Goal: Task Accomplishment & Management: Manage account settings

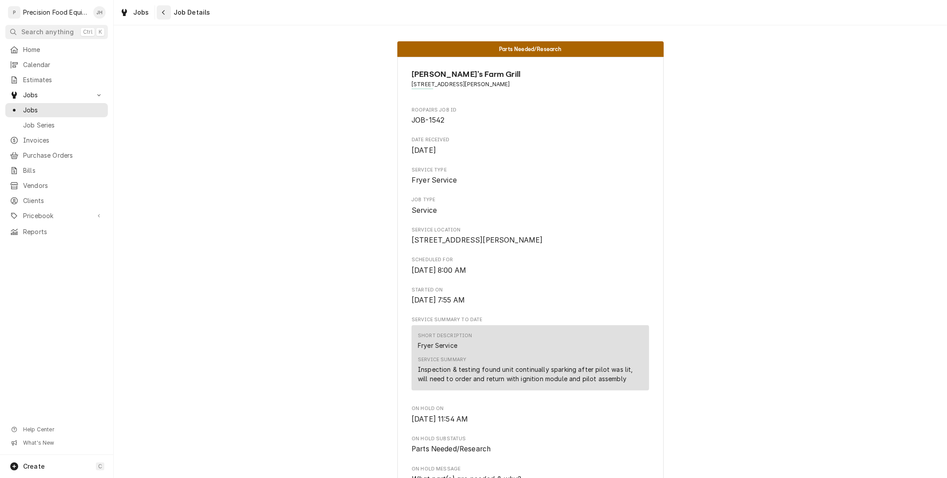
click at [165, 12] on div "Navigate back" at bounding box center [163, 12] width 9 height 9
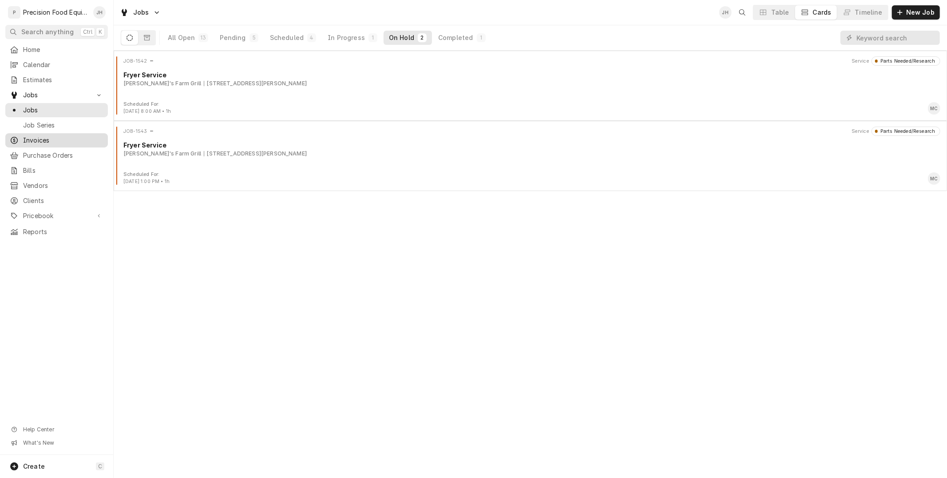
click at [46, 143] on span "Invoices" at bounding box center [63, 140] width 80 height 9
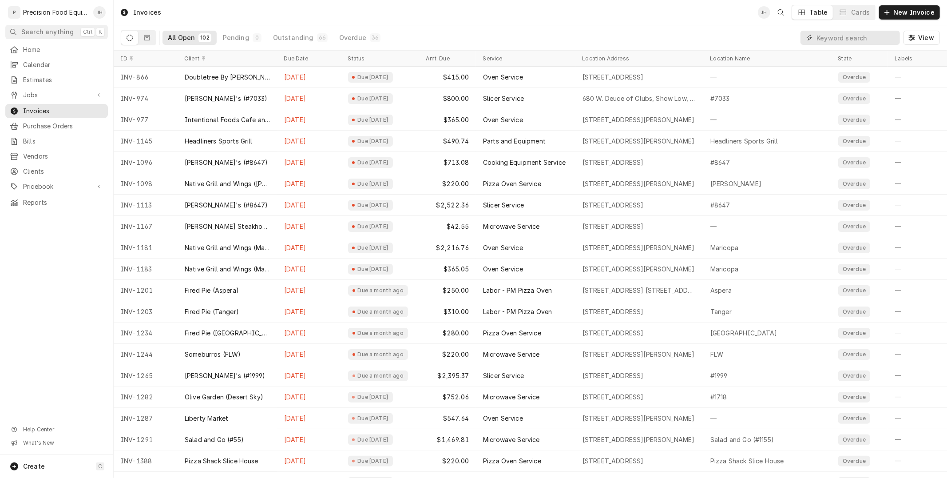
click at [849, 40] on input "Dynamic Content Wrapper" at bounding box center [856, 38] width 79 height 14
click at [849, 32] on input "Dynamic Content Wrapper" at bounding box center [856, 38] width 79 height 14
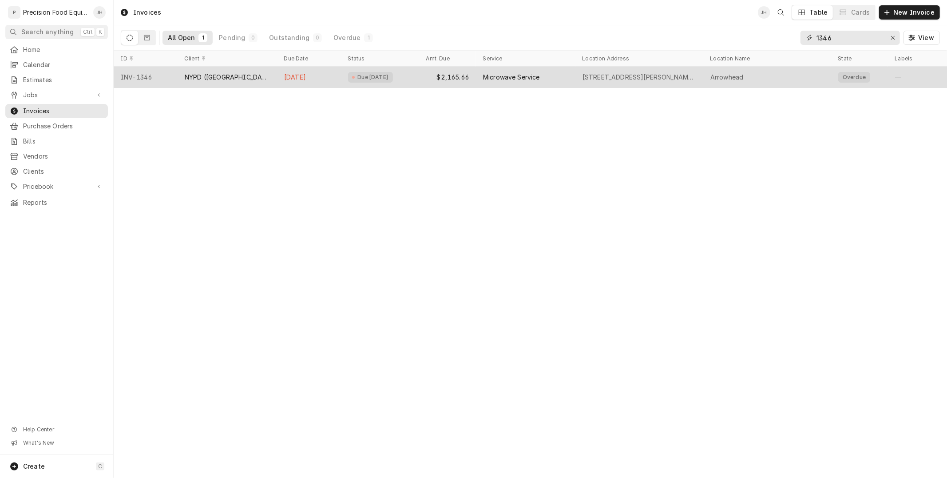
type input "1346"
click at [502, 70] on div "Microwave Service" at bounding box center [525, 77] width 99 height 21
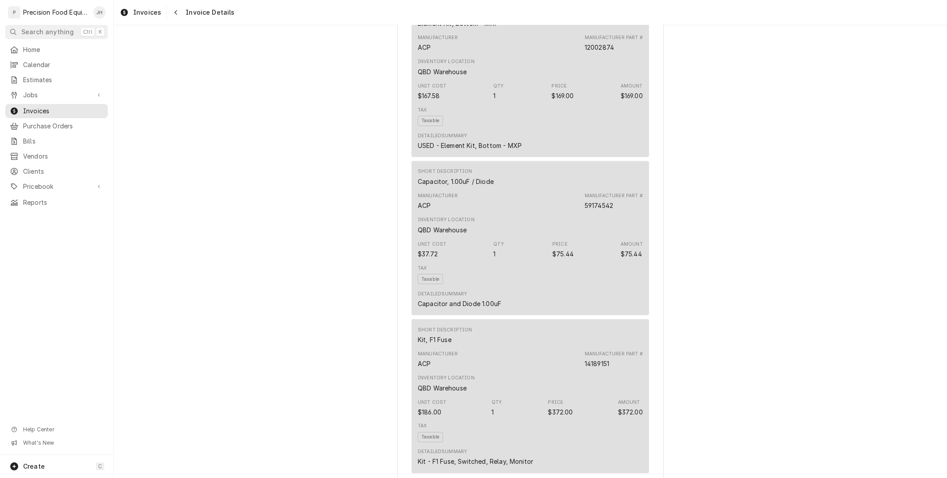
scroll to position [1659, 0]
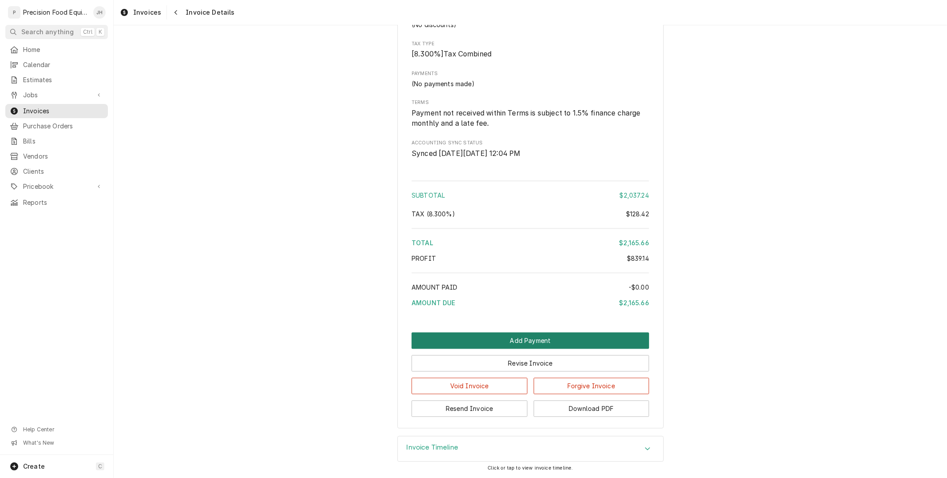
click at [532, 344] on button "Add Payment" at bounding box center [531, 340] width 238 height 16
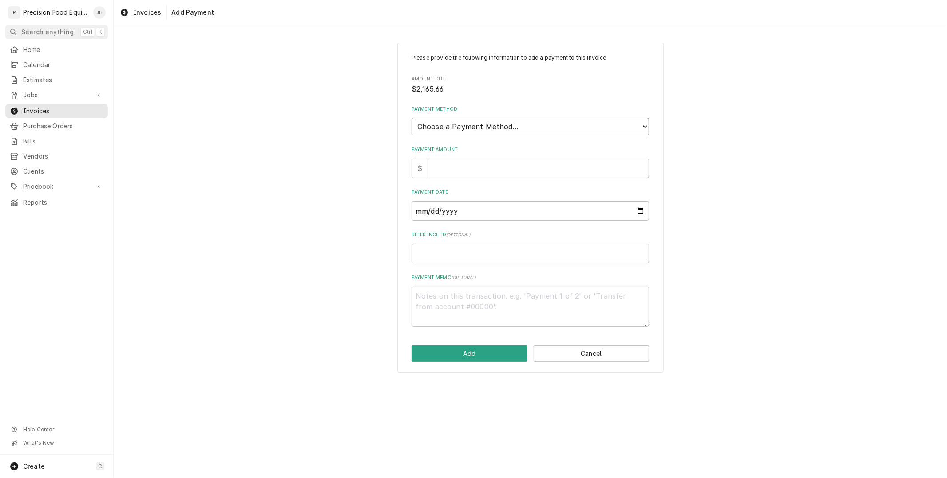
drag, startPoint x: 453, startPoint y: 119, endPoint x: 453, endPoint y: 126, distance: 7.1
click at [453, 119] on select "Choose a Payment Method... Cash Check Credit/Debit Card ACH/eCheck Other" at bounding box center [531, 127] width 238 height 18
select select "2"
click at [412, 118] on select "Choose a Payment Method... Cash Check Credit/Debit Card ACH/eCheck Other" at bounding box center [531, 127] width 238 height 18
click at [456, 169] on input "Payment Amount" at bounding box center [538, 169] width 221 height 20
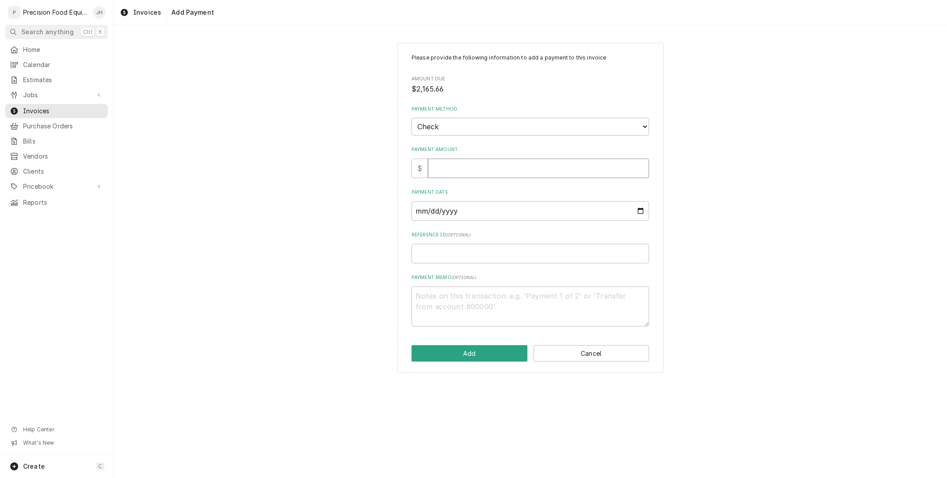
type textarea "x"
type input "2"
type textarea "x"
type input "21"
type textarea "x"
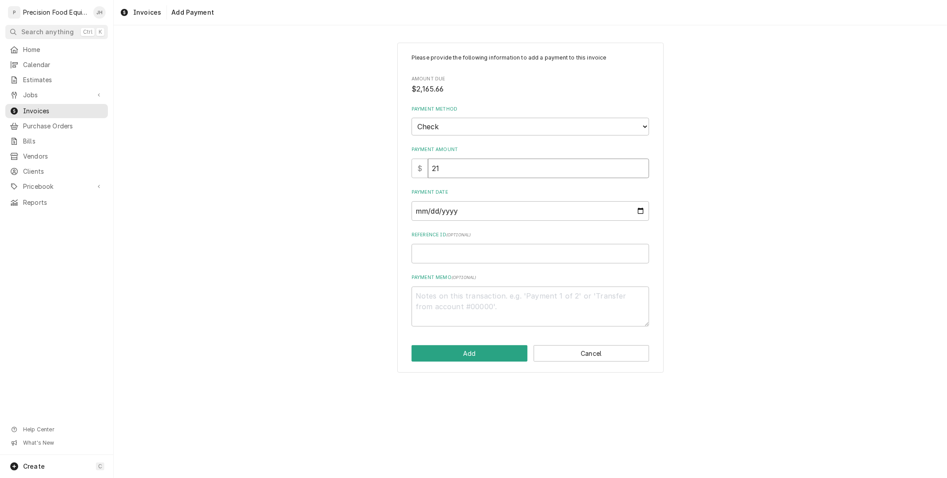
type input "216"
type textarea "x"
type input "2165"
type textarea "x"
type input "2165.6"
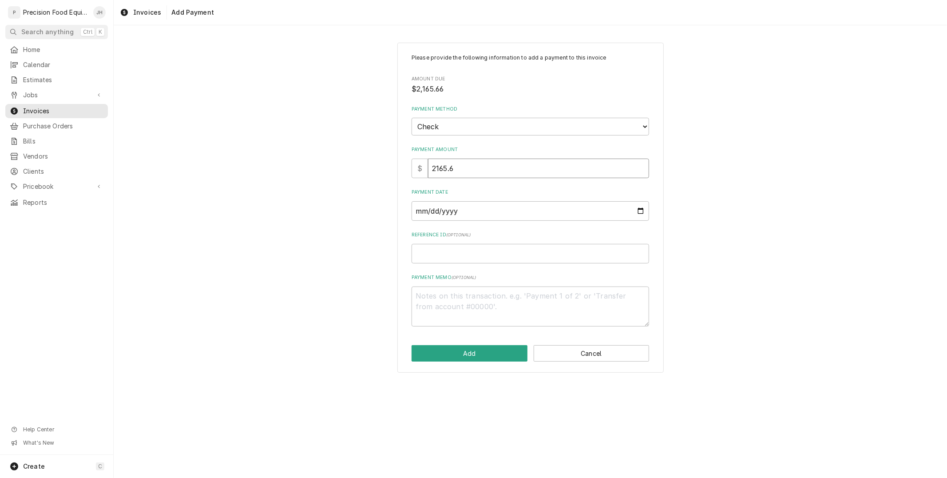
type textarea "x"
type input "2165.66"
drag, startPoint x: 515, startPoint y: 217, endPoint x: 515, endPoint y: 211, distance: 5.3
click at [515, 216] on input "Payment Date" at bounding box center [531, 211] width 238 height 20
click at [515, 211] on input "Payment Date" at bounding box center [531, 211] width 238 height 20
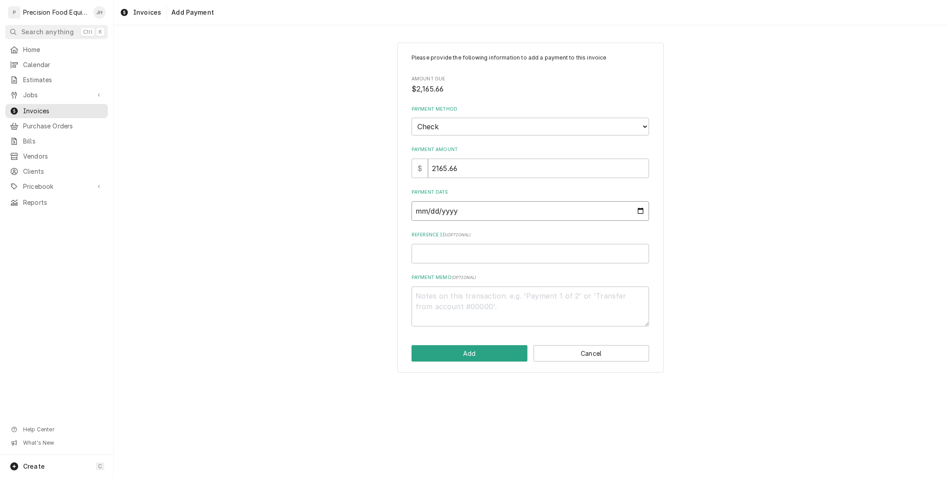
click at [642, 209] on input "Payment Date" at bounding box center [531, 211] width 238 height 20
type textarea "x"
type input "[DATE]"
click at [520, 252] on input "Reference ID ( optional )" at bounding box center [531, 254] width 238 height 20
type textarea "x"
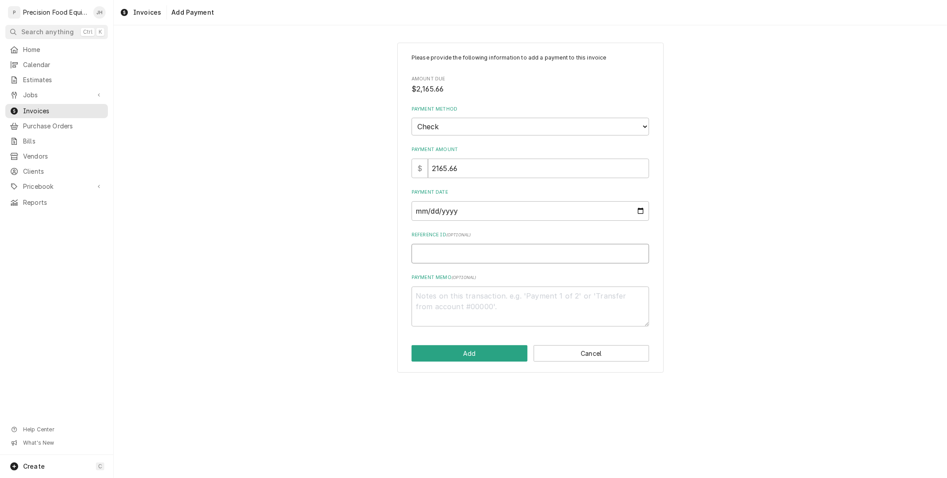
type input "7"
type textarea "x"
type input "76"
type textarea "x"
type input "769"
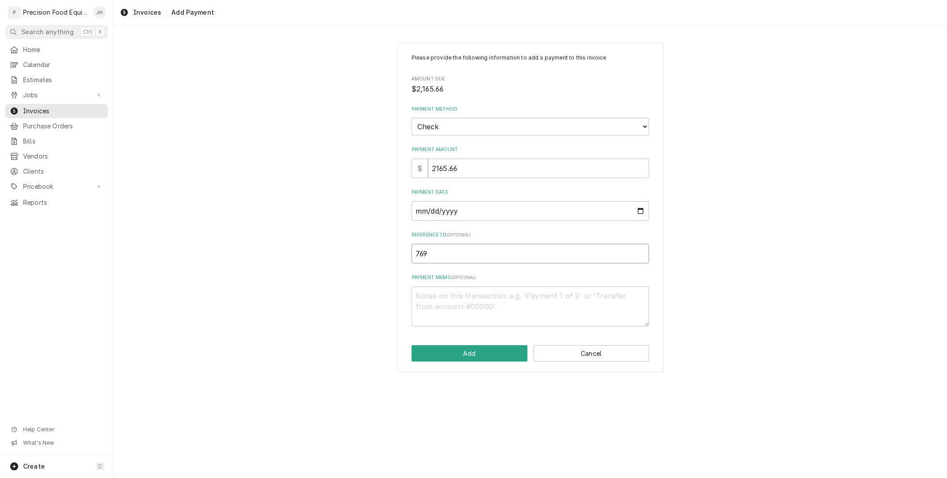
type textarea "x"
type input "7696"
click at [479, 353] on button "Add" at bounding box center [470, 353] width 116 height 16
type textarea "x"
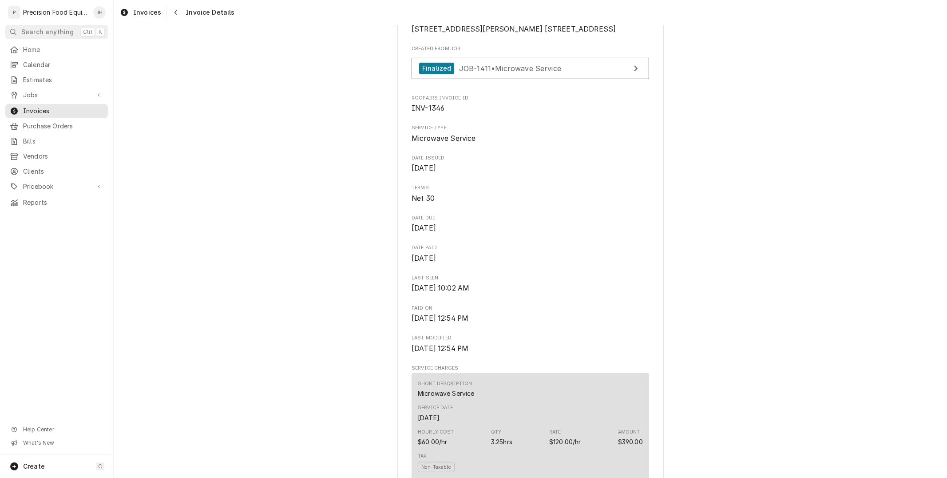
scroll to position [197, 0]
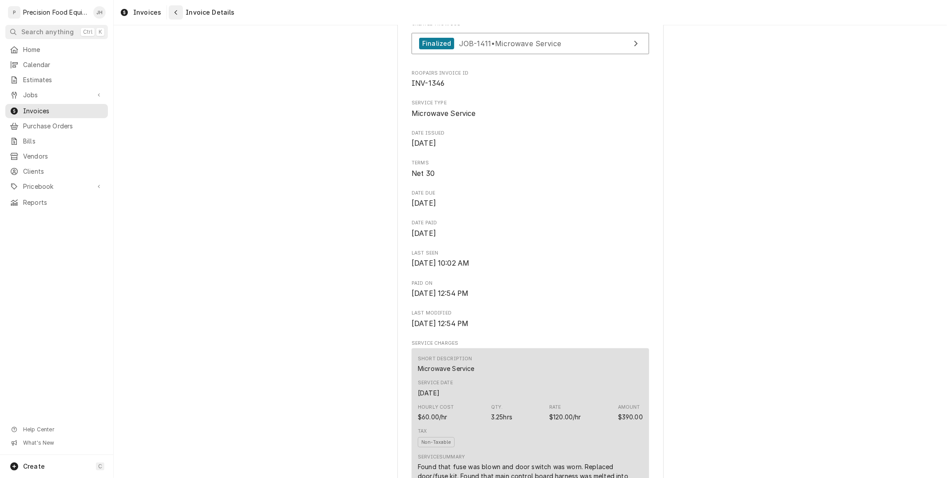
click at [171, 12] on div "Navigate back" at bounding box center [175, 12] width 9 height 9
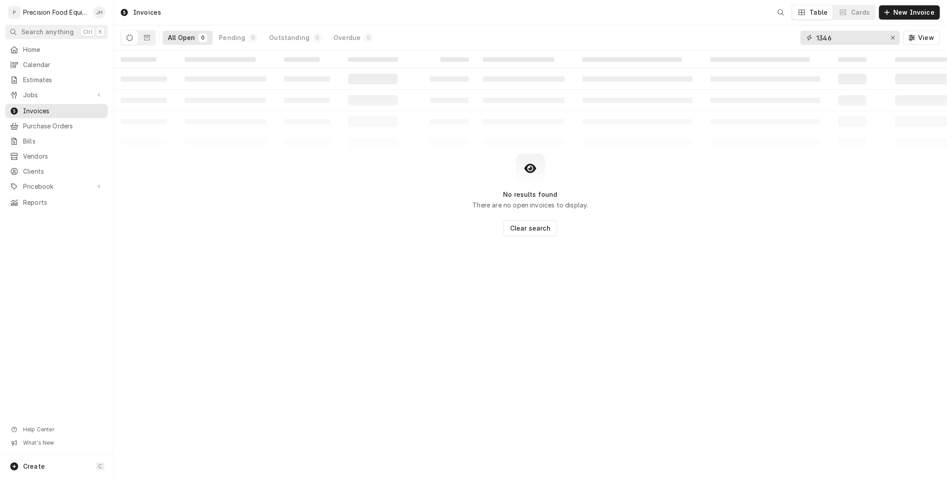
click at [670, 63] on div "Invoices Table Cards New Invoice All Open 0 Pending 0 Outstanding 0 Overdue 0 1…" at bounding box center [531, 239] width 834 height 478
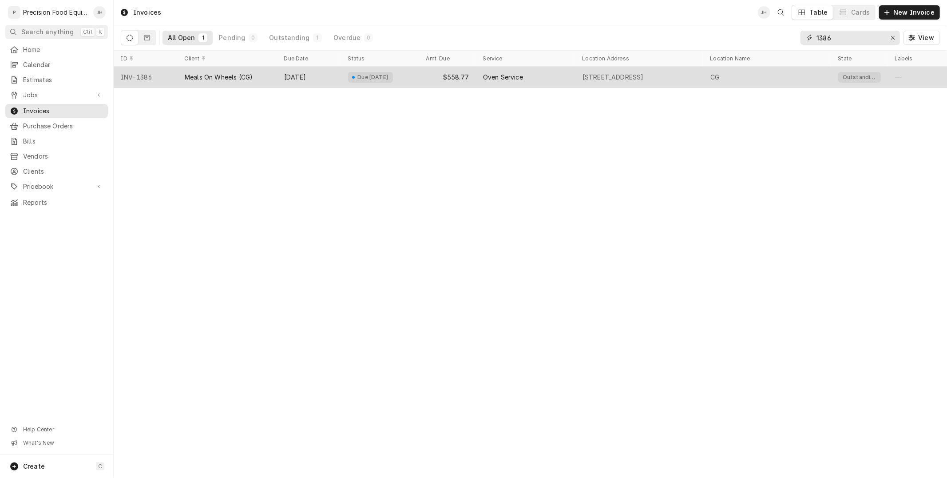
type input "1386"
click at [546, 75] on div "Oven Service" at bounding box center [525, 77] width 99 height 21
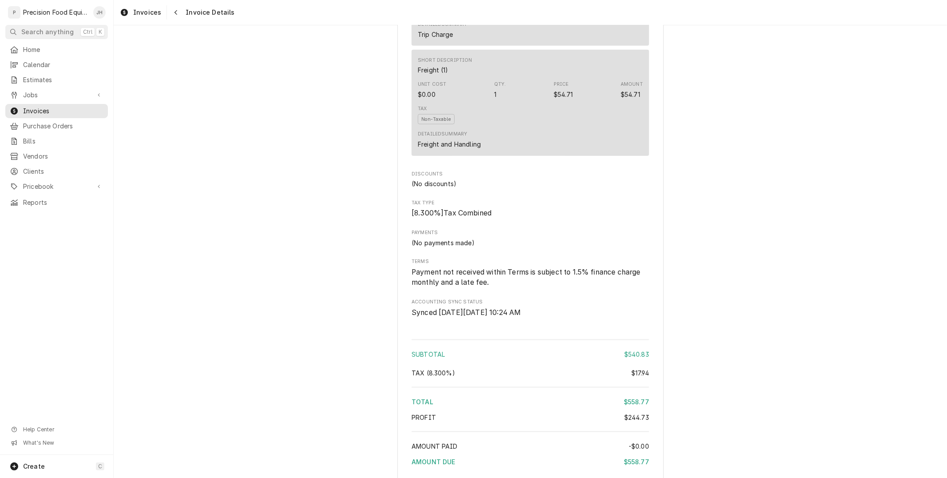
scroll to position [1079, 0]
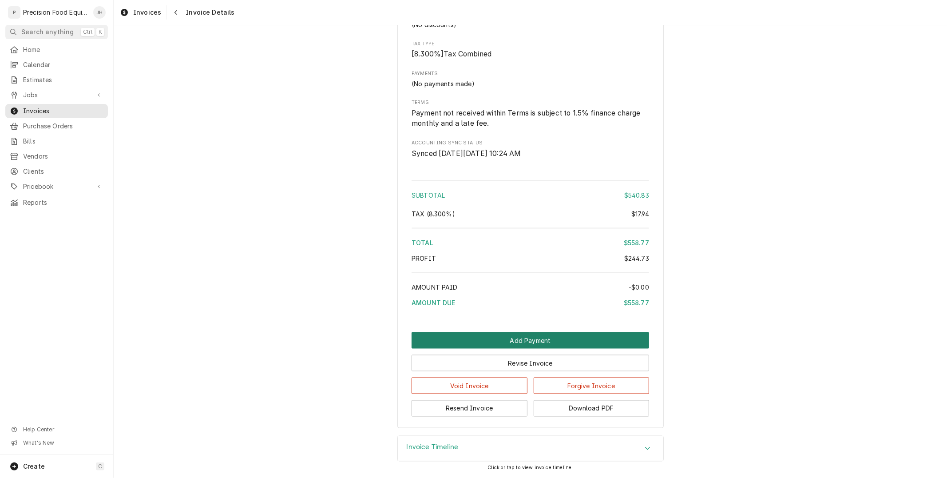
click at [568, 338] on button "Add Payment" at bounding box center [531, 340] width 238 height 16
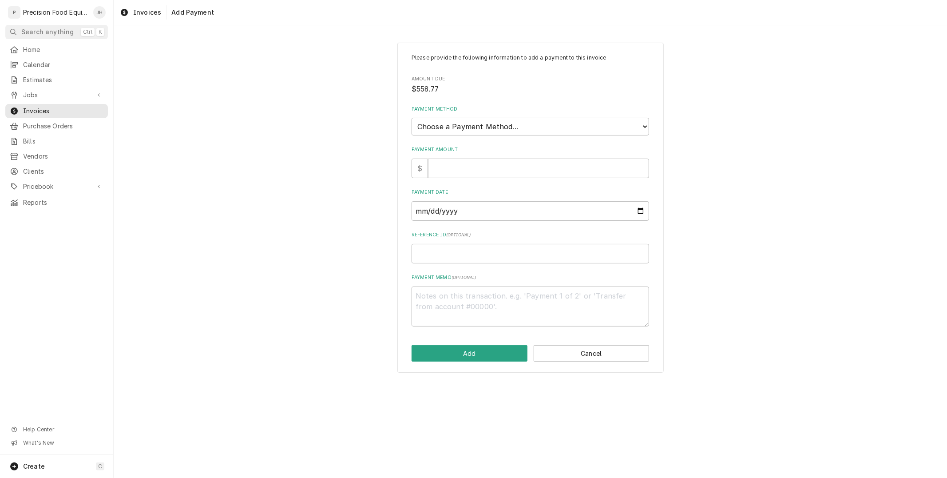
click at [541, 116] on div "Payment Method Choose a Payment Method... Cash Check Credit/Debit Card ACH/eChe…" at bounding box center [531, 121] width 238 height 30
click at [539, 123] on select "Choose a Payment Method... Cash Check Credit/Debit Card ACH/eCheck Other" at bounding box center [531, 127] width 238 height 18
select select "2"
click at [412, 118] on select "Choose a Payment Method... Cash Check Credit/Debit Card ACH/eCheck Other" at bounding box center [531, 127] width 238 height 18
click at [507, 169] on input "Payment Amount" at bounding box center [538, 169] width 221 height 20
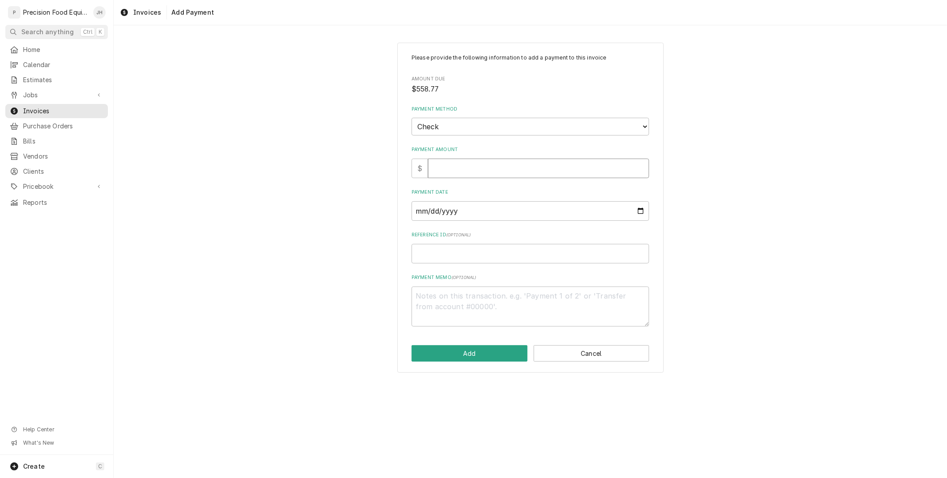
type textarea "x"
type input "5"
type textarea "x"
type input "55"
type textarea "x"
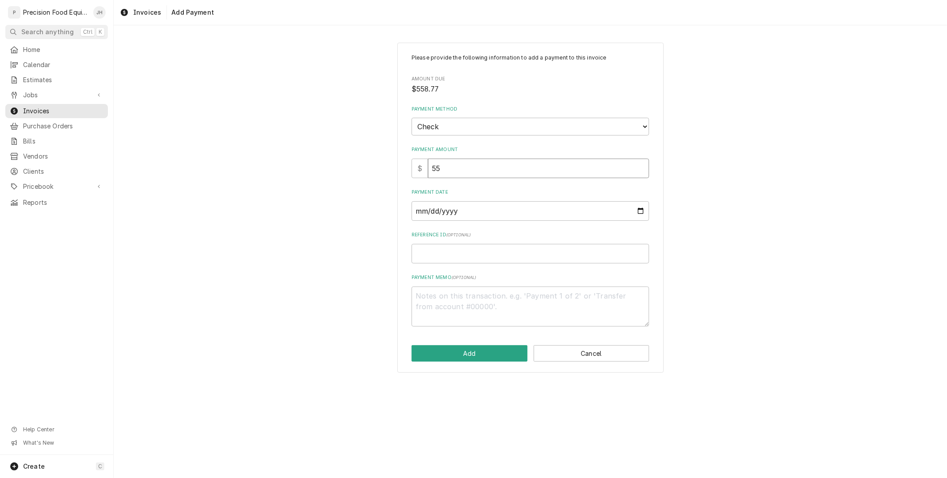
type input "558"
type textarea "x"
type input "558.7"
type textarea "x"
type input "558.77"
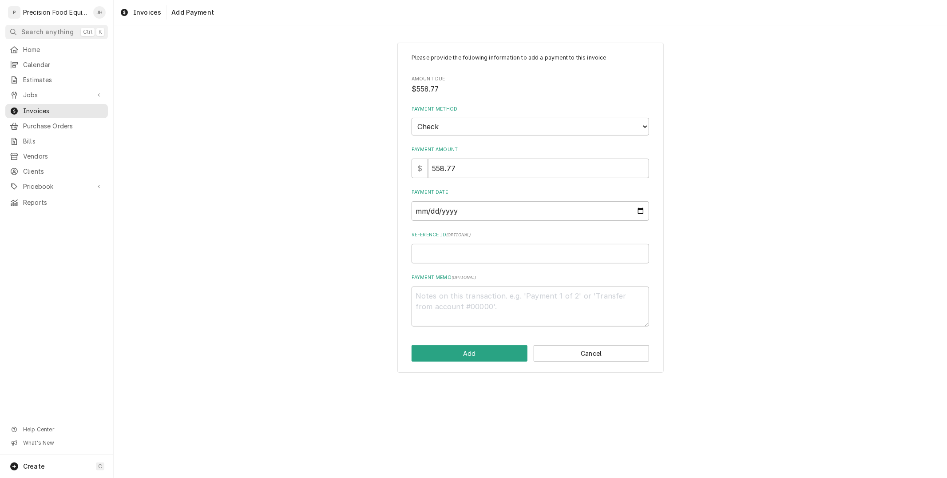
click at [520, 198] on div "Payment Date" at bounding box center [531, 205] width 238 height 32
click at [640, 209] on input "Payment Date" at bounding box center [531, 211] width 238 height 20
type input "[DATE]"
type textarea "x"
click at [491, 257] on input "Reference ID ( optional )" at bounding box center [531, 254] width 238 height 20
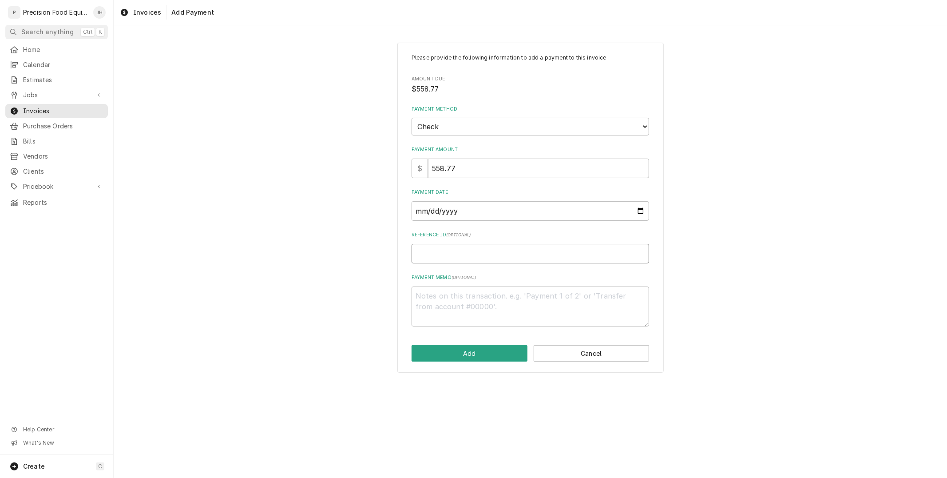
click at [492, 256] on input "Reference ID ( optional )" at bounding box center [531, 254] width 238 height 20
type input "4"
type textarea "x"
type input "45"
type textarea "x"
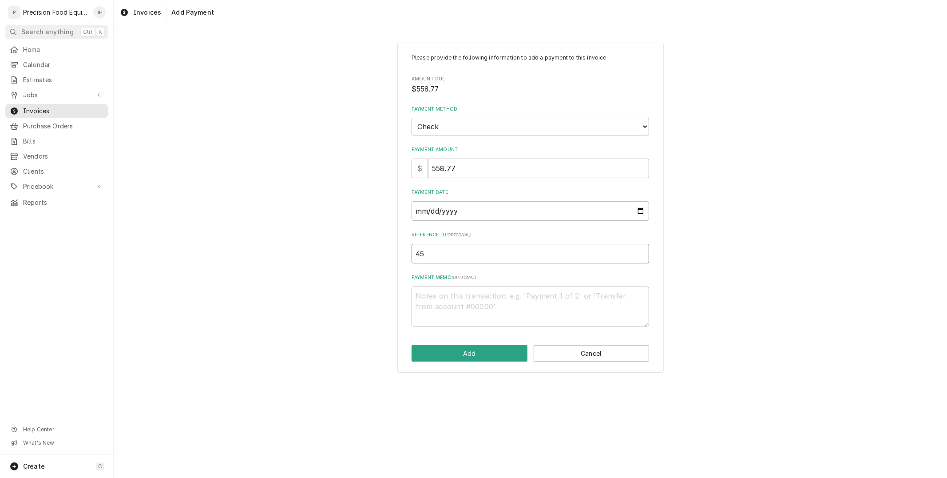
type input "4"
type textarea "x"
type input "5"
type textarea "x"
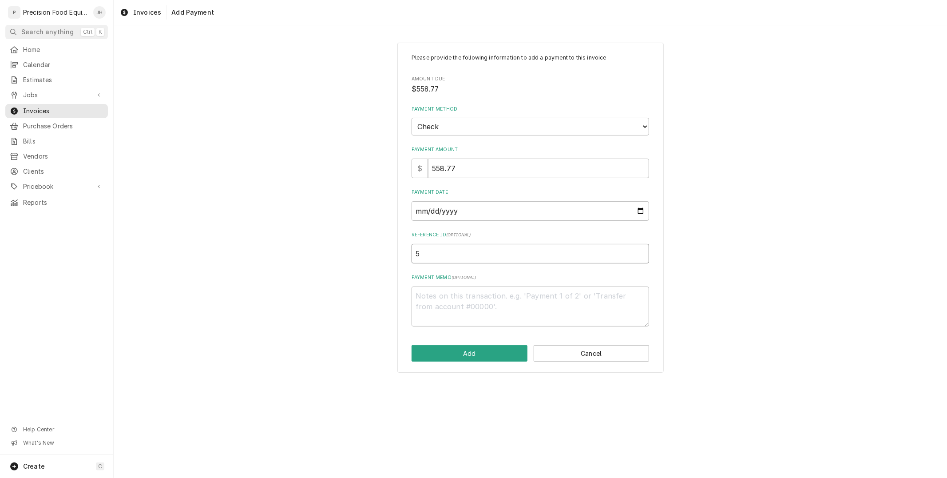
type input "52"
type textarea "x"
type input "520"
type textarea "x"
type input "5200"
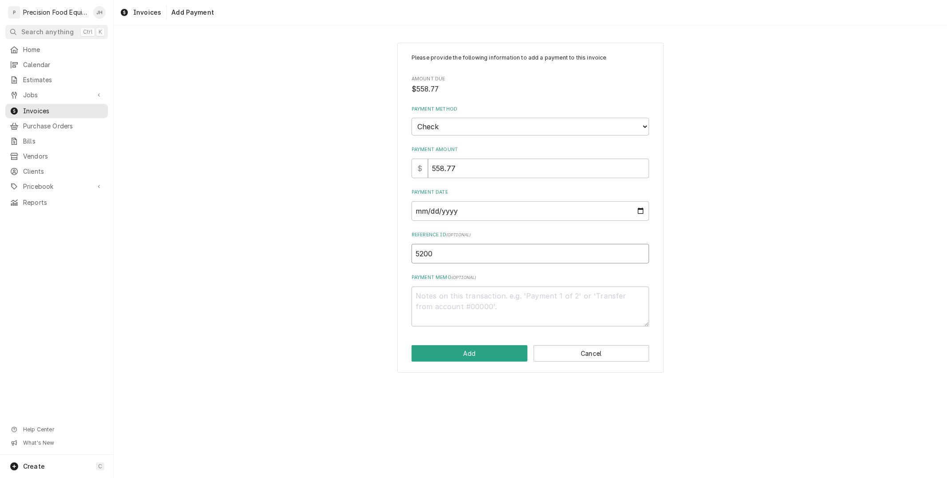
type textarea "x"
type input "52006"
click at [484, 341] on div "Please provide the following information to add a payment to this invoice Amoun…" at bounding box center [530, 208] width 266 height 330
click at [480, 354] on button "Add" at bounding box center [470, 353] width 116 height 16
type textarea "x"
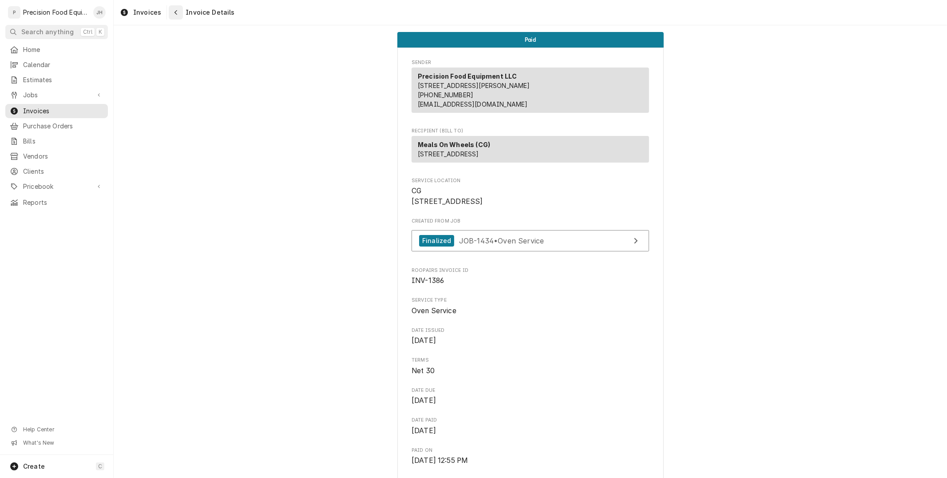
click at [175, 11] on icon "Navigate back" at bounding box center [176, 12] width 4 height 6
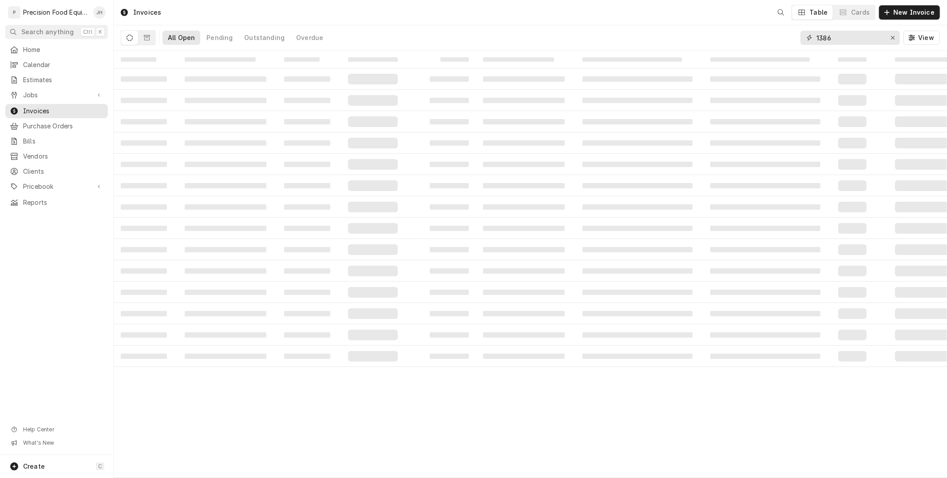
drag, startPoint x: 866, startPoint y: 39, endPoint x: 580, endPoint y: 54, distance: 286.8
click at [580, 54] on div "Invoices Table Cards New Invoice All Open Pending Outstanding Overdue 1386 View…" at bounding box center [531, 239] width 834 height 478
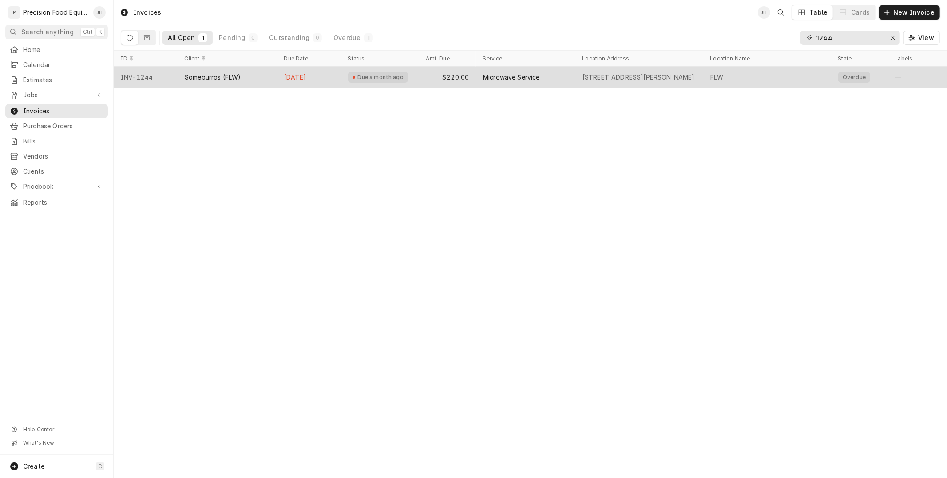
type input "1244"
click at [711, 75] on div "FLW" at bounding box center [717, 77] width 13 height 9
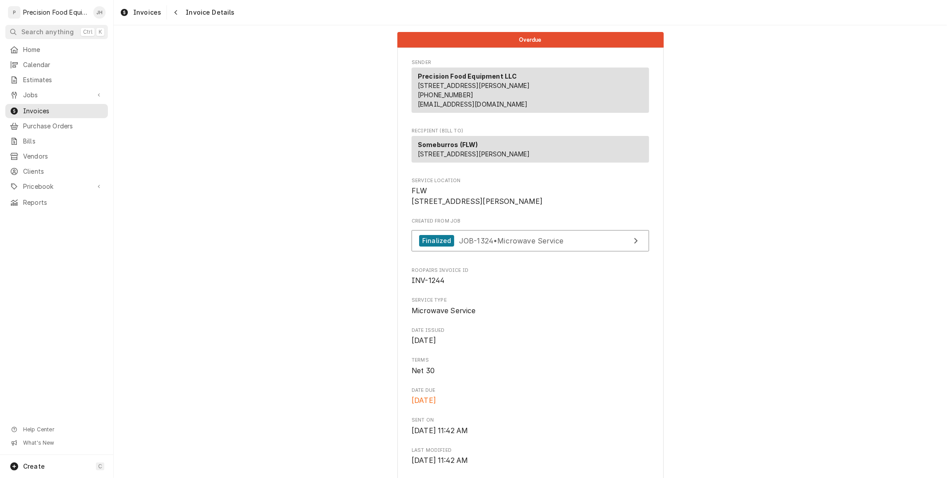
scroll to position [833, 0]
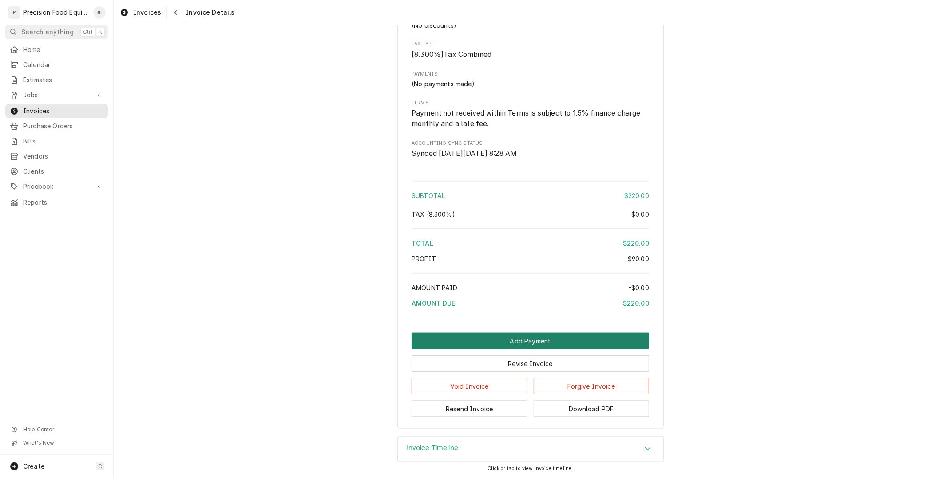
click at [538, 336] on button "Add Payment" at bounding box center [531, 341] width 238 height 16
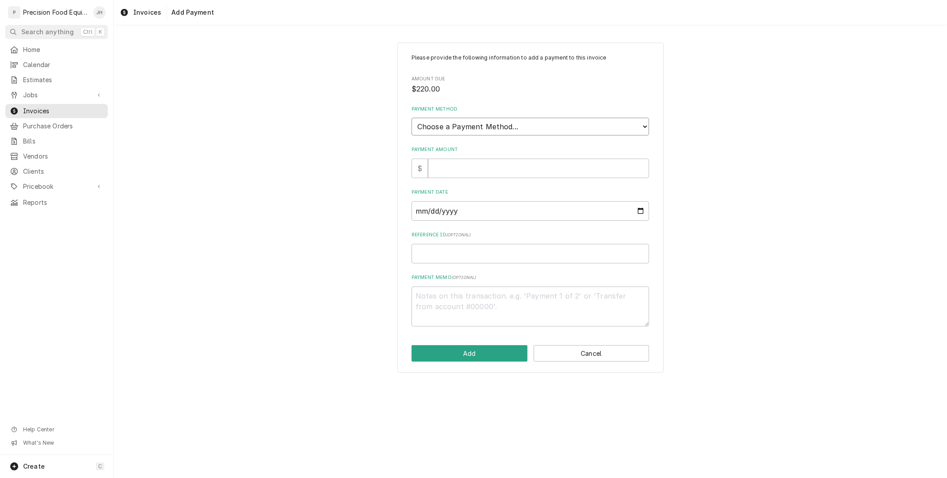
click at [471, 124] on select "Choose a Payment Method... Cash Check Credit/Debit Card ACH/eCheck Other" at bounding box center [531, 127] width 238 height 18
select select "2"
click at [412, 118] on select "Choose a Payment Method... Cash Check Credit/Debit Card ACH/eCheck Other" at bounding box center [531, 127] width 238 height 18
click at [463, 165] on input "Payment Amount" at bounding box center [538, 169] width 221 height 20
type textarea "x"
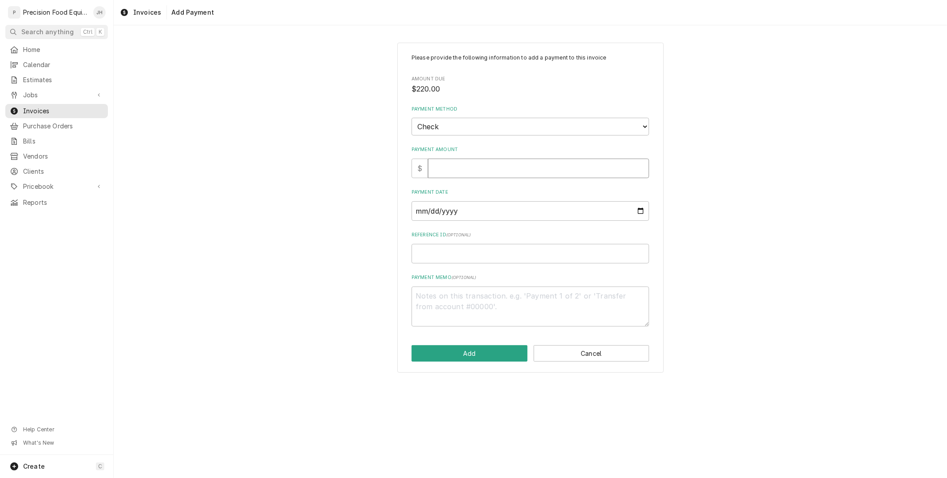
type input "2"
type textarea "x"
type input "22"
type textarea "x"
type input "220"
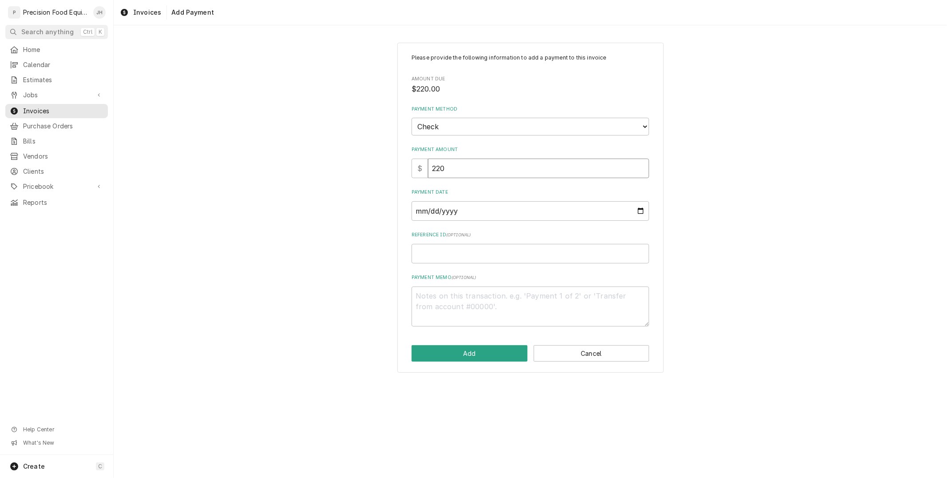
type textarea "x"
type input "220.0"
type textarea "x"
type input "220.00"
click at [640, 207] on input "Payment Date" at bounding box center [531, 211] width 238 height 20
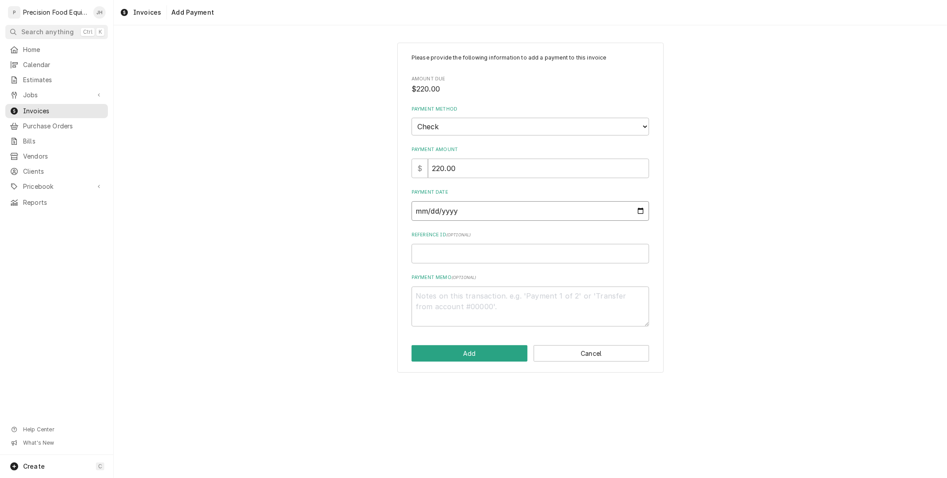
type input "2025-10-06"
click at [503, 258] on input "Reference ID ( optional )" at bounding box center [531, 254] width 238 height 20
type textarea "x"
type input "5"
type textarea "x"
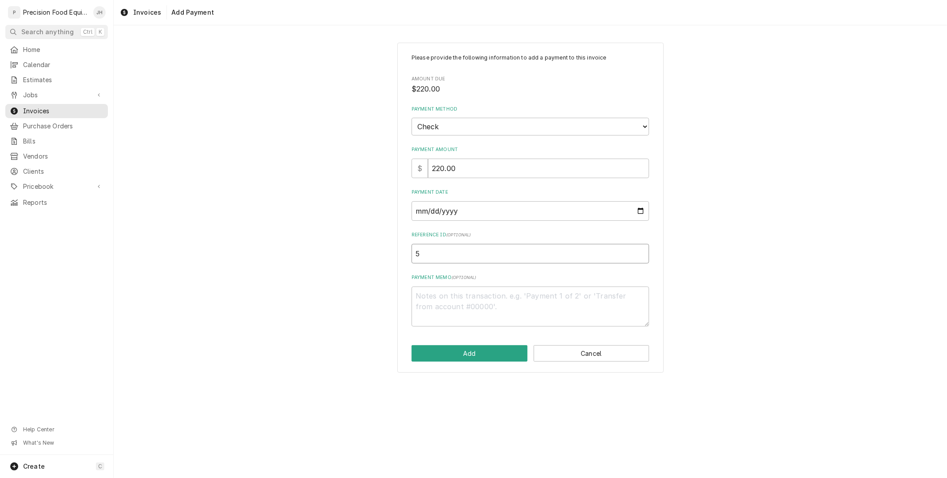
type input "59"
type textarea "x"
type input "597"
type textarea "x"
type input "5974"
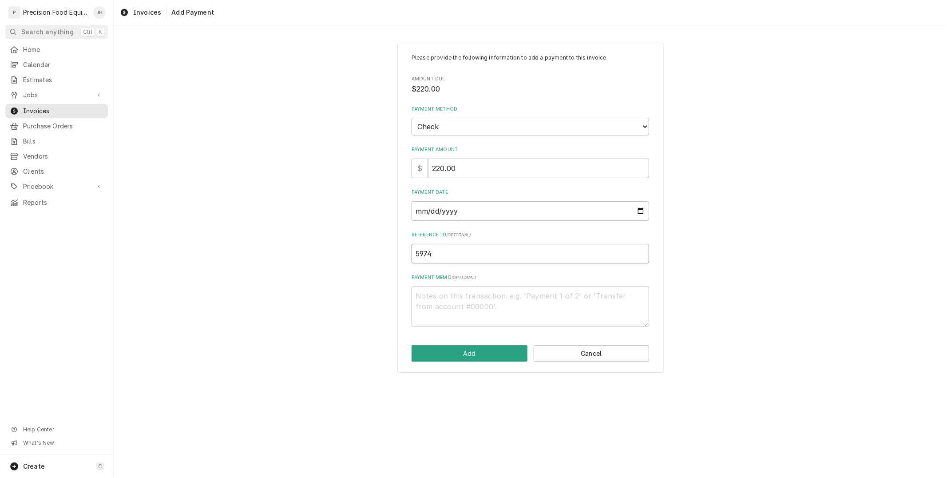
type textarea "x"
type input "59745"
click at [491, 351] on button "Add" at bounding box center [470, 353] width 116 height 16
type textarea "x"
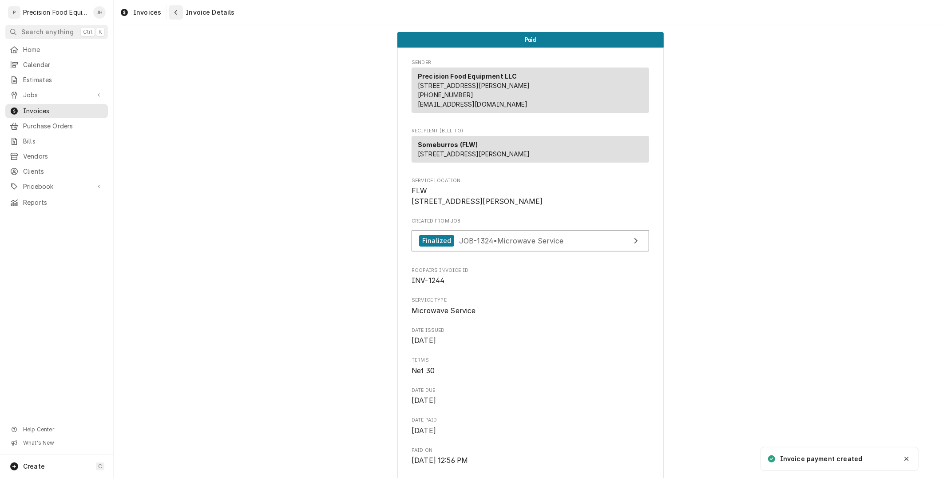
click at [176, 10] on div "Navigate back" at bounding box center [175, 12] width 9 height 9
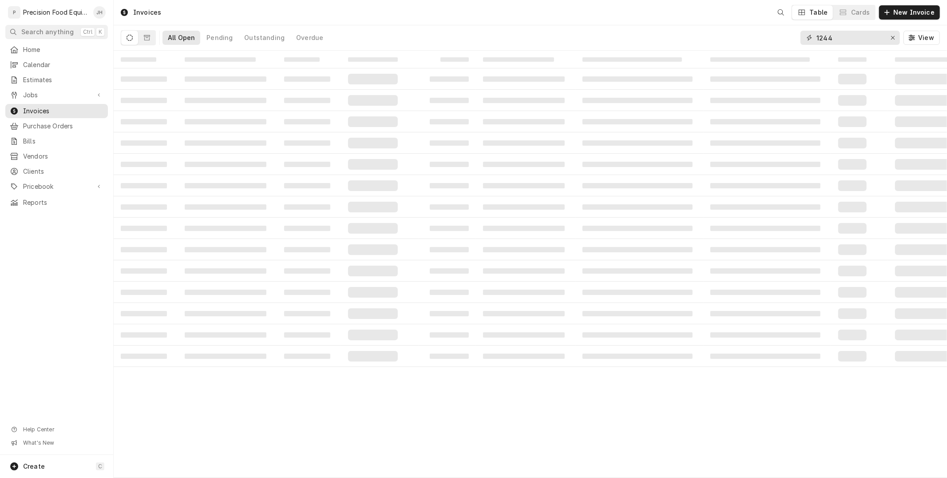
click at [703, 44] on div "All Open Pending Outstanding Overdue 1244 View" at bounding box center [530, 37] width 819 height 25
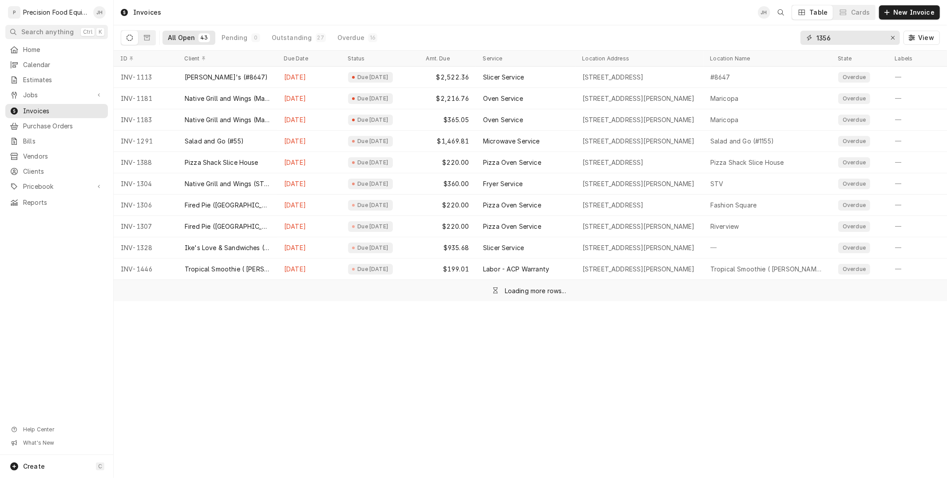
type input "1356"
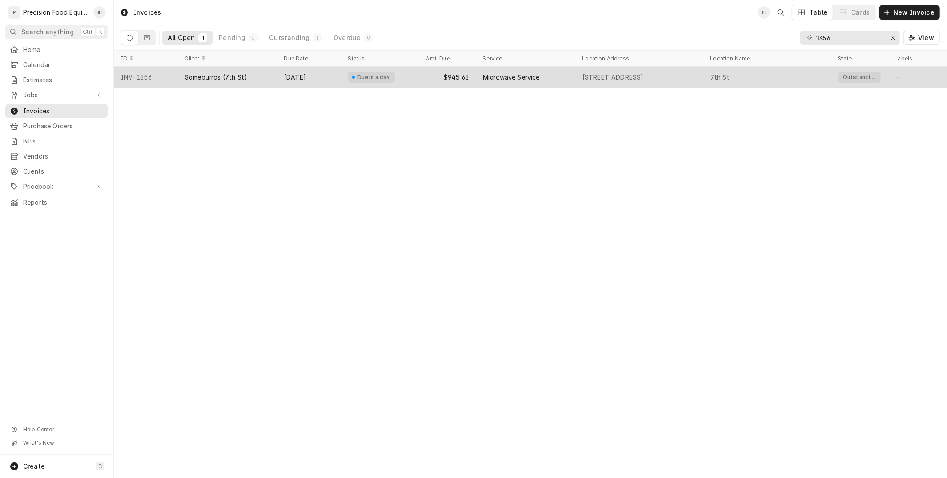
click at [525, 77] on div "Microwave Service" at bounding box center [511, 77] width 57 height 9
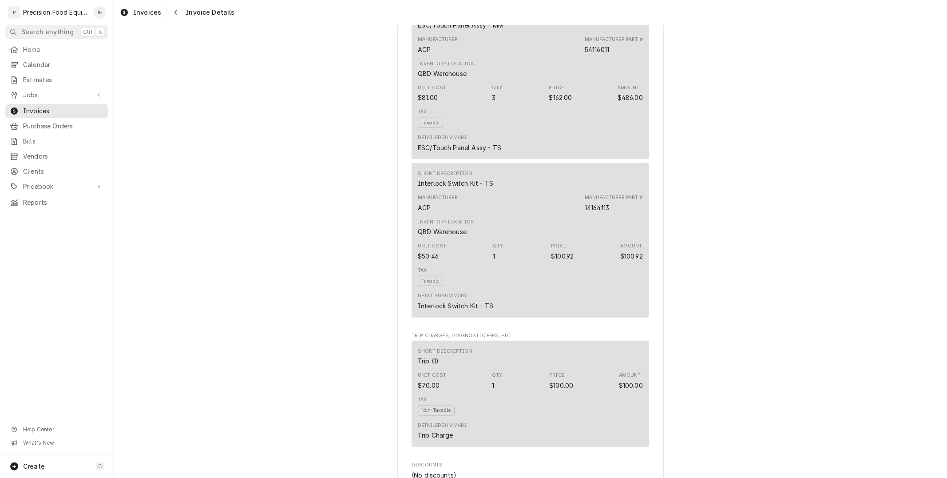
scroll to position [1129, 0]
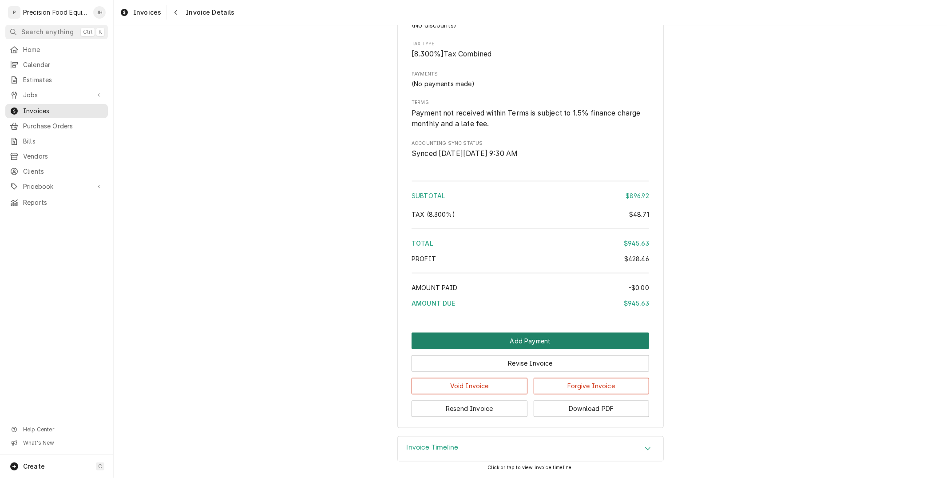
click at [558, 338] on button "Add Payment" at bounding box center [531, 341] width 238 height 16
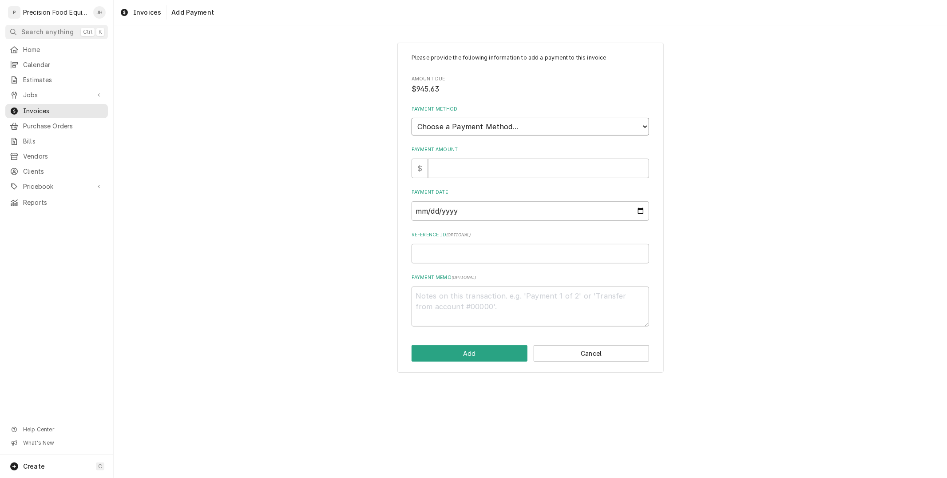
click at [513, 123] on select "Choose a Payment Method... Cash Check Credit/Debit Card ACH/eCheck Other" at bounding box center [531, 127] width 238 height 18
select select "2"
click at [412, 118] on select "Choose a Payment Method... Cash Check Credit/Debit Card ACH/eCheck Other" at bounding box center [531, 127] width 238 height 18
click at [495, 165] on input "Payment Amount" at bounding box center [538, 169] width 221 height 20
type textarea "x"
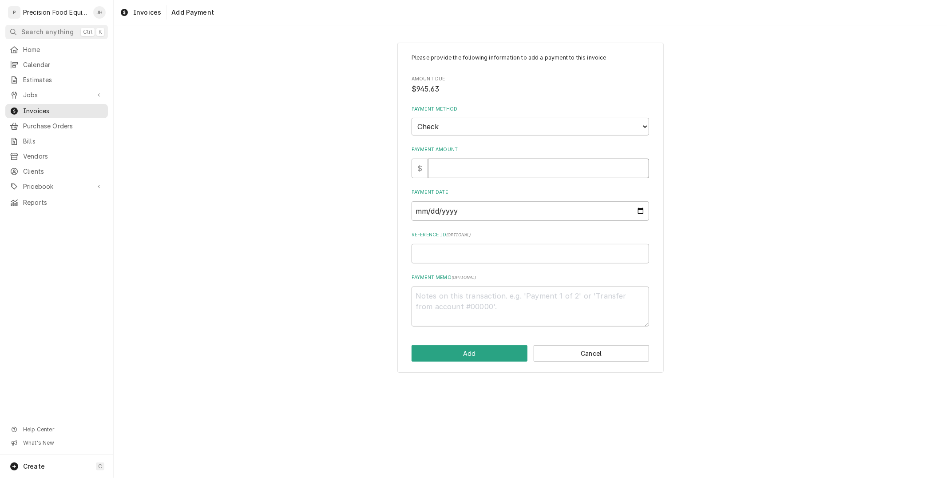
type input "9"
type textarea "x"
type input "94"
type textarea "x"
type input "945"
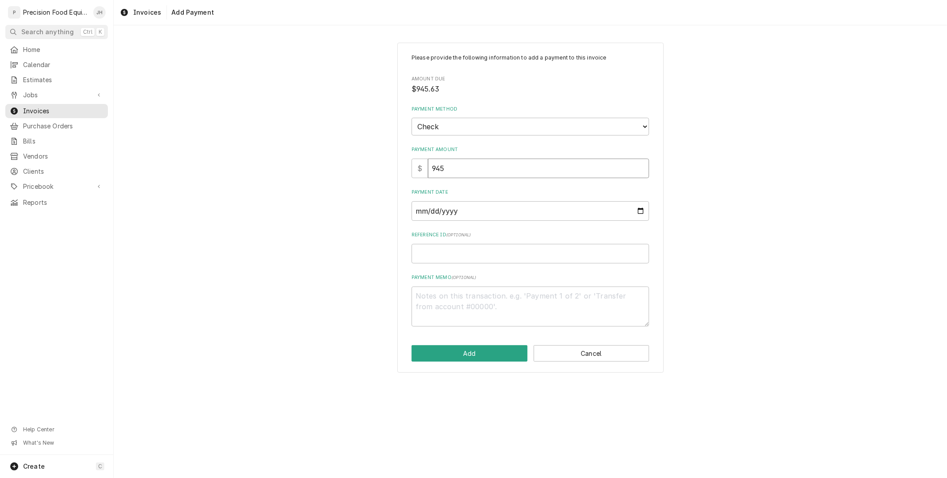
type textarea "x"
type input "945.6"
type textarea "x"
type input "945.63"
click at [620, 207] on input "Payment Date" at bounding box center [531, 211] width 238 height 20
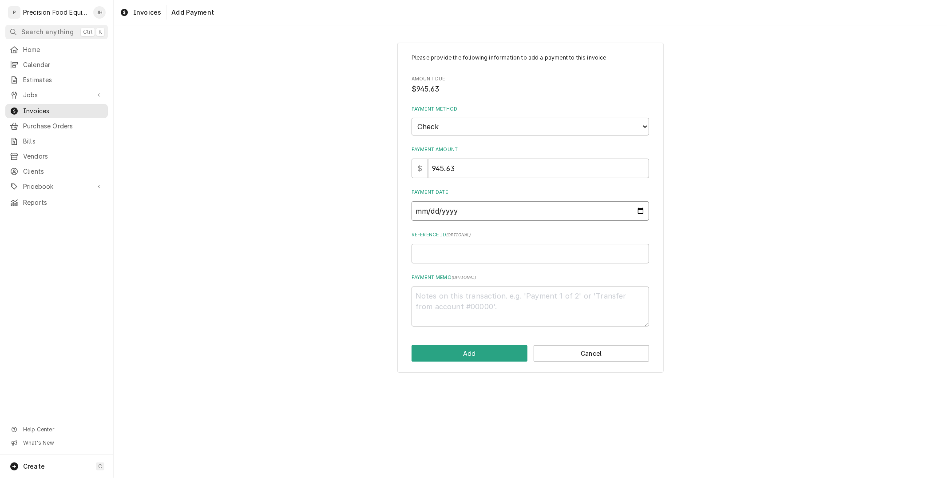
click at [641, 212] on input "Payment Date" at bounding box center [531, 211] width 238 height 20
type input "2025-10-06"
click at [503, 262] on div "Please provide the following information to add a payment to this invoice Amoun…" at bounding box center [531, 190] width 238 height 273
click at [509, 254] on input "Reference ID ( optional )" at bounding box center [531, 254] width 238 height 20
type textarea "x"
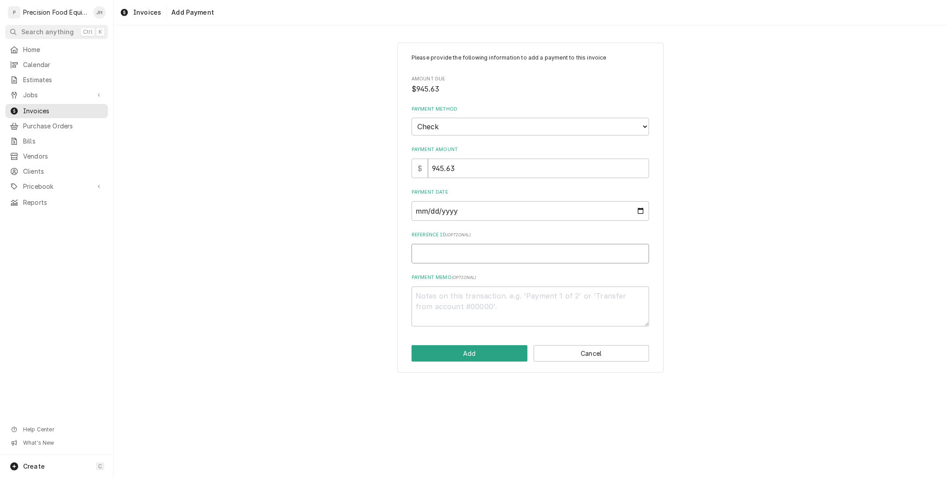
type input "5"
type textarea "x"
type input "59"
type textarea "x"
type input "597"
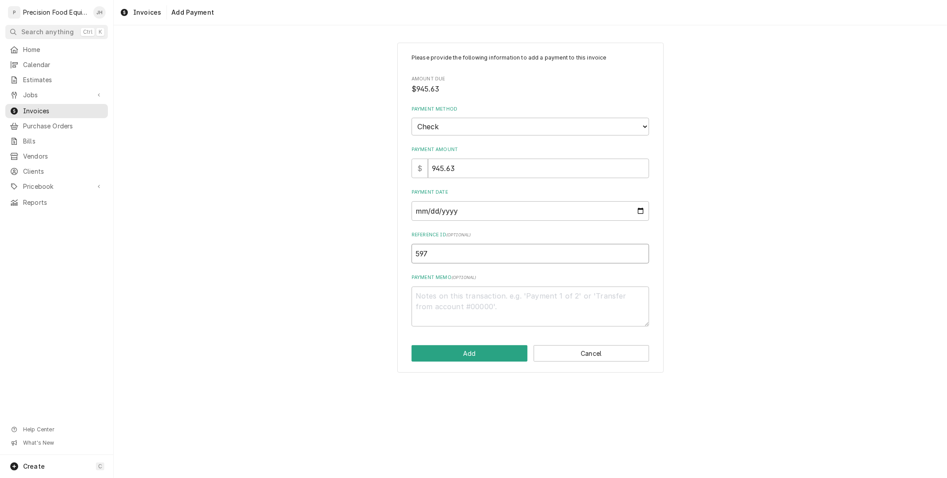
type textarea "x"
type input "5974"
type textarea "x"
type input "59745"
click at [490, 346] on button "Add" at bounding box center [470, 353] width 116 height 16
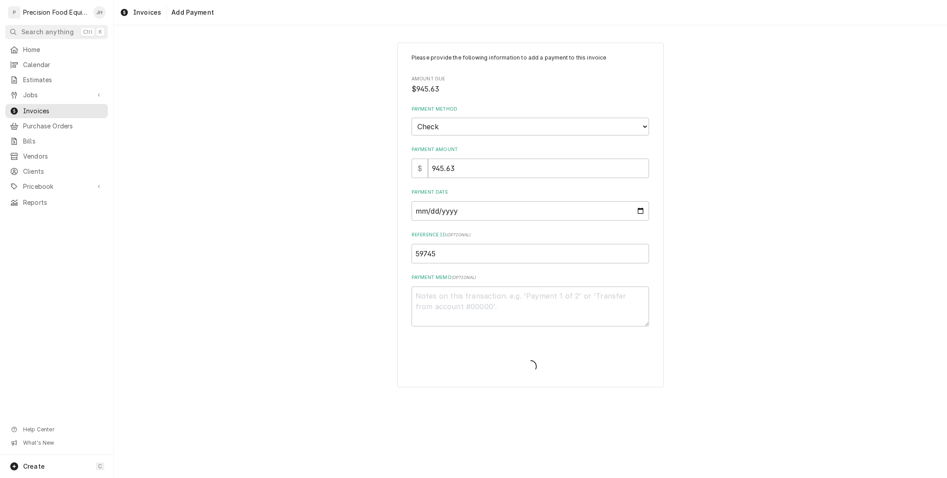
type textarea "x"
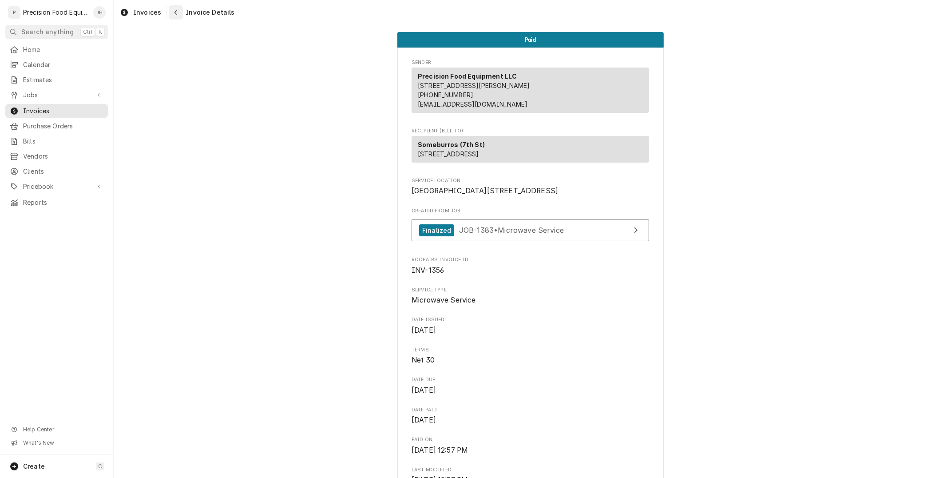
click at [169, 9] on button "Navigate back" at bounding box center [176, 12] width 14 height 14
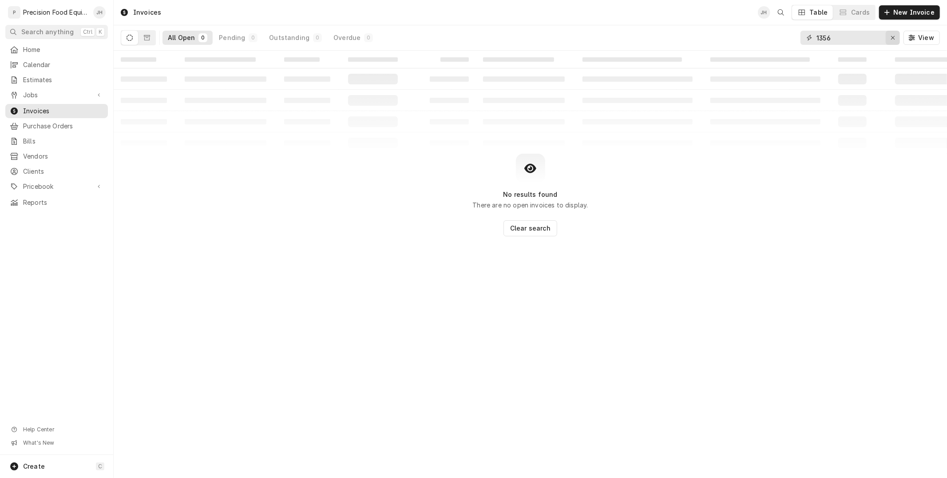
click at [888, 40] on button "Erase input" at bounding box center [893, 38] width 14 height 14
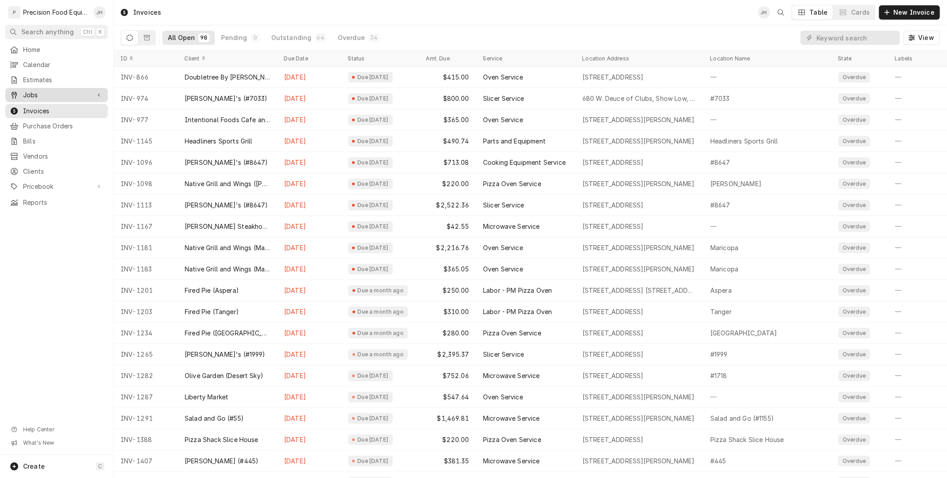
click at [36, 100] on div "Jobs" at bounding box center [56, 95] width 99 height 11
click at [47, 106] on span "Jobs" at bounding box center [63, 110] width 80 height 9
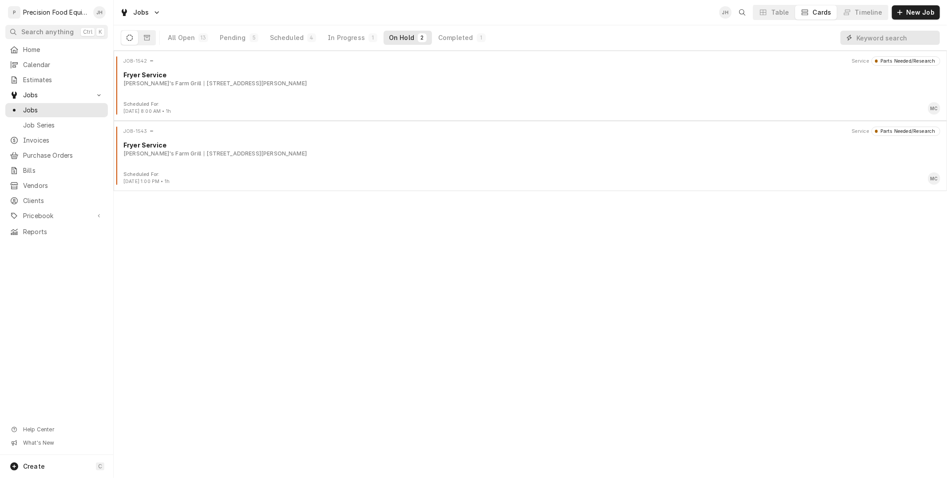
click at [867, 42] on input "Dynamic Content Wrapper" at bounding box center [896, 38] width 79 height 14
type input "296"
click at [915, 8] on span "New Job" at bounding box center [921, 12] width 32 height 9
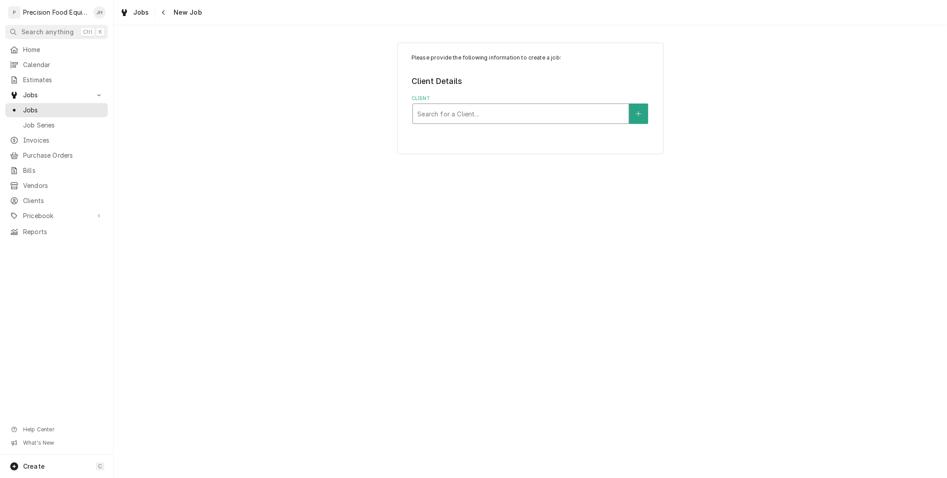
click at [558, 114] on div "Client" at bounding box center [520, 114] width 207 height 16
type input "29624"
click at [639, 114] on icon "Create New Client" at bounding box center [638, 114] width 5 height 6
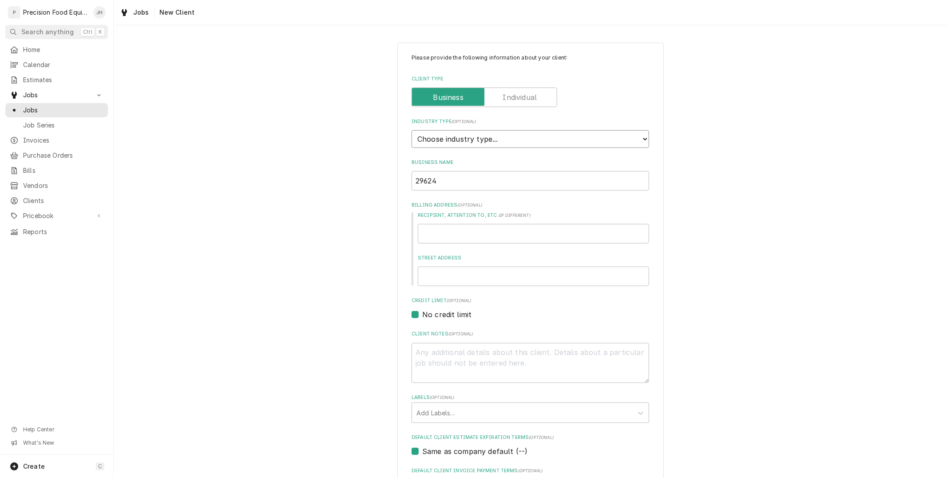
click at [490, 136] on select "Choose industry type... Residential Commercial Industrial Government" at bounding box center [531, 139] width 238 height 18
select select "2"
click at [412, 130] on select "Choose industry type... Residential Commercial Industrial Government" at bounding box center [531, 139] width 238 height 18
drag, startPoint x: 494, startPoint y: 179, endPoint x: 353, endPoint y: 190, distance: 141.7
click at [353, 190] on div "Please provide the following information about your client: Client Type Industr…" at bounding box center [531, 327] width 834 height 584
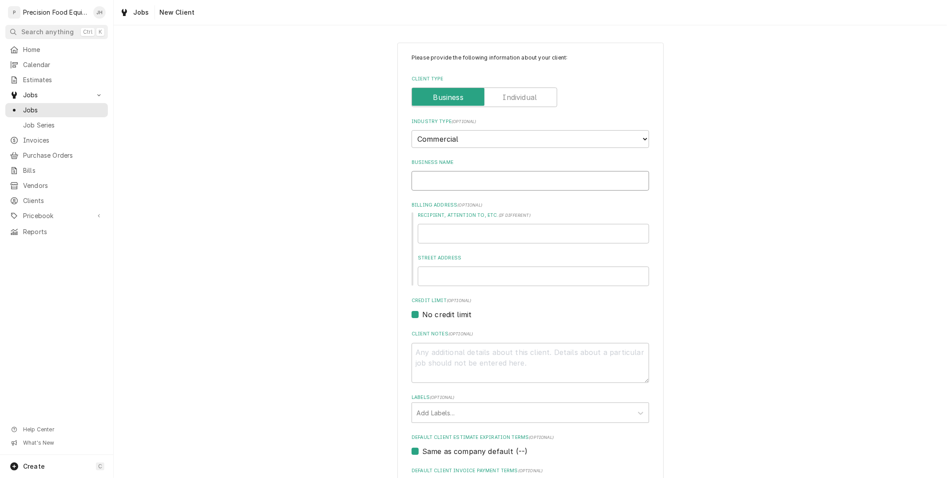
type textarea "x"
type input "W"
type textarea "x"
type input "We"
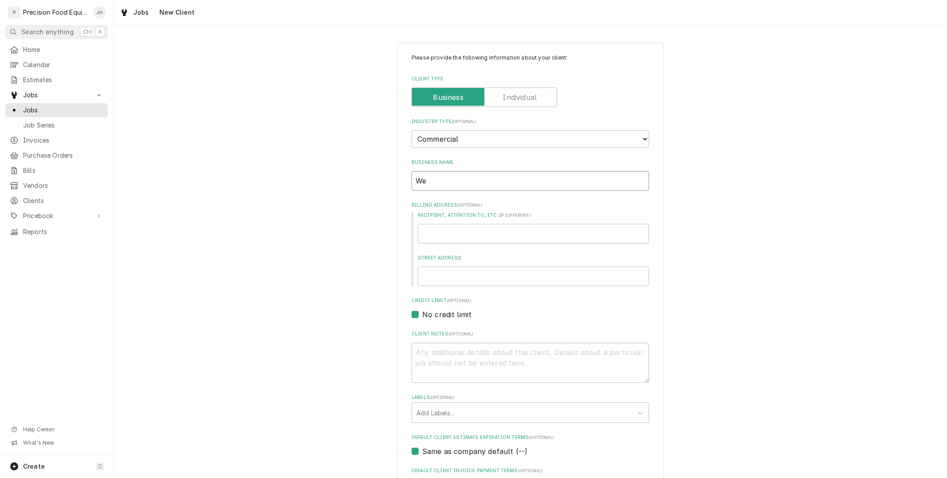
type textarea "x"
type input "Wen"
type textarea "x"
type input "Wend"
type textarea "x"
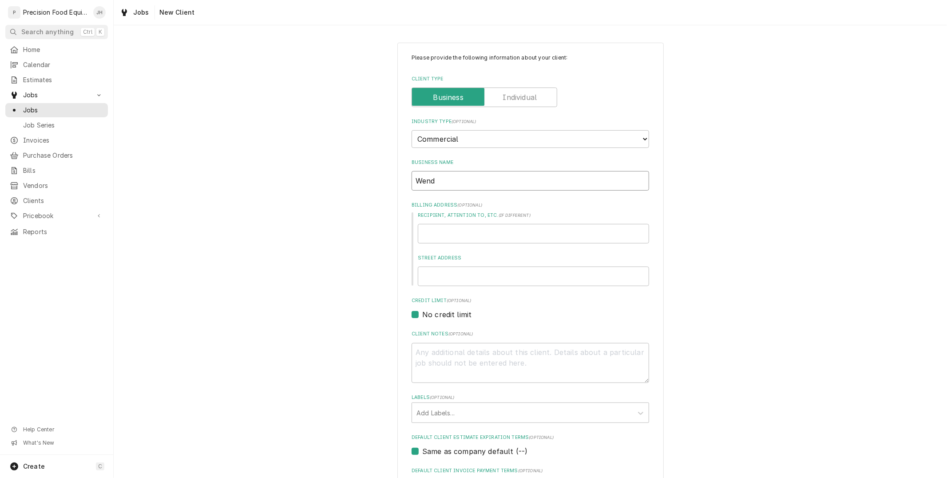
type input "Wendy"
type textarea "x"
type input "Wendy'"
type textarea "x"
type input "Wendy's"
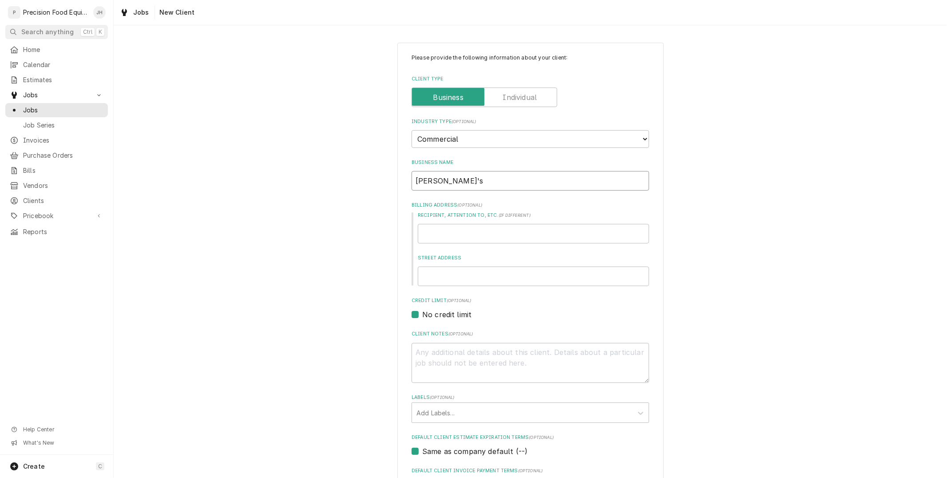
type textarea "x"
type input "Wendy's"
type textarea "x"
type input "Wendy's ("
type textarea "x"
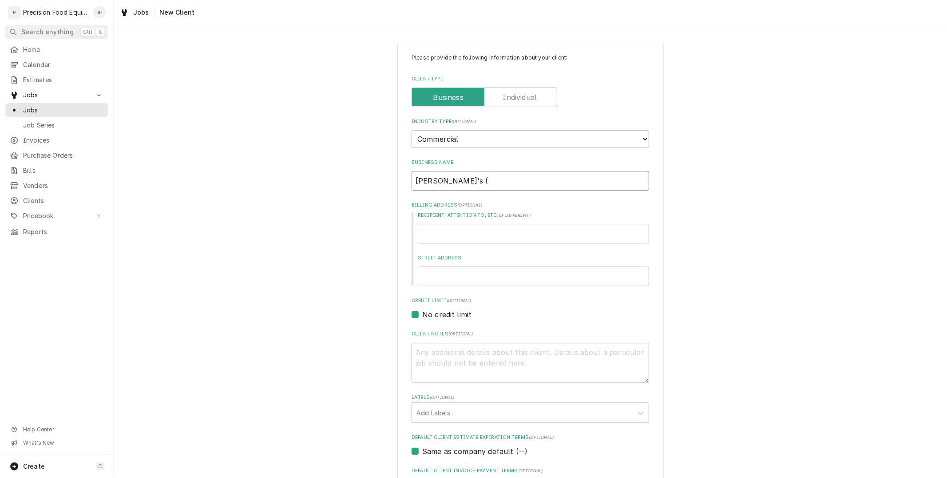
type input "Wendy's ("
type textarea "x"
type input "Wendy's ( 1"
type textarea "x"
type input "Wendy's ( 11"
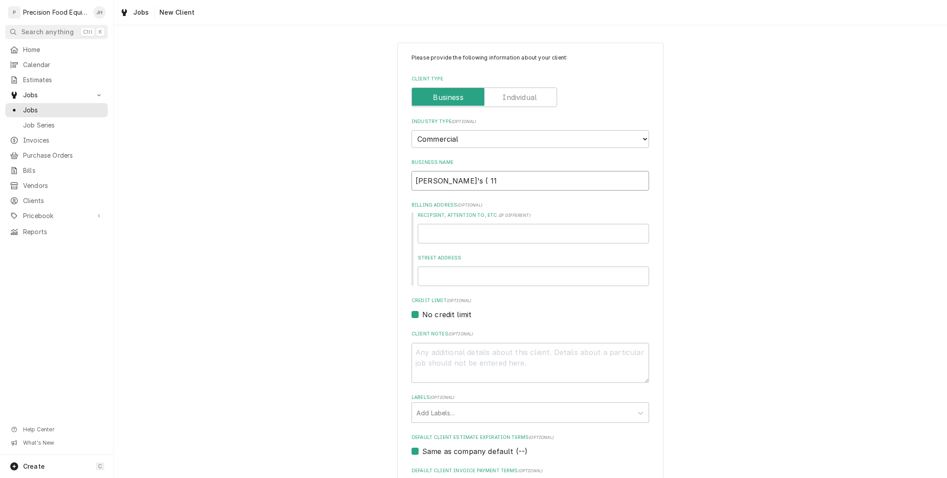
type textarea "x"
type input "Wendy's ( 113"
type textarea "x"
type input "Wendy's ( 1137"
type textarea "x"
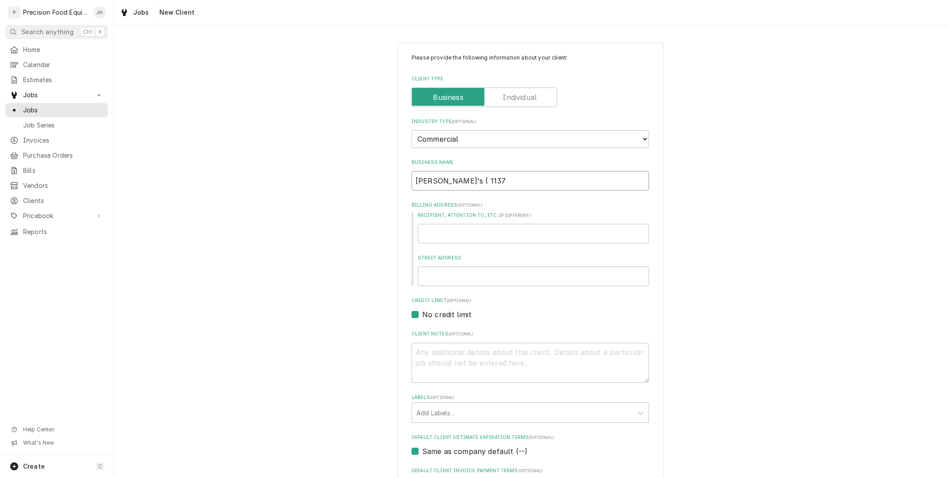
type input "Wendy's ( 11375"
type textarea "x"
type input "Wendy's ( 11375)"
type textarea "x"
type input "Wendy's ( 11375)"
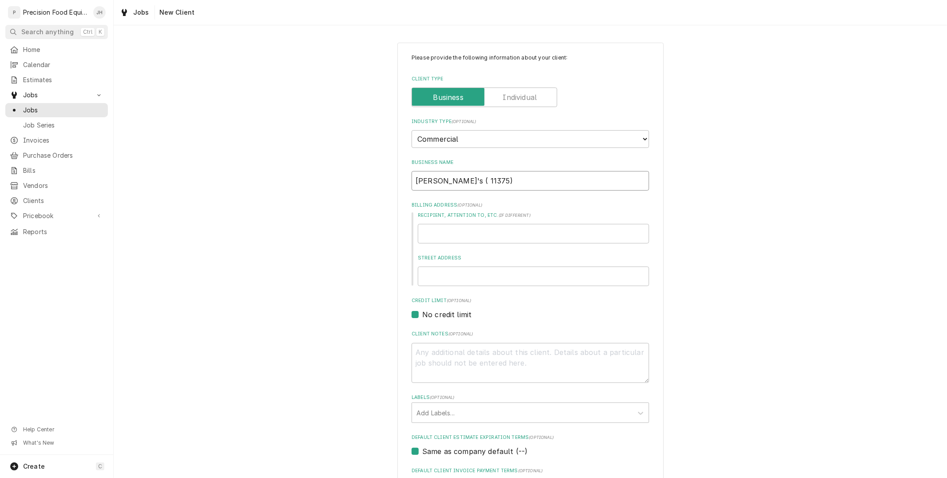
type textarea "x"
type input "Wendy's ( 11375)"
click at [563, 233] on input "Recipient, Attention To, etc. ( if different )" at bounding box center [533, 234] width 231 height 20
click at [484, 275] on input "Street Address" at bounding box center [533, 276] width 231 height 20
type input "2"
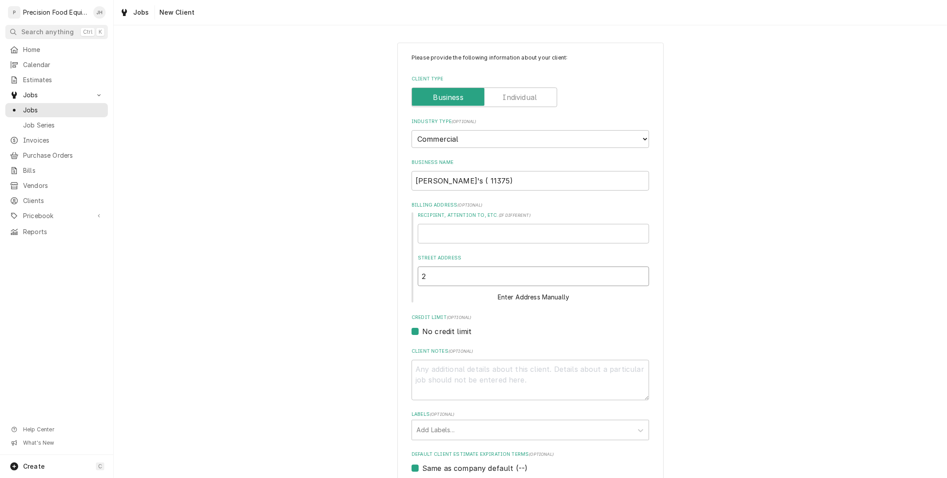
type textarea "x"
type input "29"
type textarea "x"
type input "296"
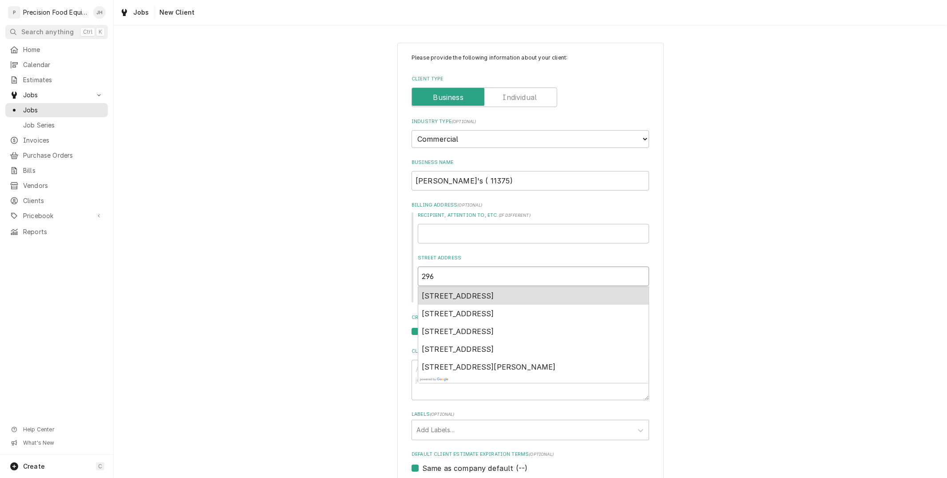
type textarea "x"
type input "2962"
type textarea "x"
type input "29624"
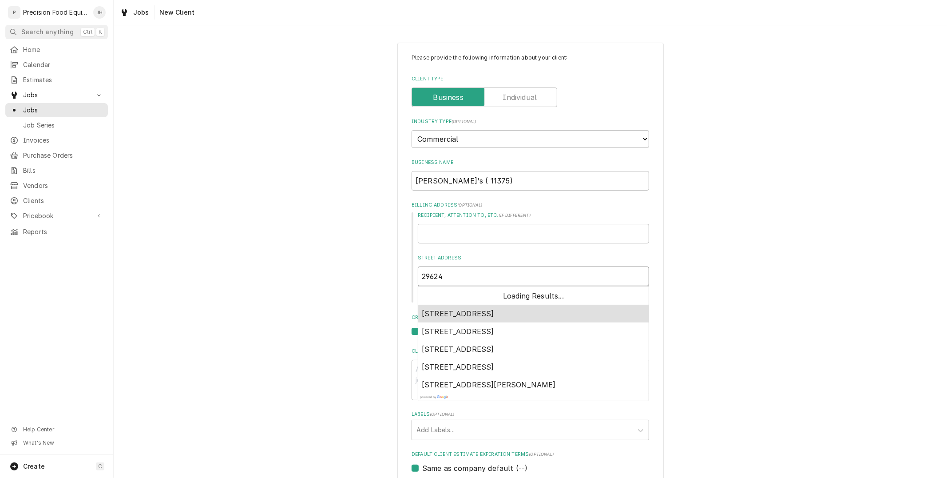
type textarea "x"
type input "29624"
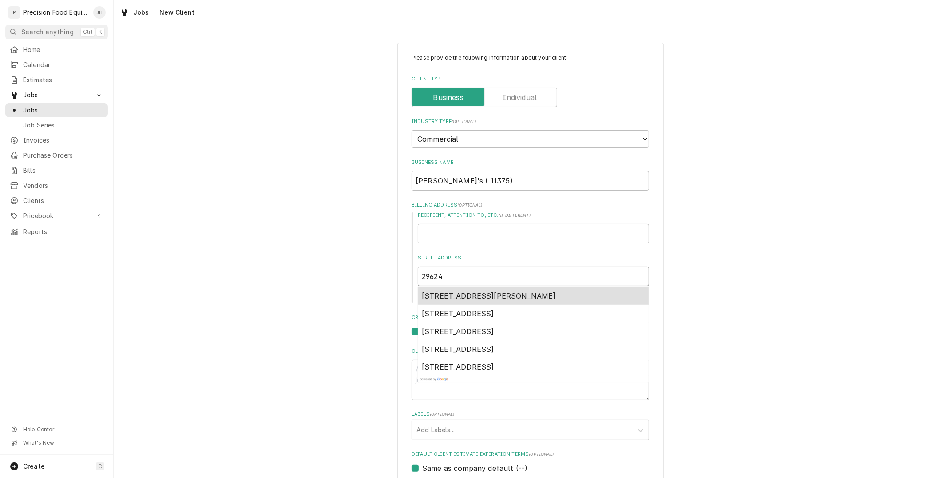
type textarea "x"
type input "29624 N"
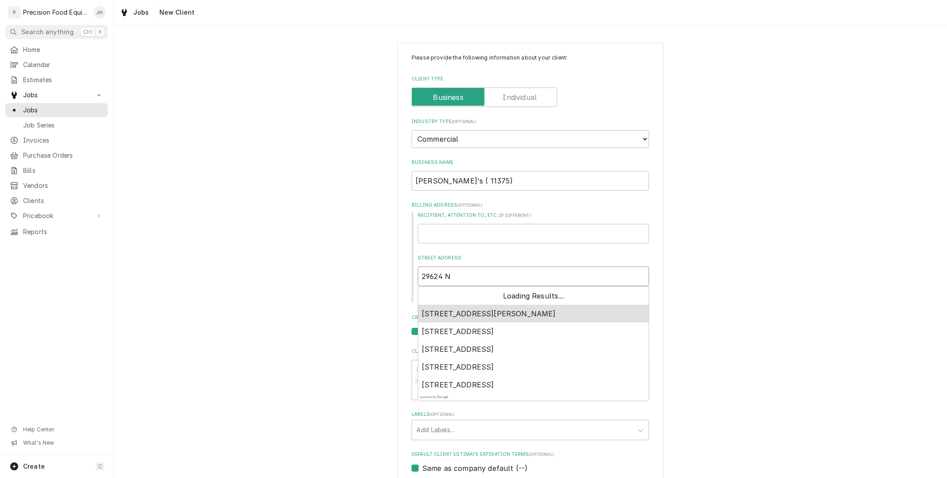
type textarea "x"
type input "29624 N"
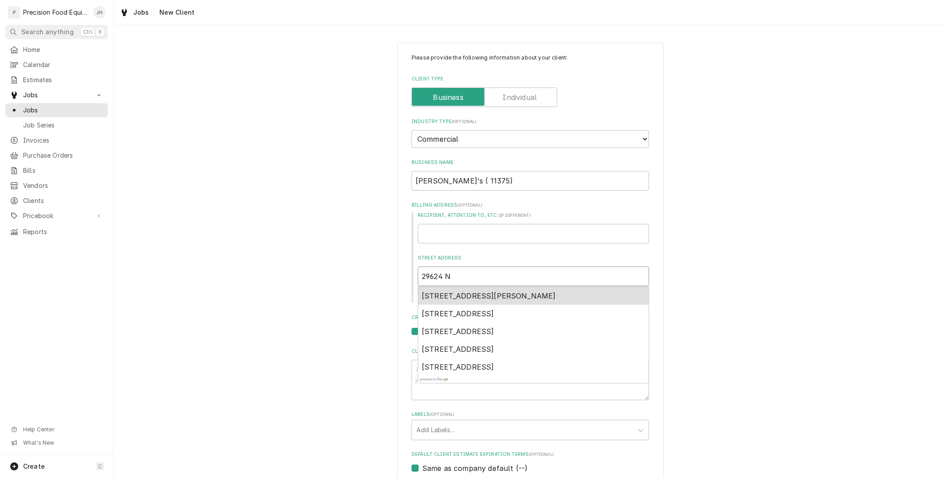
type textarea "x"
type input "29624 N 4"
type textarea "x"
type input "29624 N 46"
type textarea "x"
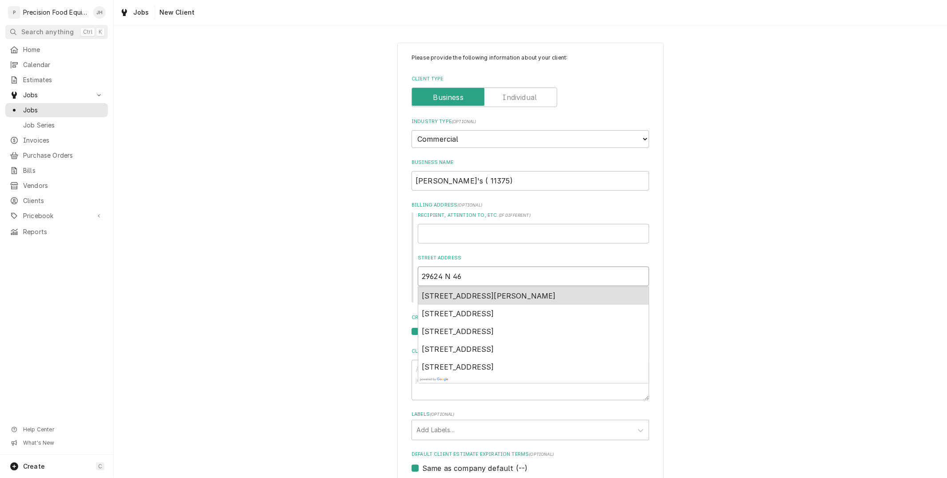
type input "29624 N 46t"
type textarea "x"
type input "29624 N 46th"
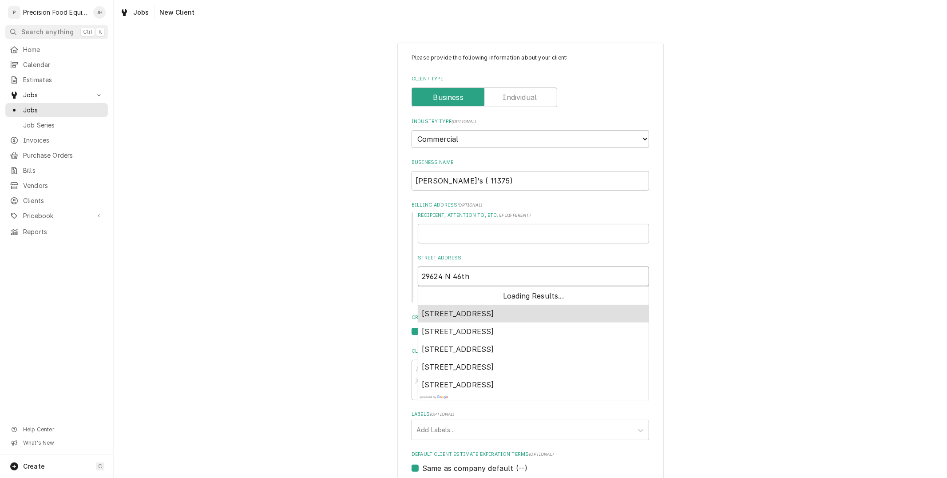
type textarea "x"
type input "29624 N 46th"
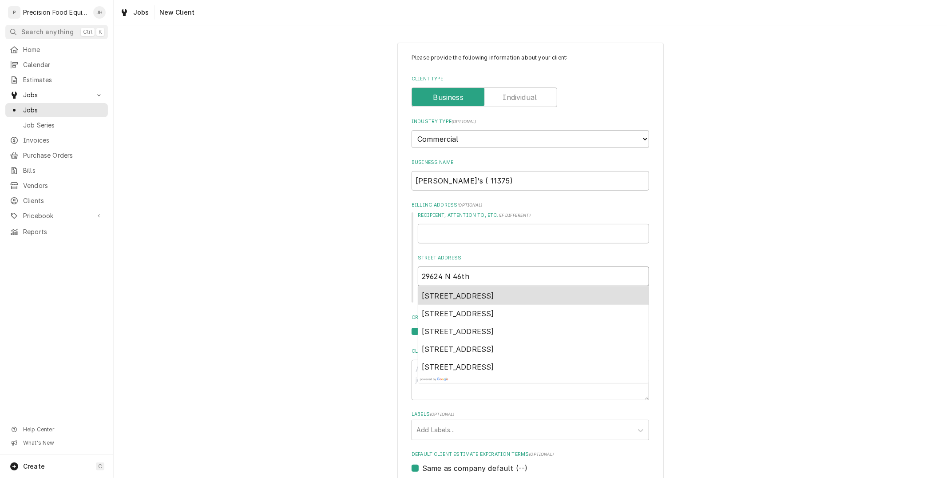
type textarea "x"
type input "29624 N 46th s"
type textarea "x"
type input "29624 N 46th st"
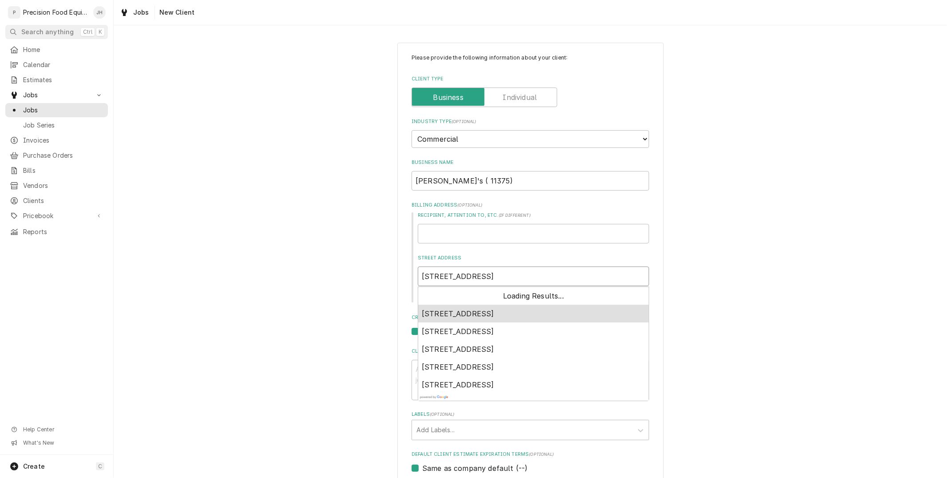
type textarea "x"
type input "29624 N 46th str"
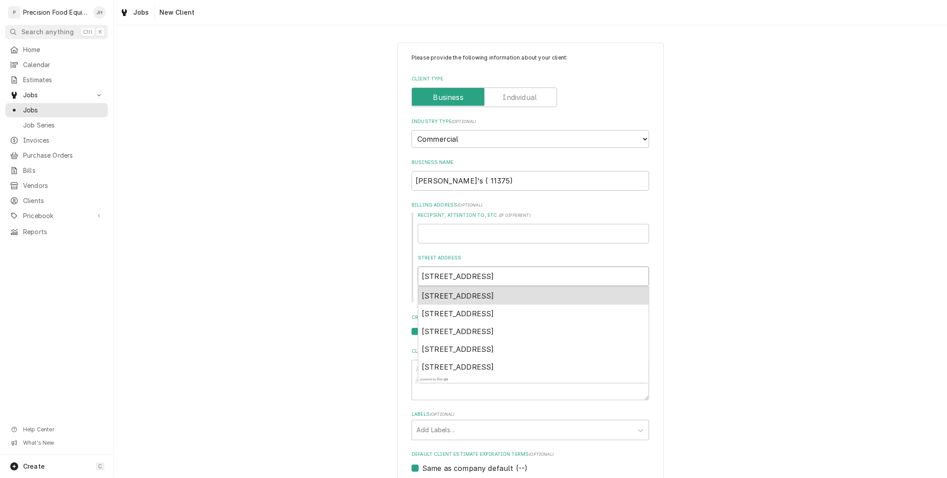
click at [494, 294] on span "29624 North 46th Street, Cave Creek, AZ, USA" at bounding box center [458, 295] width 72 height 9
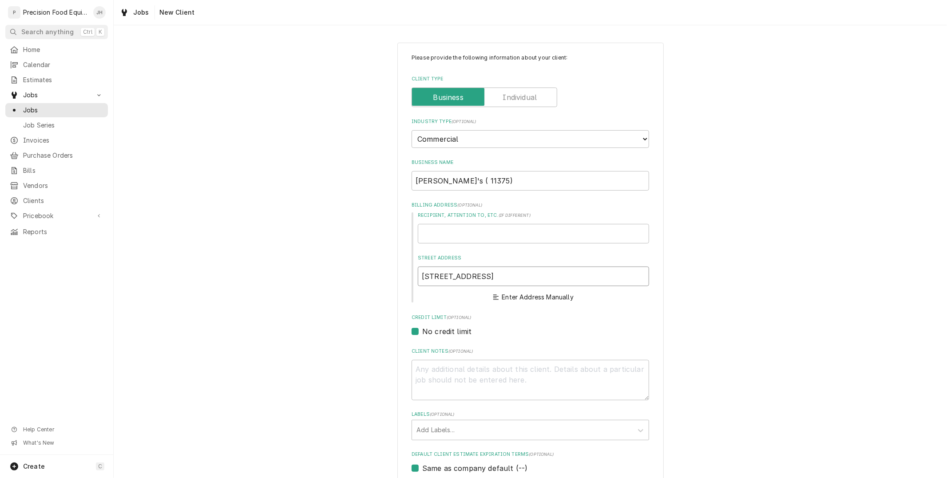
type textarea "x"
type input "29624 N 46th St"
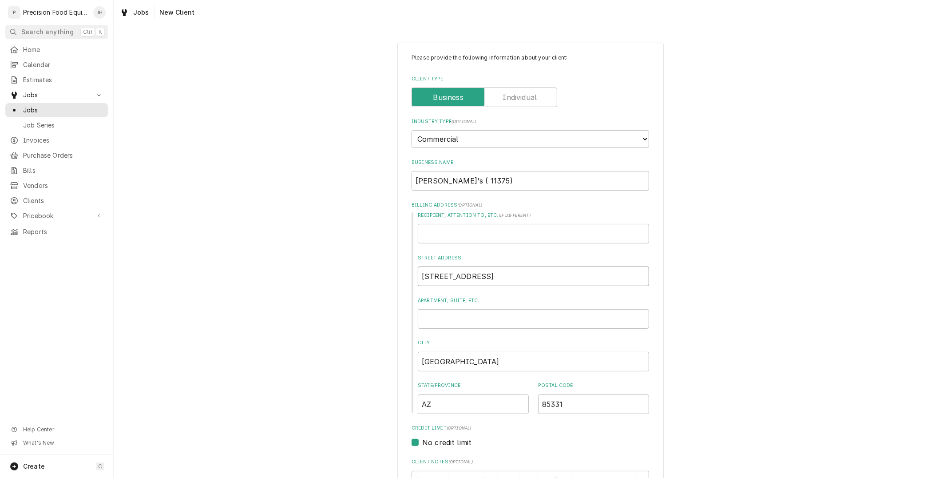
type textarea "x"
type input "29624 N 46th St"
click at [482, 234] on input "Recipient, Attention To, etc. ( if different )" at bounding box center [533, 234] width 231 height 20
type textarea "x"
type input "2"
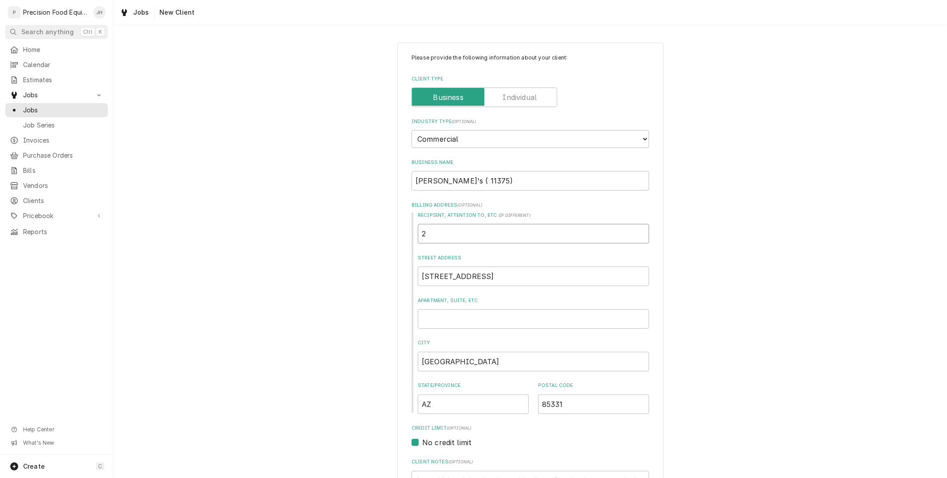
type textarea "x"
type input "29"
type textarea "x"
type input "294"
type textarea "x"
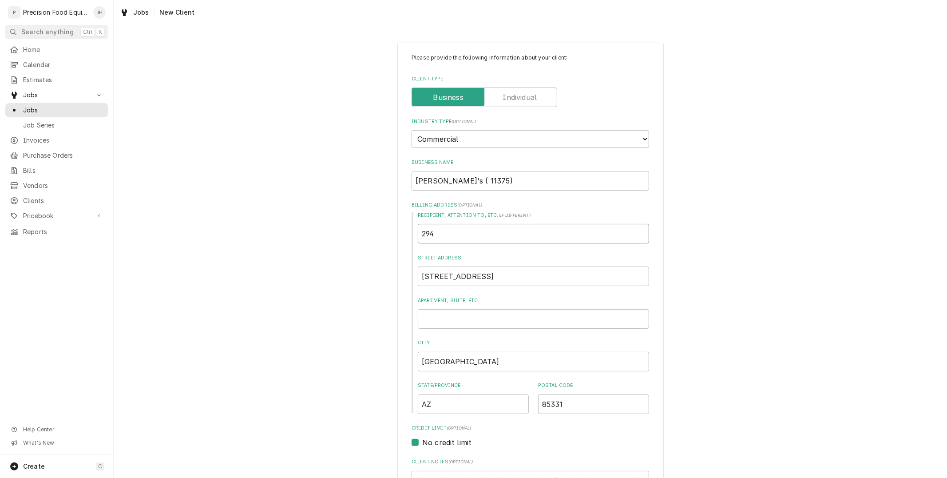
type input "29"
type textarea "x"
type input "296"
type textarea "x"
type input "2962"
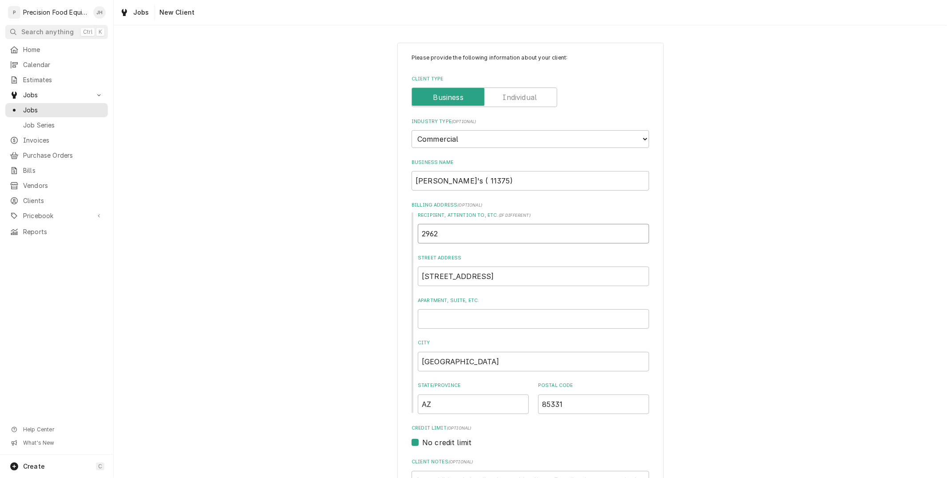
type textarea "x"
type input "29624"
type textarea "x"
type input "29624"
type textarea "x"
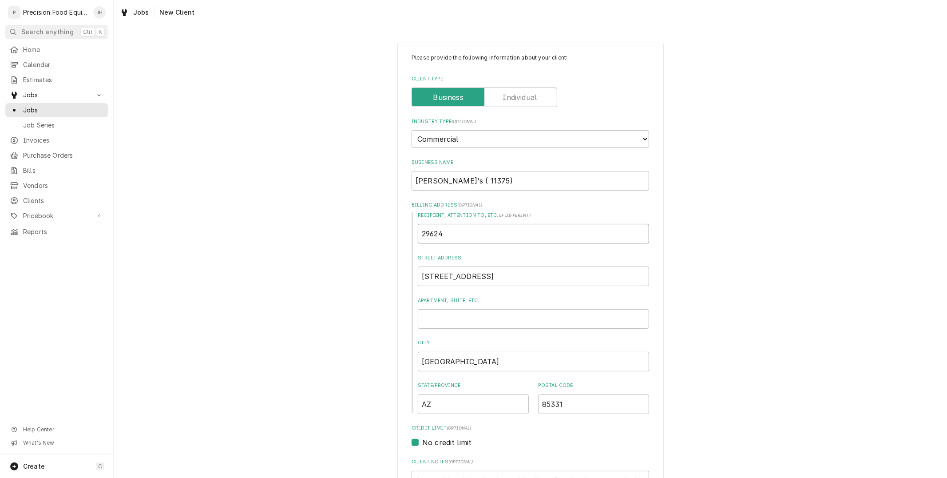
type input "29624 N"
type textarea "x"
type input "29624 N"
type textarea "x"
type input "29624 N 4"
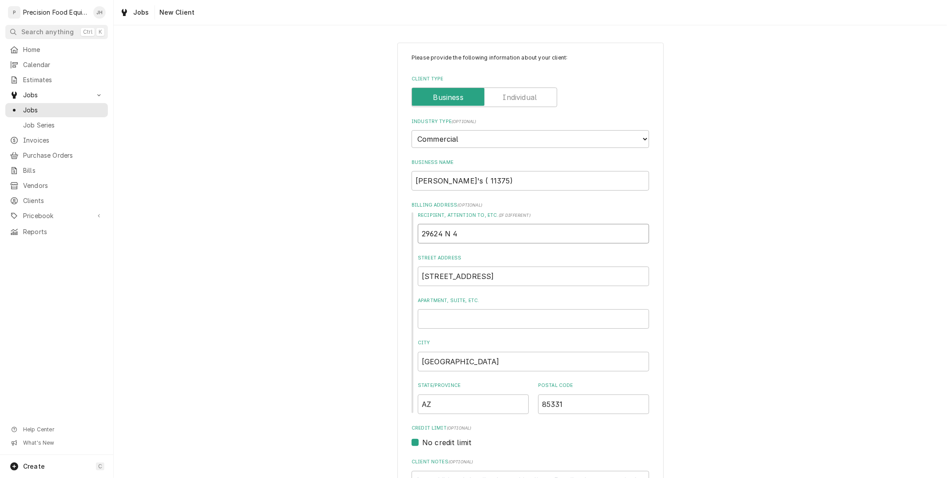
type textarea "x"
type input "29624 N 46"
type textarea "x"
type input "29624 N 46t"
type textarea "x"
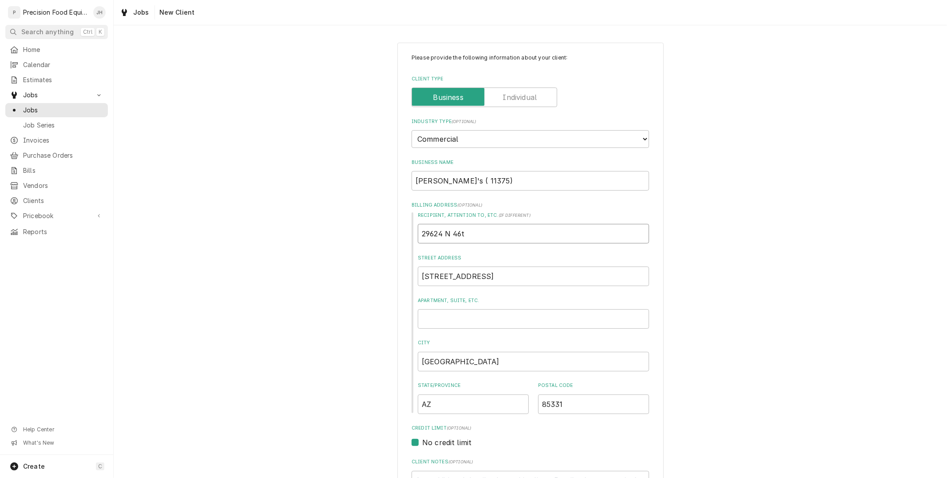
type input "29624 N 46th"
type textarea "x"
type input "29624 N 46th"
type textarea "x"
type input "29624 N 46th S"
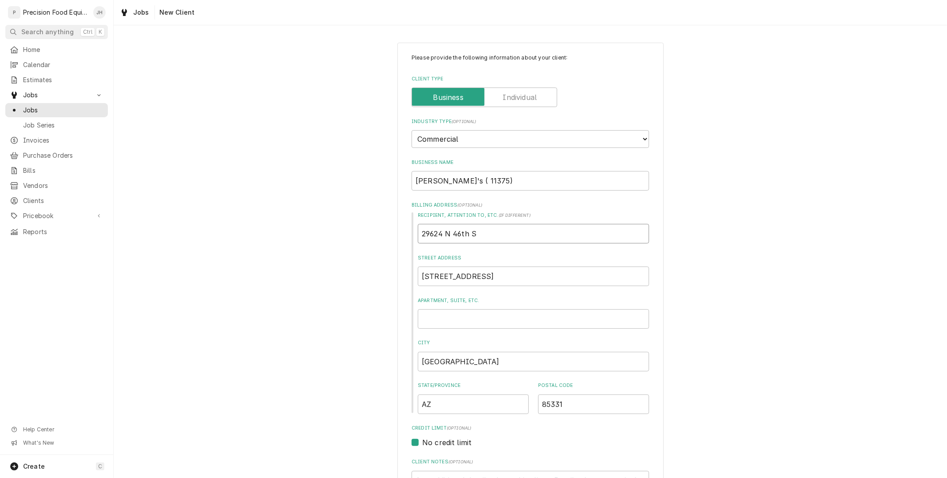
type textarea "x"
type input "29624 N 46th St"
type textarea "x"
type input "29624 N 46th St"
type textarea "x"
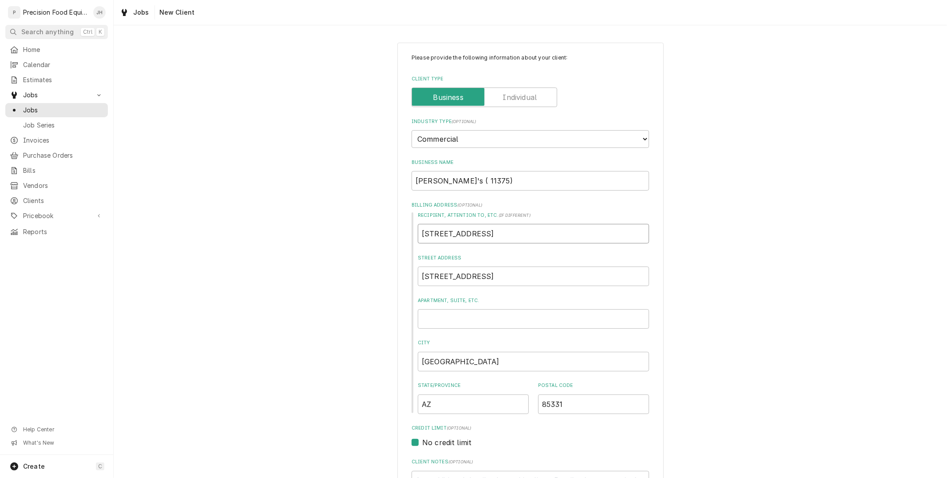
type input "29624 N 46th St C"
type textarea "x"
type input "29624 N 46th St Cav"
type textarea "x"
type input "29624 N 46th St Cave"
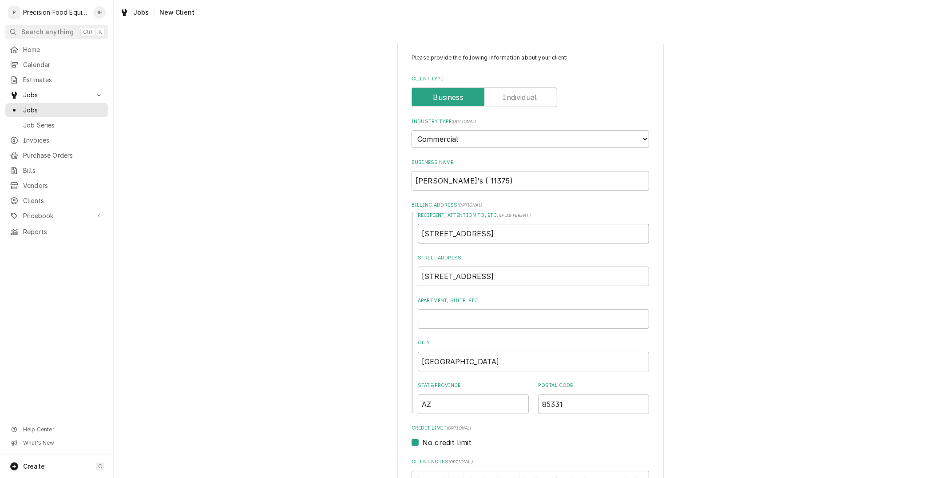
type textarea "x"
type input "29624 N 46th St Cavec"
type textarea "x"
type input "29624 N 46th St Cavecr"
type textarea "x"
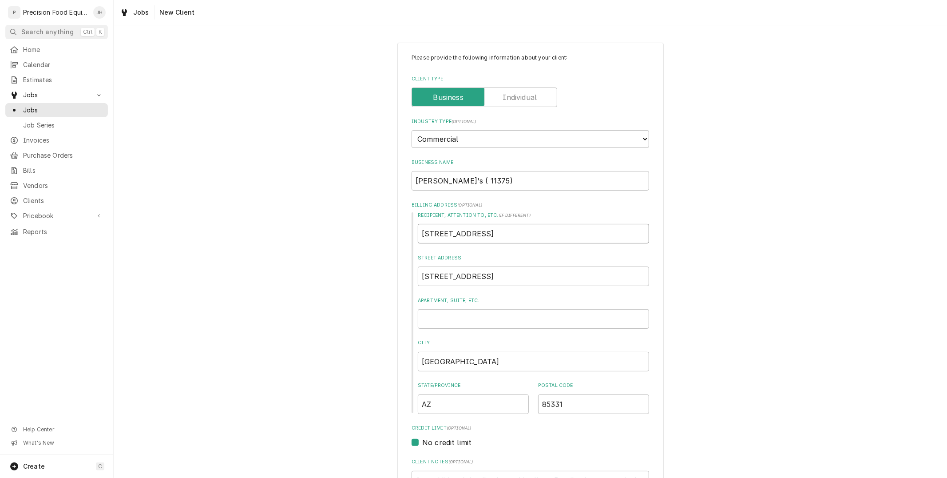
type input "29624 N 46th St Cavecre"
type textarea "x"
type input "29624 N 46th St Cavecree"
type textarea "x"
type input "29624 N 46th St Cavecreek"
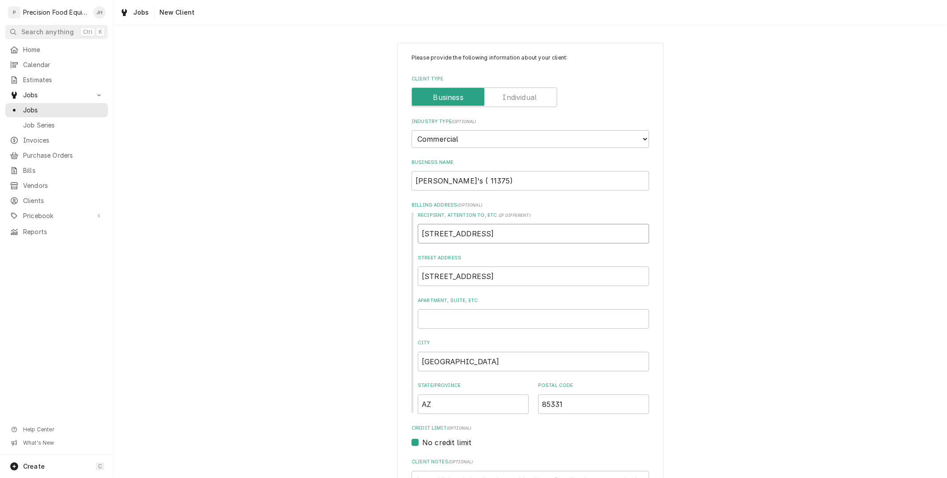
type textarea "x"
type input "29624 N 46th St Cavecreek"
type textarea "x"
type input "29624 N 46th St Cavecreek"
type textarea "x"
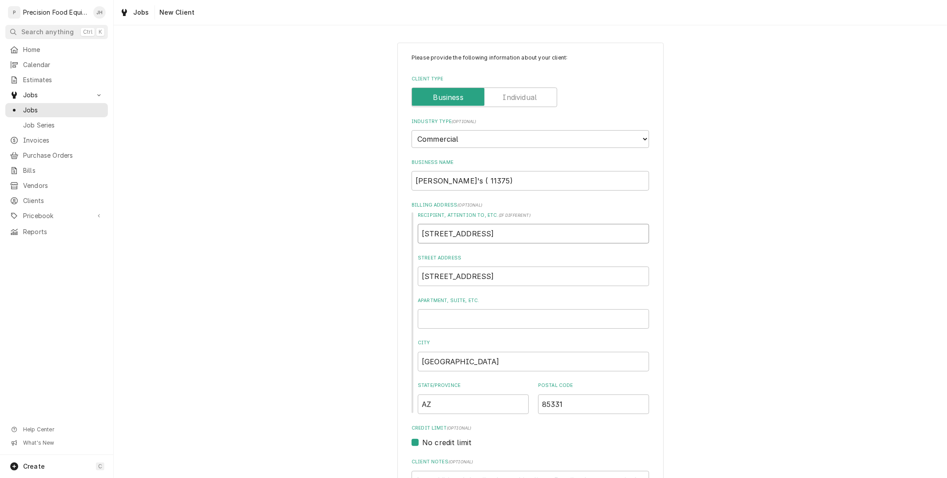
type input "29624 N 46th St Cavecree"
type textarea "x"
type input "29624 N 46th St Cavecre"
type textarea "x"
type input "29624 N 46th St Cavecr"
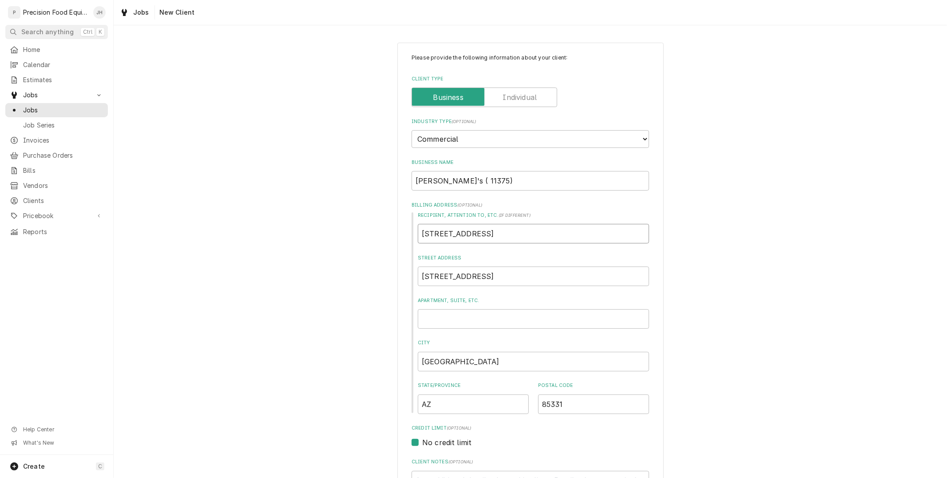
type textarea "x"
type input "29624 N 46th St Cavec"
type textarea "x"
type input "29624 N 46th St Cave"
type textarea "x"
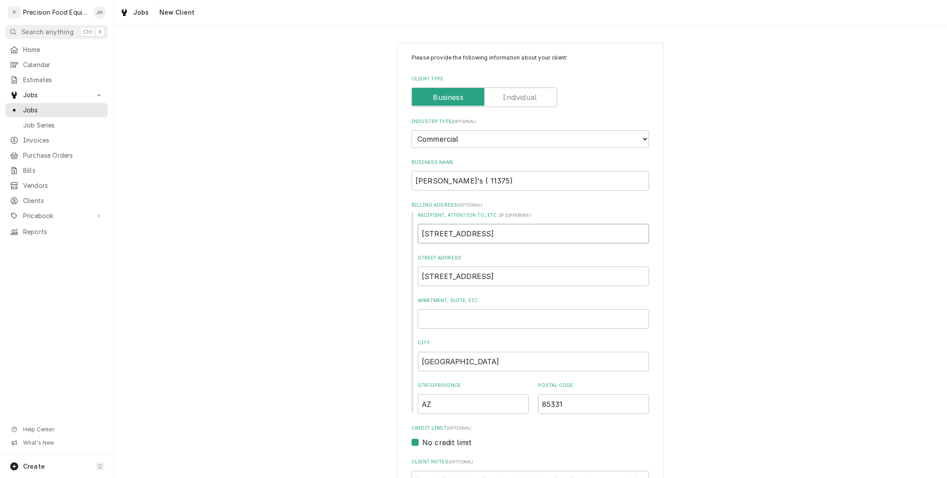
type input "29624 N 46th St Cave"
type textarea "x"
type input "29624 N 46th St Cave C"
type textarea "x"
type input "29624 N 46th St Cave Cr"
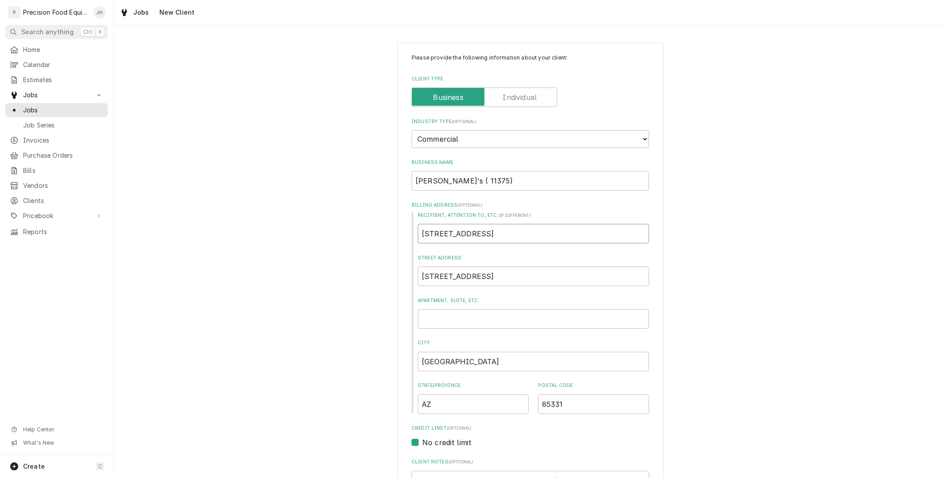
type textarea "x"
type input "29624 N 46th St Cave Cre"
type textarea "x"
type input "29624 N 46th St Cave Creek"
type textarea "x"
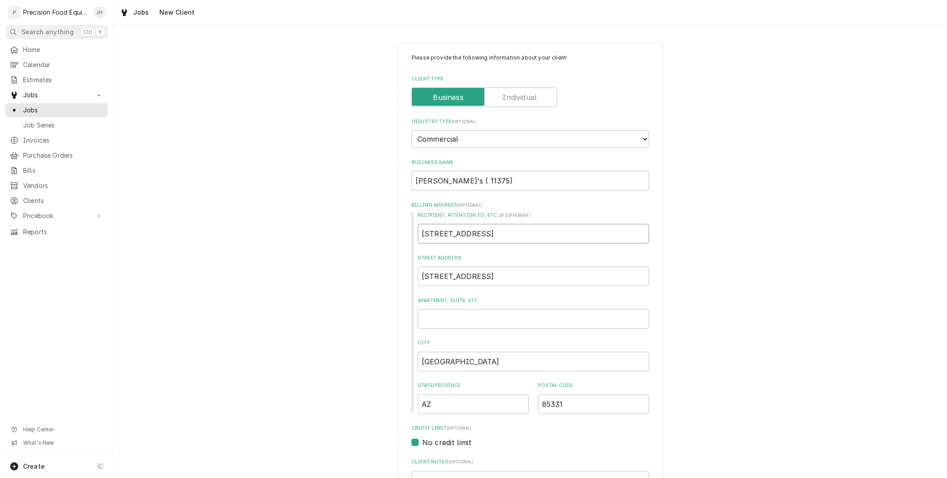
type input "29624 N 46th St Cave Creek"
type textarea "x"
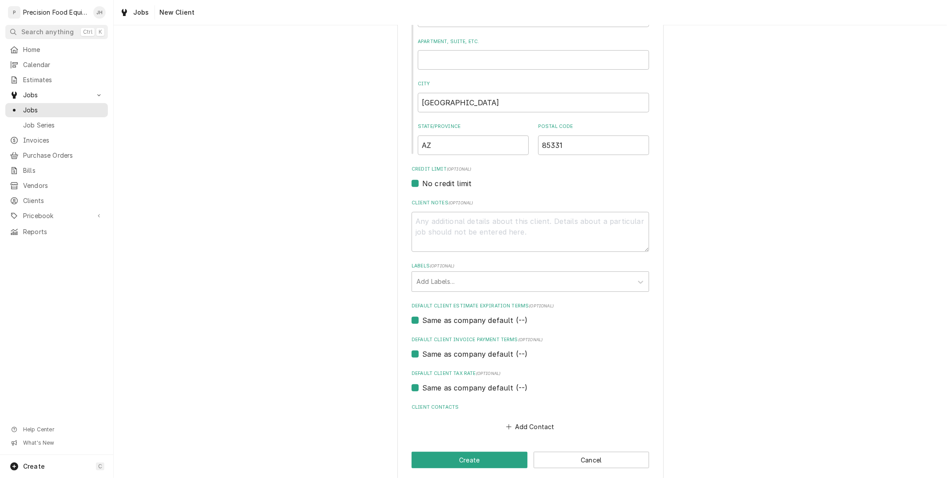
scroll to position [267, 0]
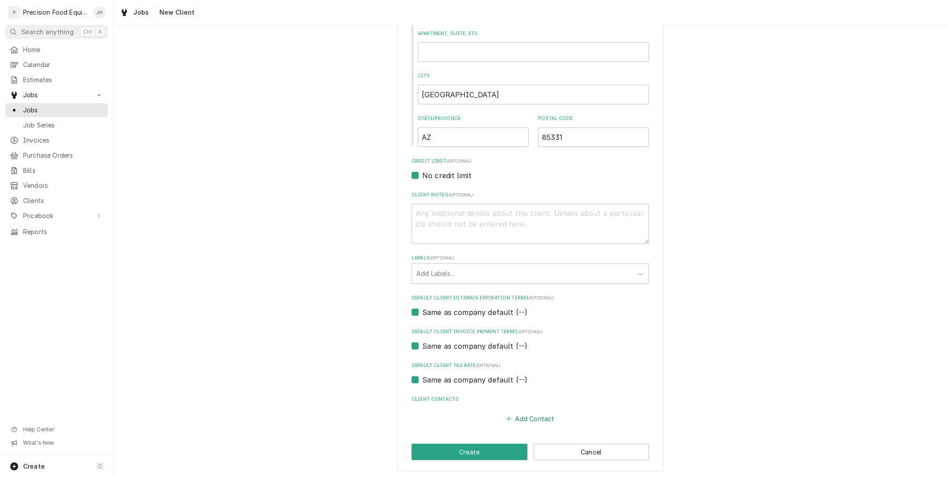
type input "29624 N 46th St Cave Creek"
click at [521, 418] on button "Add Contact" at bounding box center [530, 419] width 51 height 12
type textarea "x"
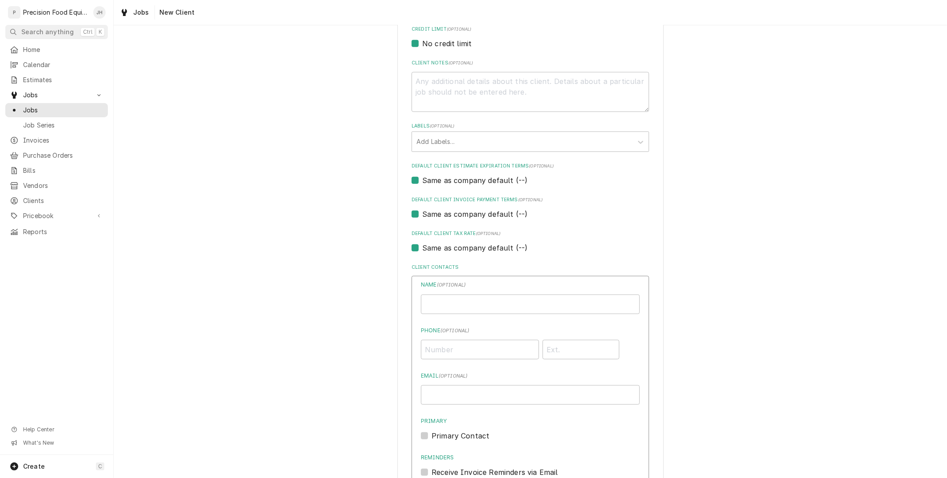
scroll to position [415, 0]
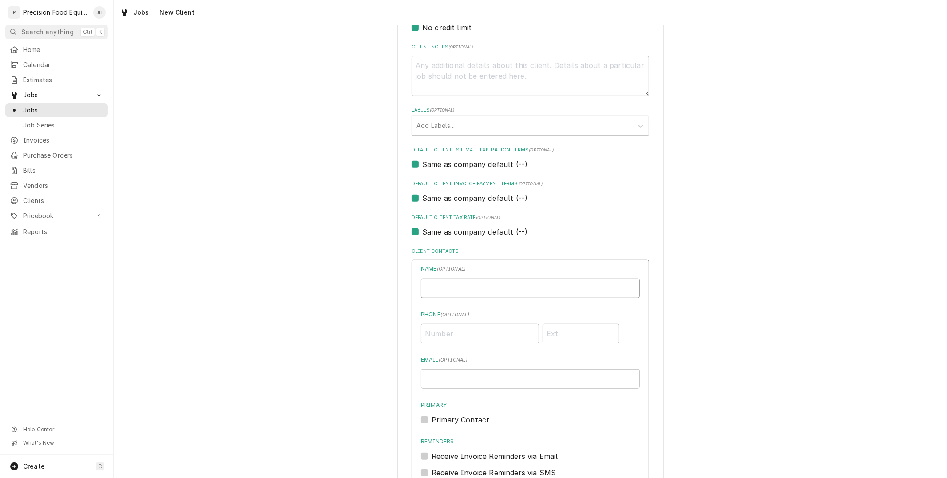
click at [488, 292] on input "Business Name" at bounding box center [530, 288] width 219 height 20
type input "W"
type input "mary"
click at [464, 333] on input "Phone ( optional )" at bounding box center [480, 334] width 118 height 20
click at [466, 380] on input "Email ( optional )" at bounding box center [530, 379] width 219 height 20
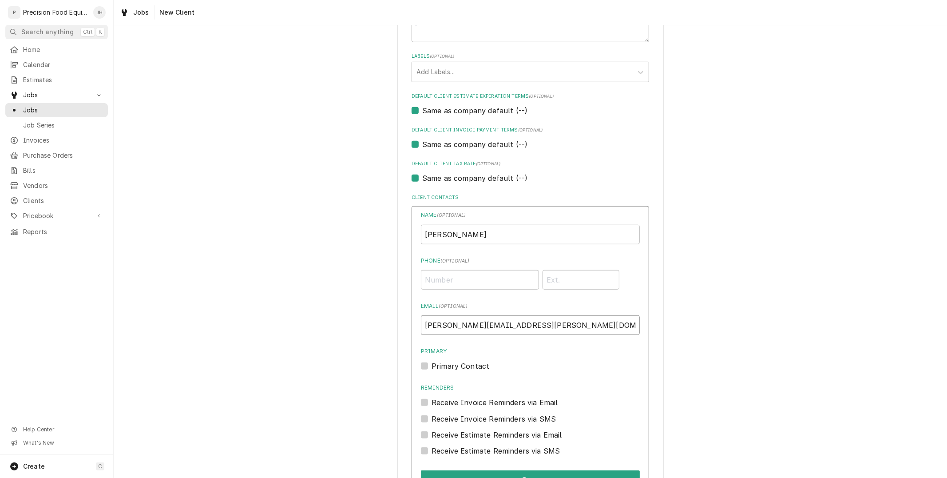
scroll to position [563, 0]
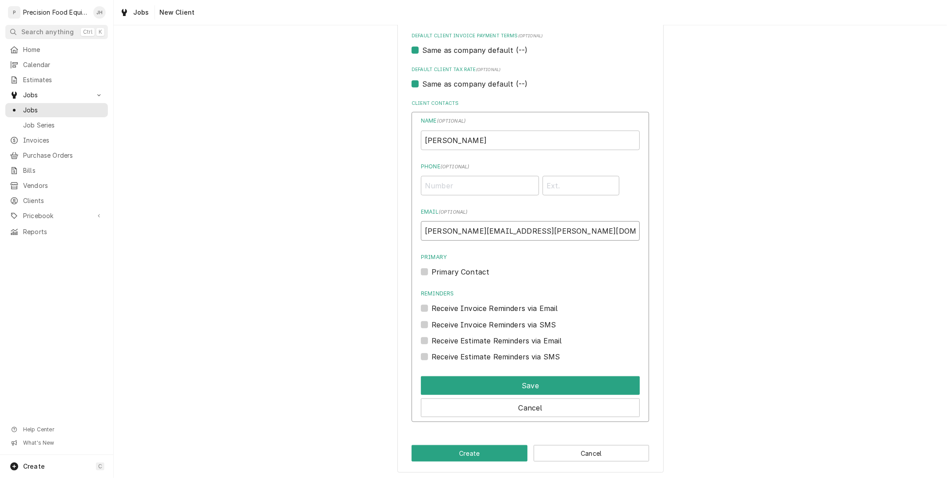
type input "zook.mary@gmail.com"
click at [432, 307] on label "Receive Invoice Reminders via Email" at bounding box center [495, 308] width 127 height 11
click at [432, 307] on input "Reminders" at bounding box center [541, 313] width 219 height 20
checkbox input "true"
click at [432, 354] on label "Receive Estimate Reminders via SMS" at bounding box center [496, 356] width 128 height 11
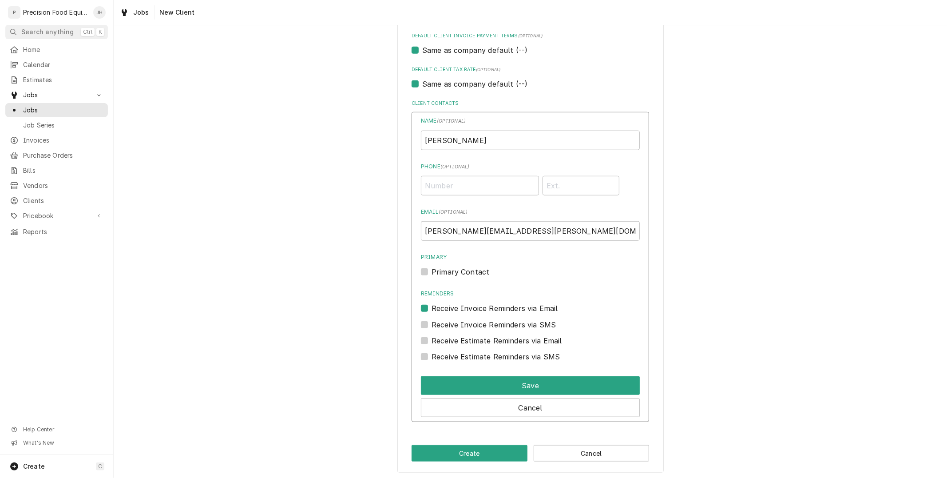
click at [432, 354] on input "Contact Edit Form" at bounding box center [541, 361] width 219 height 20
click at [432, 351] on label "Receive Estimate Reminders via SMS" at bounding box center [496, 356] width 128 height 11
click at [432, 351] on input "Contact Edit Form" at bounding box center [541, 361] width 219 height 20
checkbox input "false"
click at [422, 335] on div "Receive Estimate Reminders via Email" at bounding box center [530, 340] width 219 height 11
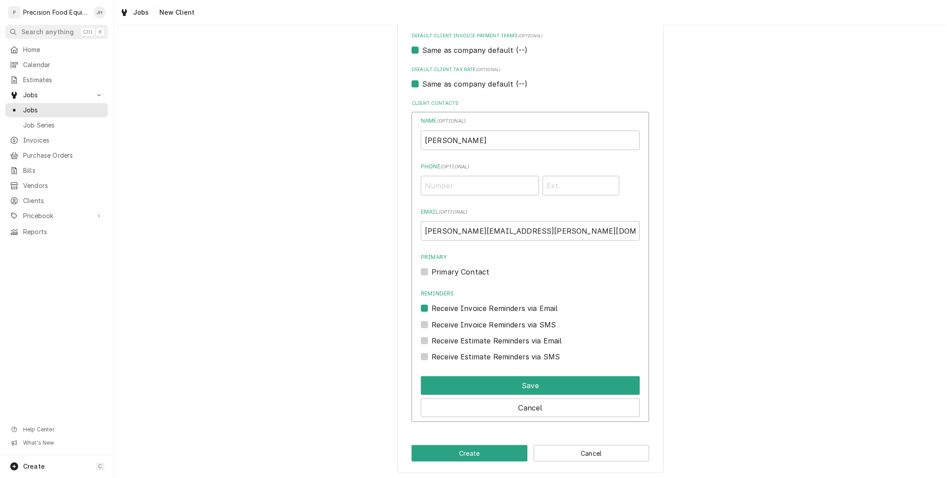
click at [432, 340] on label "Receive Estimate Reminders via Email" at bounding box center [497, 340] width 131 height 11
click at [432, 340] on input "Contact Edit Form" at bounding box center [541, 345] width 219 height 20
checkbox input "true"
click at [465, 385] on button "Save" at bounding box center [530, 385] width 219 height 19
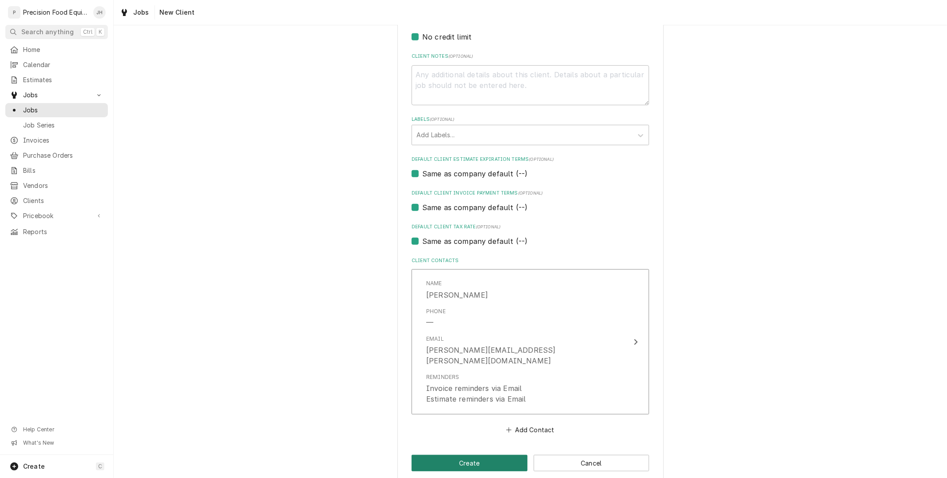
click at [466, 457] on button "Create" at bounding box center [470, 463] width 116 height 16
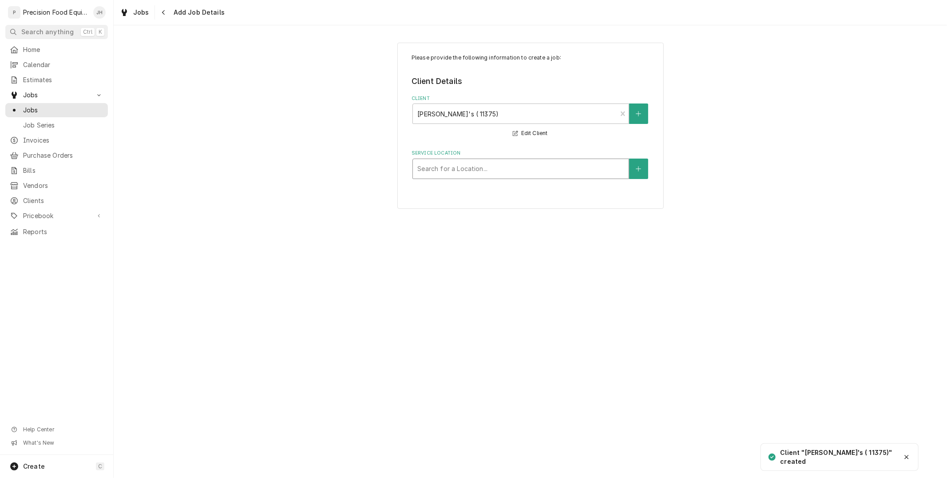
click at [506, 166] on div "Service Location" at bounding box center [520, 169] width 207 height 16
click at [631, 171] on button "Service Location" at bounding box center [638, 169] width 19 height 20
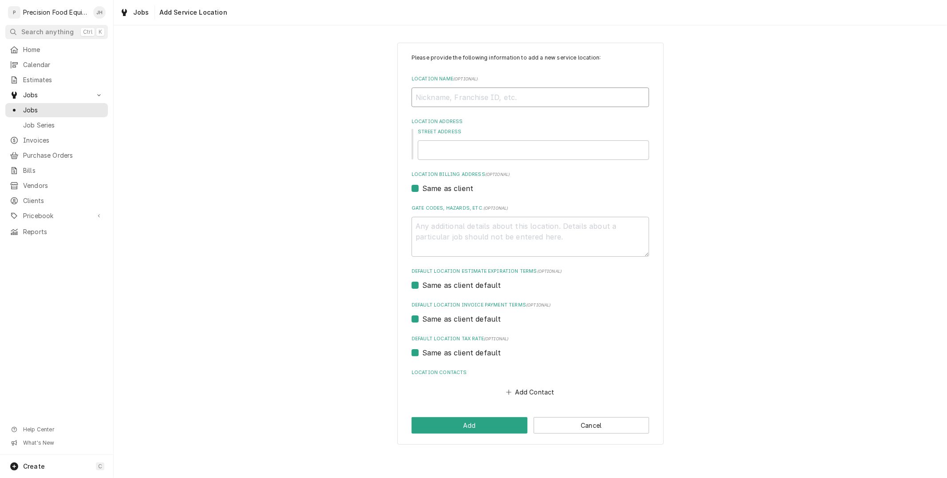
click at [489, 100] on input "Location Name ( optional )" at bounding box center [531, 97] width 238 height 20
type textarea "x"
type input "W"
type textarea "x"
type input "We"
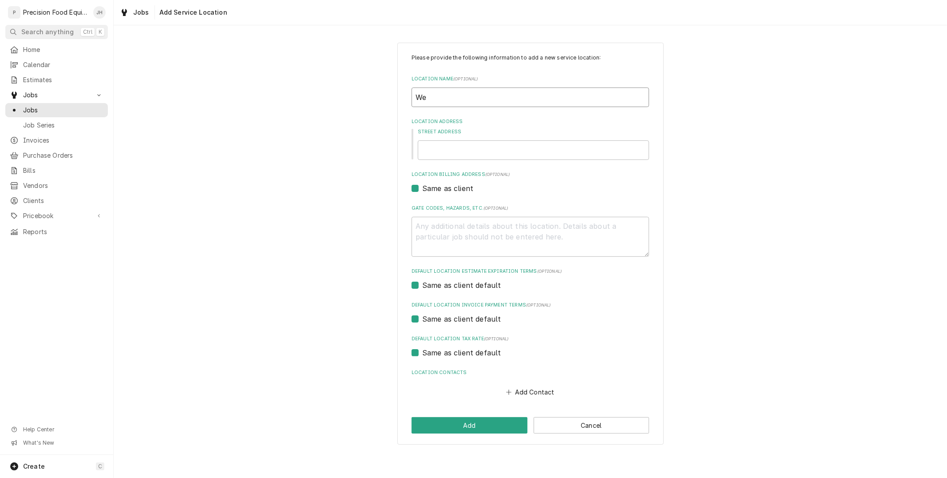
type textarea "x"
type input "Wen"
type textarea "x"
type input "Wend"
type textarea "x"
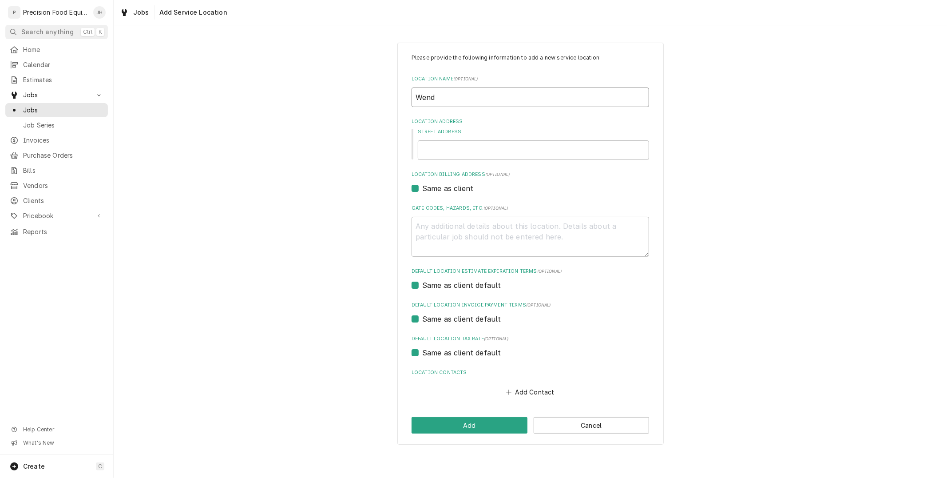
type input "Wendy"
type textarea "x"
type input "Wendy'"
type textarea "x"
type input "Wendy's"
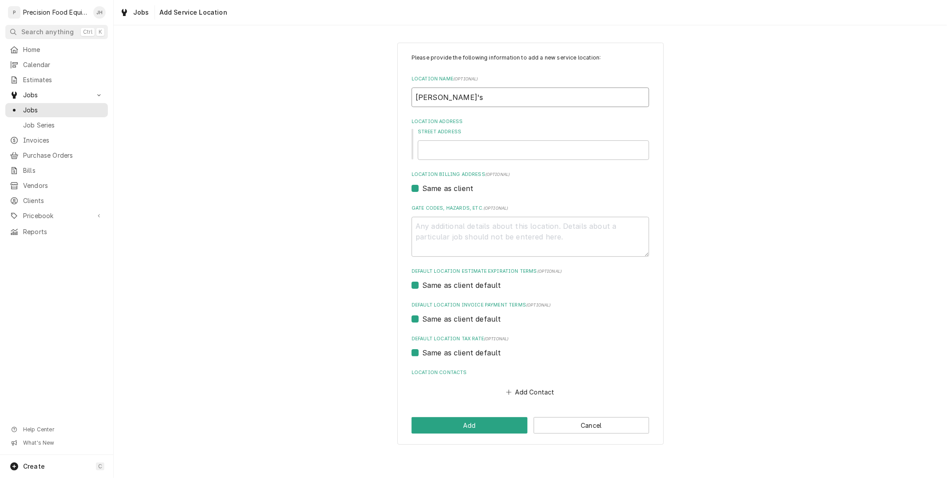
type textarea "x"
type input "Wendy's"
type textarea "x"
type input "Wendy's ("
type textarea "x"
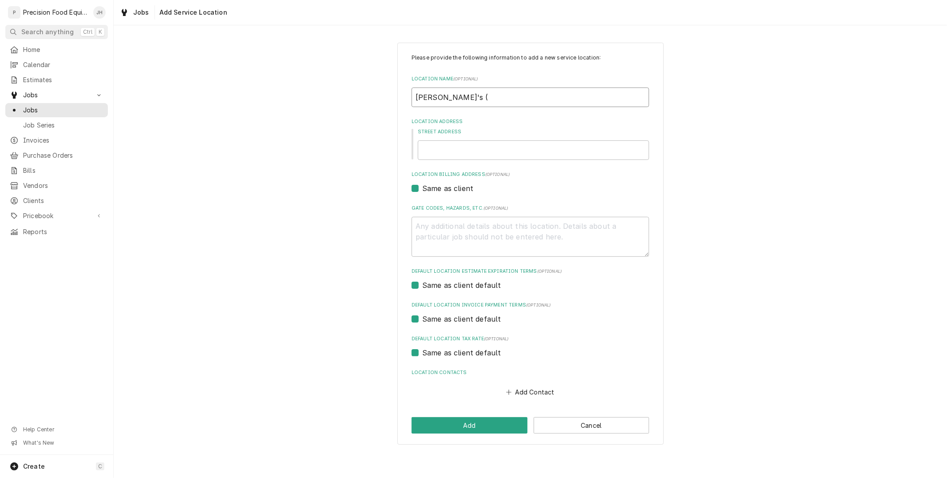
type input "Wendy's ("
type textarea "x"
type input "Wendy's ( 1"
type textarea "x"
type input "Wendy's ( 11"
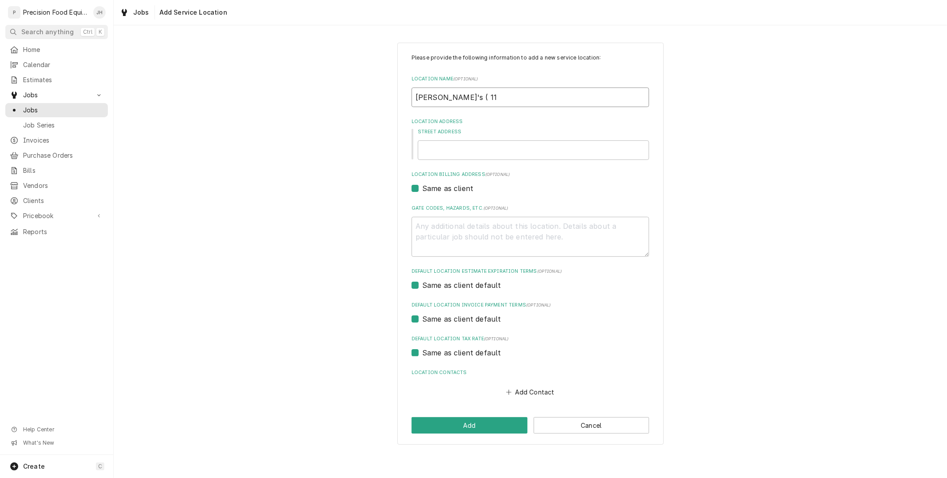
type textarea "x"
type input "Wendy's ( 113"
type textarea "x"
type input "Wendy's ( 1137"
type textarea "x"
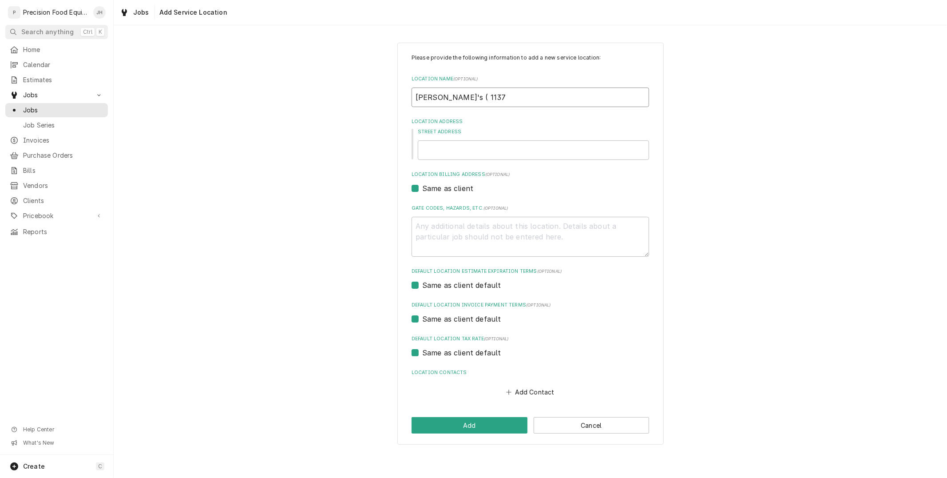
type input "Wendy's ( 11375"
type textarea "x"
type input "Wendy's ( 1137"
type textarea "x"
type input "Wendy's ( 1137"
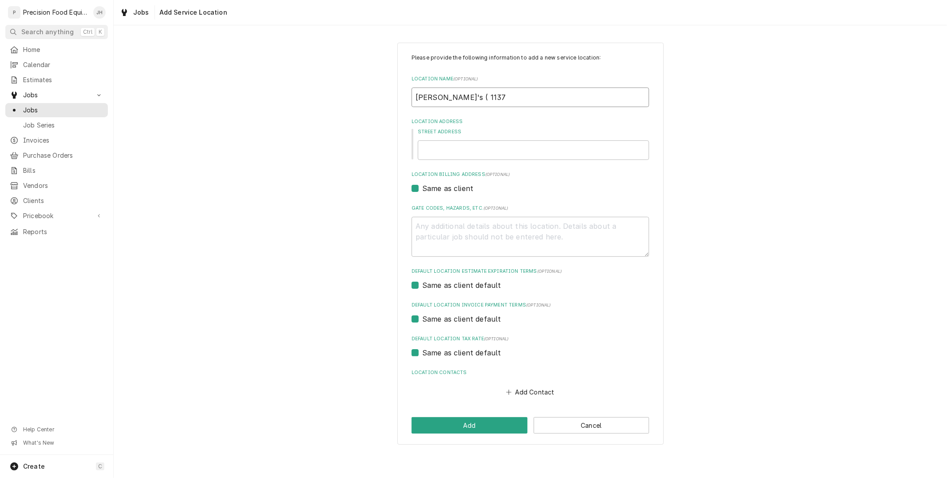
type textarea "x"
type input "Wendy's ( 1137 )"
type textarea "x"
click at [487, 148] on input "Street Address" at bounding box center [533, 150] width 231 height 20
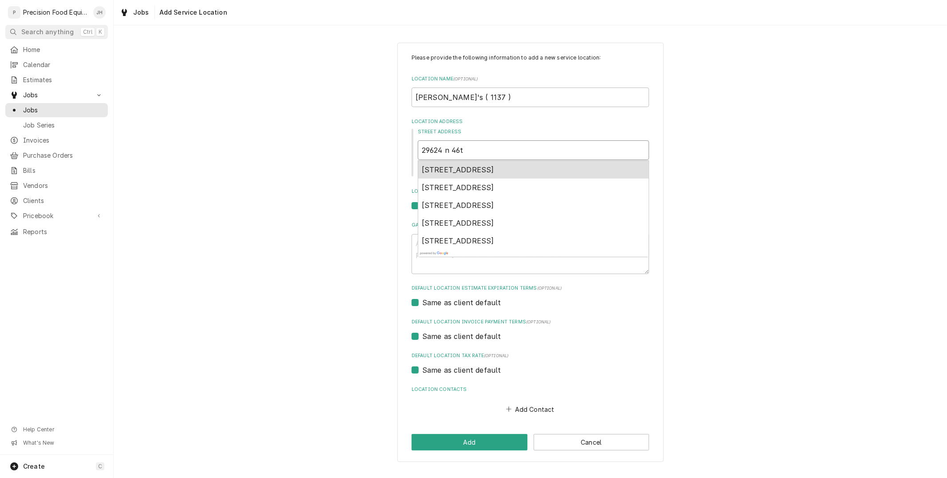
click at [619, 162] on div "29624 North 46th Street, Cave Creek, AZ, USA" at bounding box center [533, 170] width 230 height 18
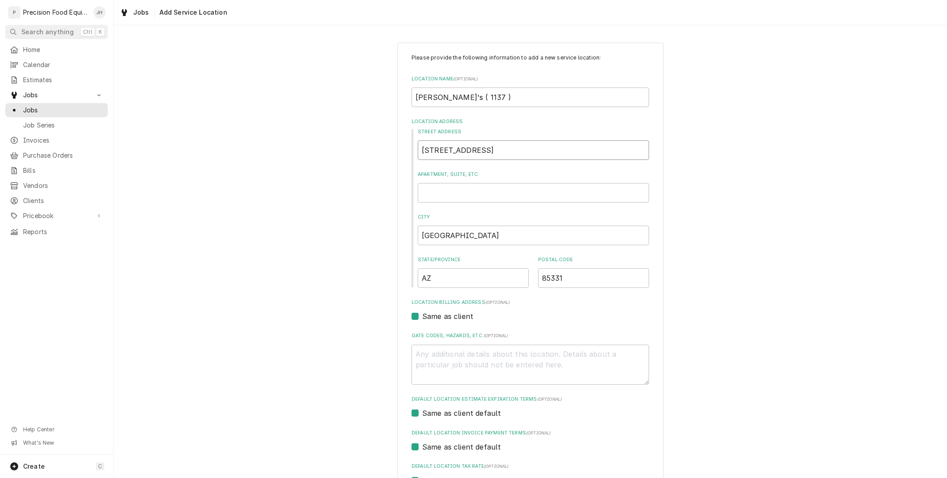
scroll to position [102, 0]
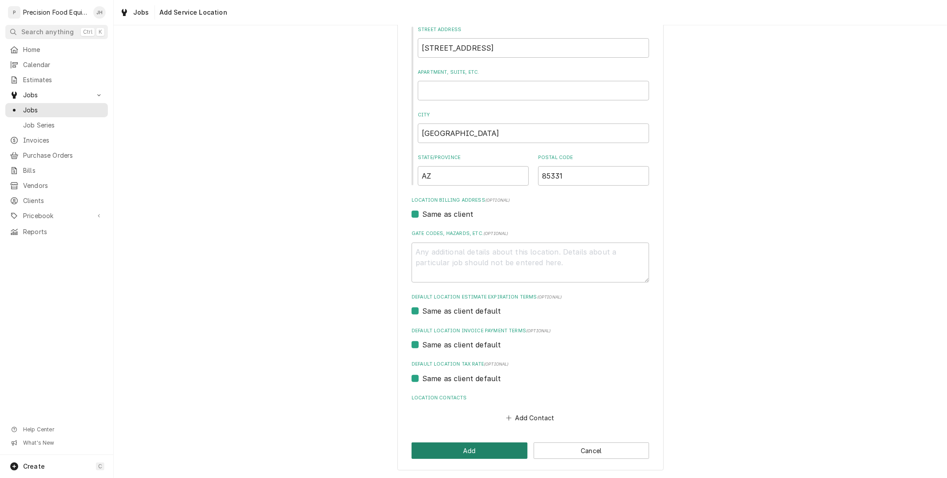
click at [492, 454] on button "Add" at bounding box center [470, 450] width 116 height 16
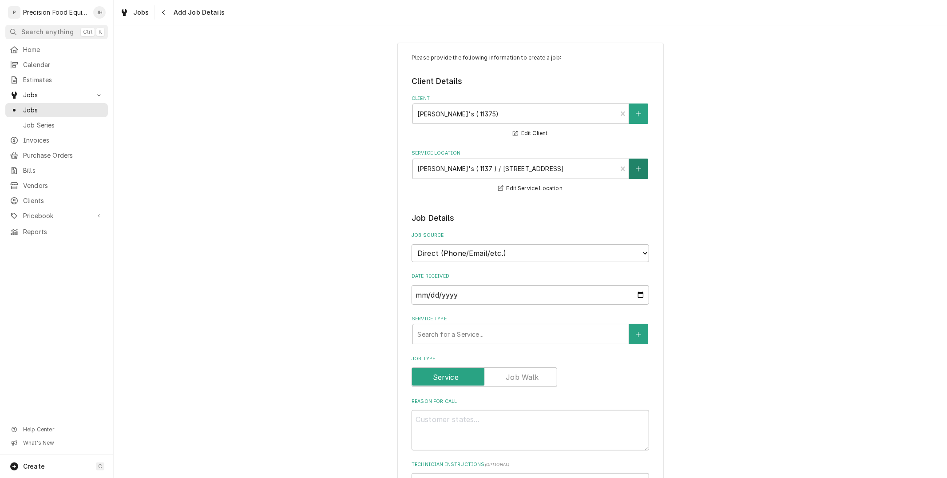
click at [630, 161] on button "Service Location" at bounding box center [638, 169] width 19 height 20
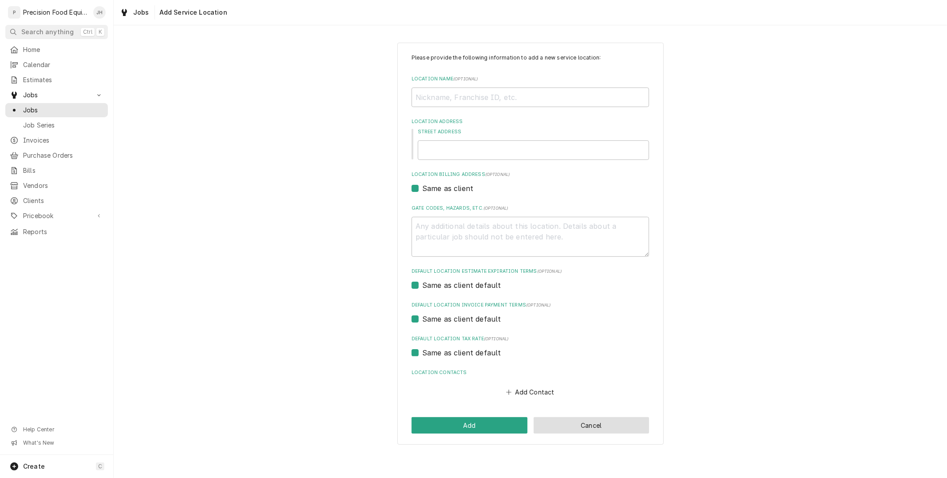
click at [582, 425] on button "Cancel" at bounding box center [592, 425] width 116 height 16
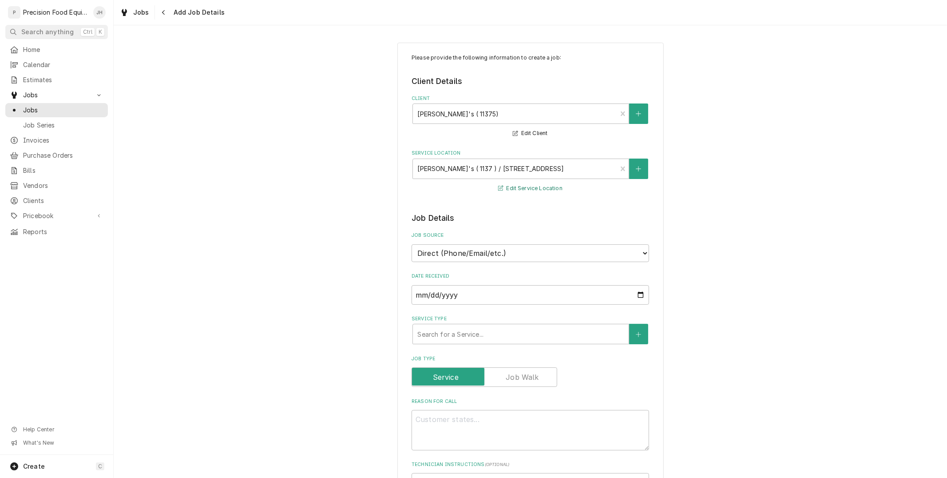
click at [508, 189] on button "Edit Service Location" at bounding box center [530, 188] width 67 height 11
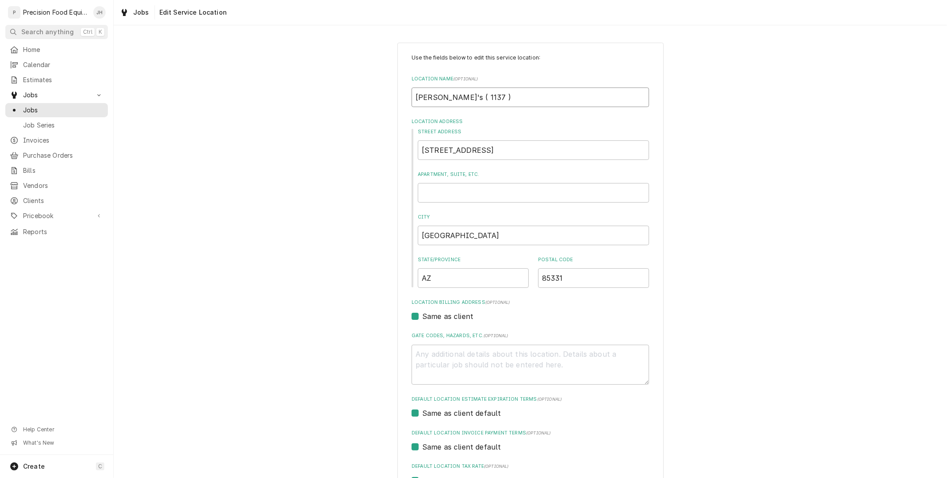
click at [460, 102] on input "Wendy's ( 1137 )" at bounding box center [531, 97] width 238 height 20
click at [464, 99] on input "Wendy's ( 1137 )" at bounding box center [531, 97] width 238 height 20
click at [473, 121] on label "Location Address" at bounding box center [531, 121] width 238 height 7
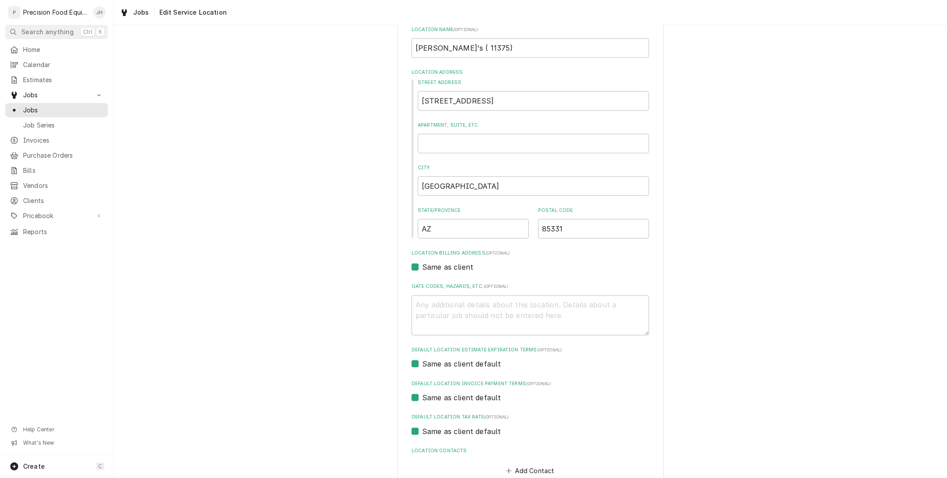
scroll to position [102, 0]
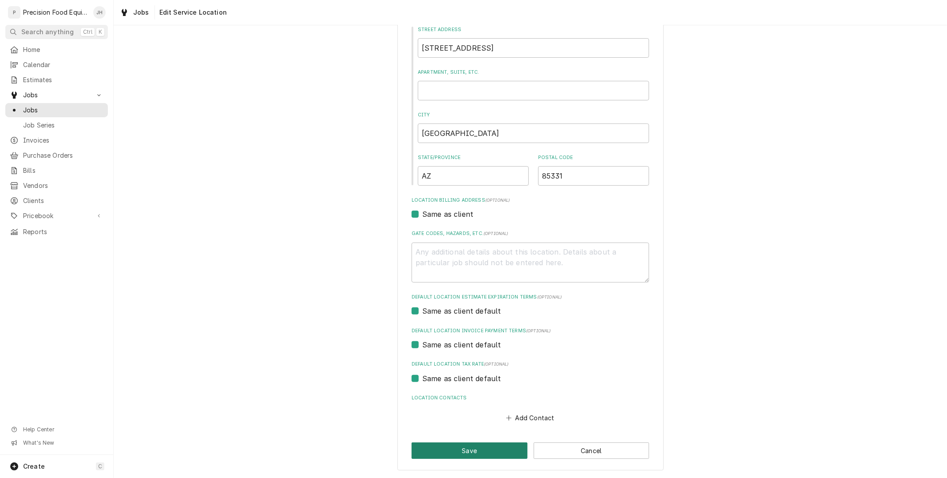
click at [478, 442] on button "Save" at bounding box center [470, 450] width 116 height 16
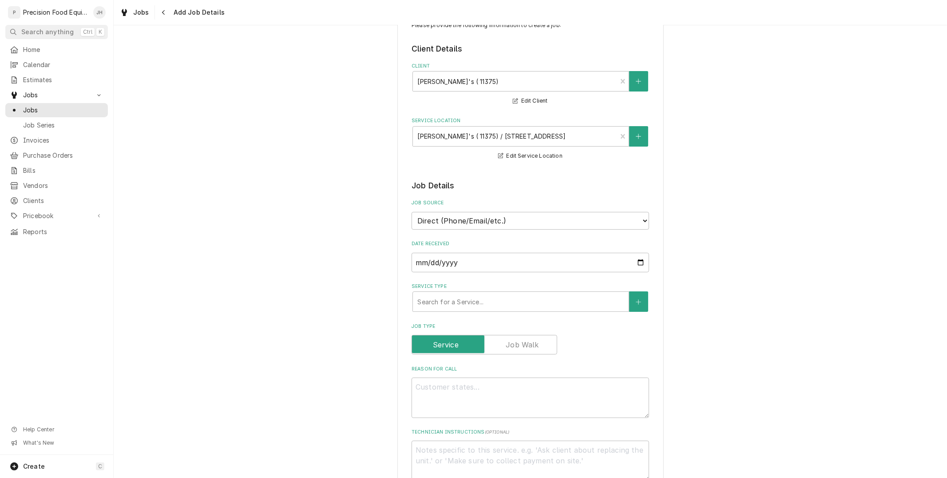
scroll to position [99, 0]
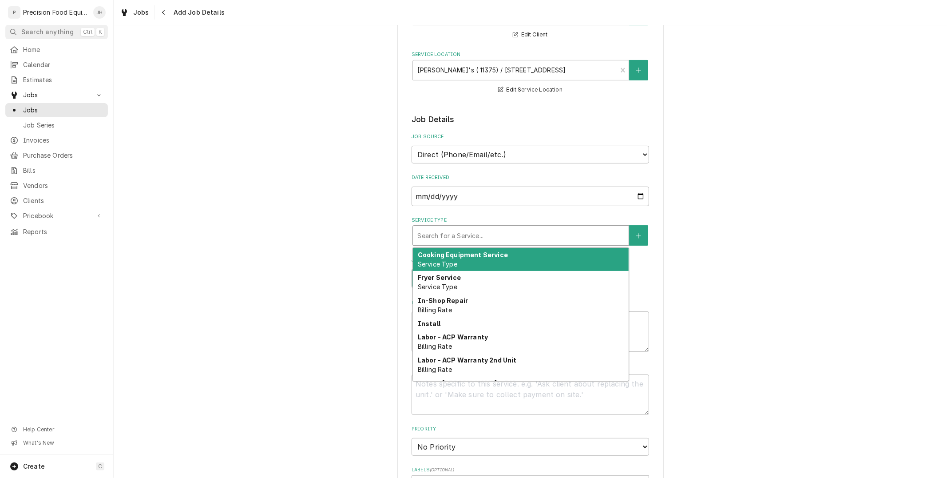
click at [465, 233] on div "Service Type" at bounding box center [520, 235] width 207 height 16
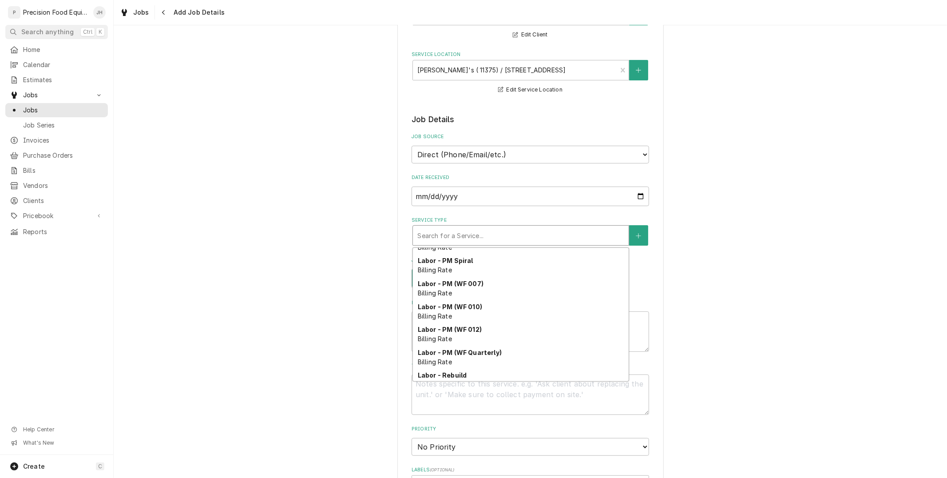
scroll to position [306, 0]
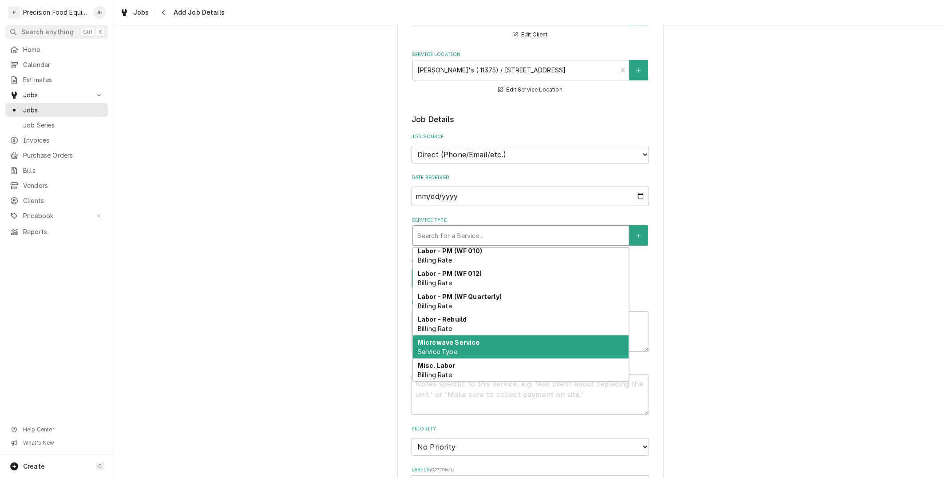
click at [469, 343] on strong "Microwave Service" at bounding box center [449, 342] width 62 height 8
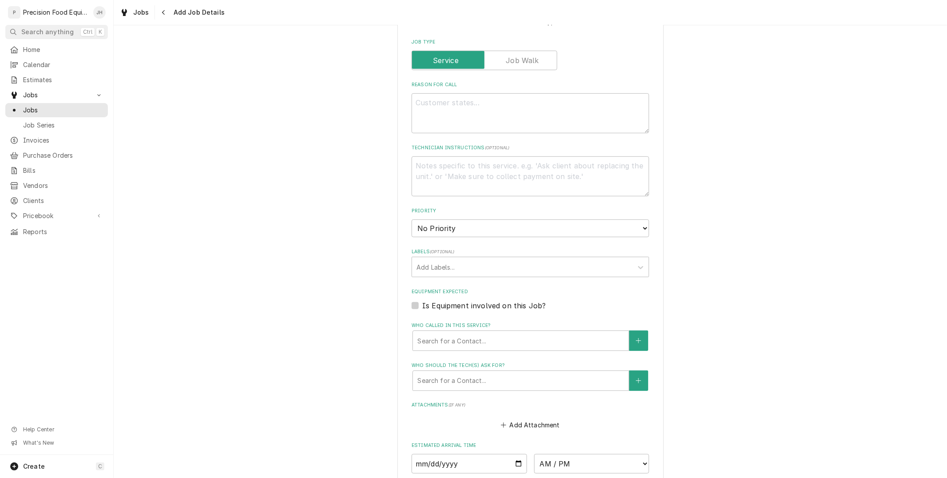
scroll to position [345, 0]
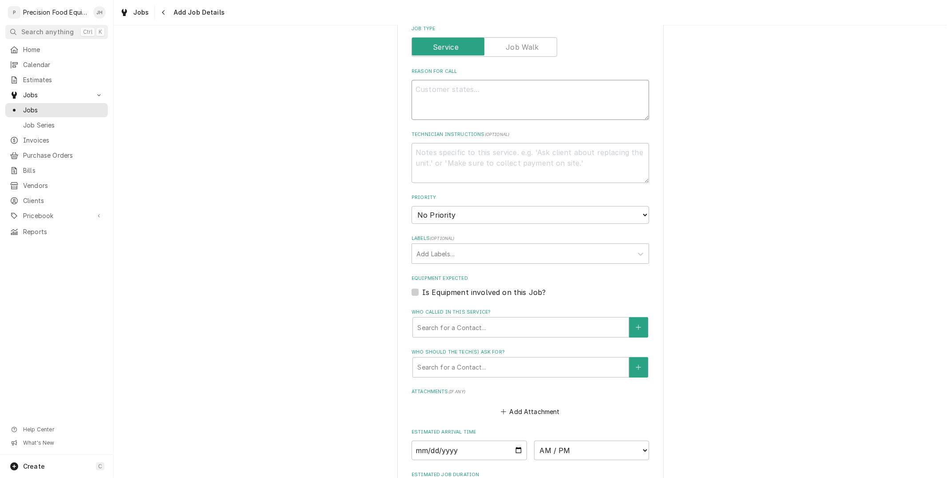
click at [494, 93] on textarea "Reason For Call" at bounding box center [531, 100] width 238 height 40
click at [499, 156] on textarea "Technician Instructions ( optional )" at bounding box center [531, 163] width 238 height 40
click at [634, 152] on textarea "You are picking up this microwave at the Wendy's in Deer valley" at bounding box center [531, 163] width 238 height 40
paste textarea "2226 W Deer Valley RdPhoenix, AZ 8502"
click at [491, 162] on textarea "You are picking up this microwave at the Wendy's in Deer valley 2226 W Deer Val…" at bounding box center [531, 163] width 238 height 40
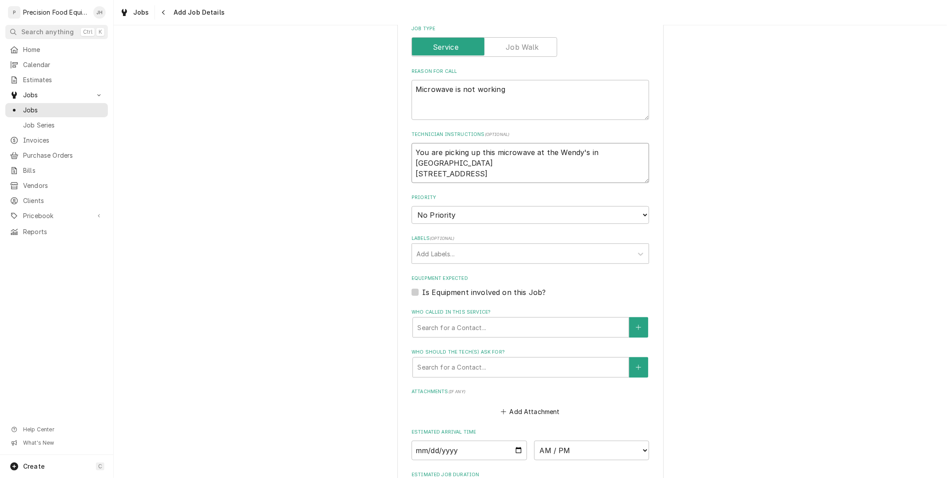
click at [559, 160] on textarea "You are picking up this microwave at the Wendy's in Deer valley 2226 W Deer Val…" at bounding box center [531, 163] width 238 height 40
click at [556, 278] on label "Equipment Expected" at bounding box center [531, 278] width 238 height 7
click at [556, 287] on input "Equipment Expected" at bounding box center [541, 297] width 238 height 20
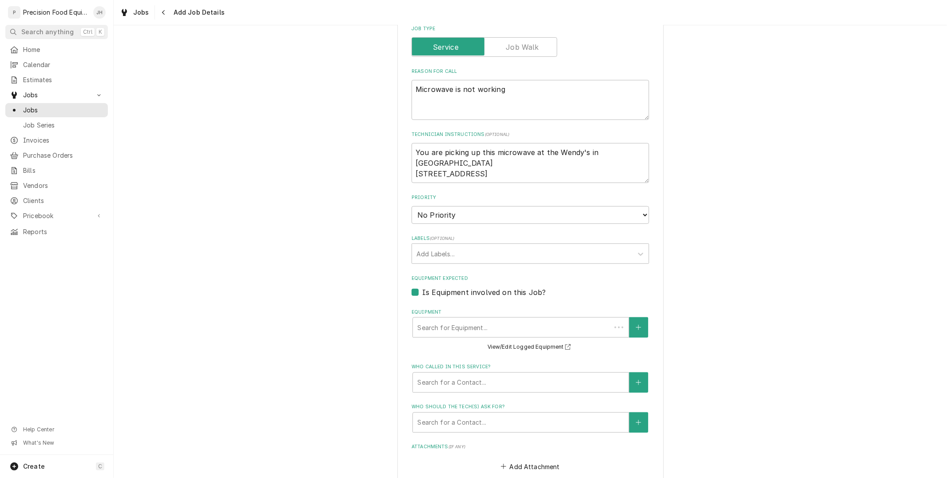
click at [558, 329] on div "Equipment" at bounding box center [511, 327] width 189 height 16
click at [560, 326] on div "Equipment" at bounding box center [520, 327] width 207 height 16
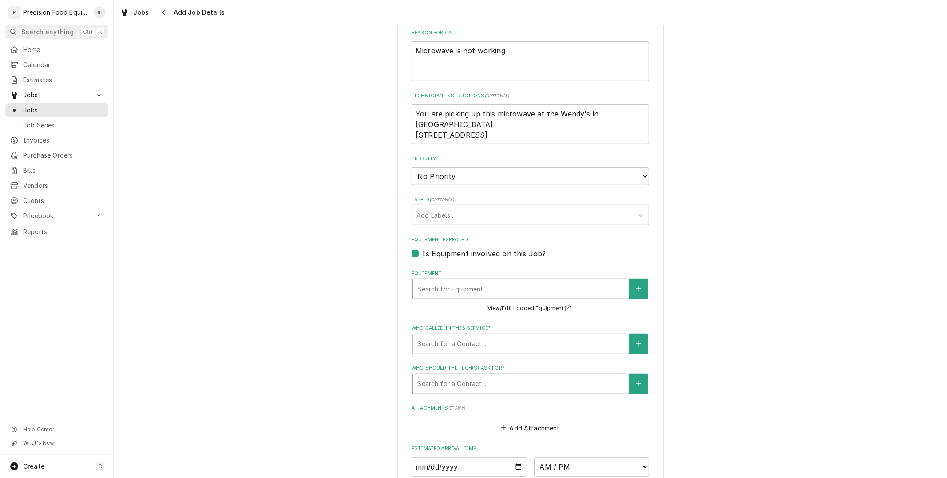
scroll to position [444, 0]
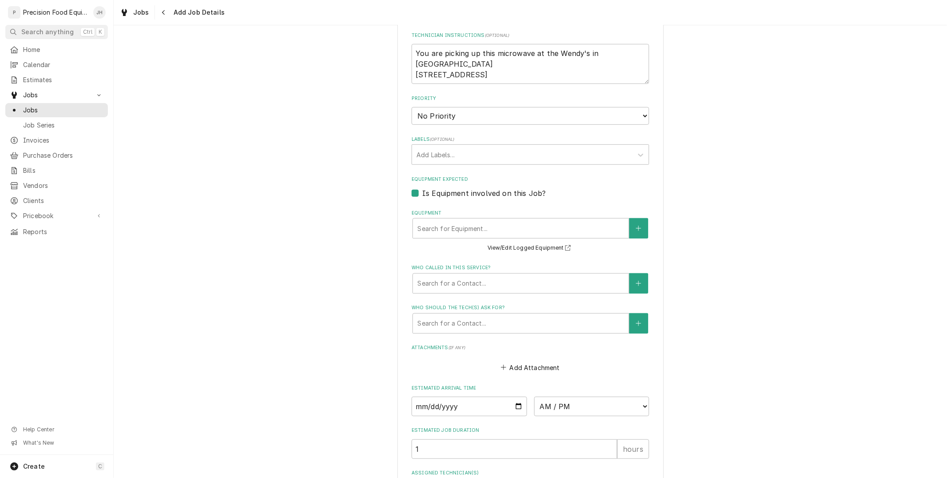
click at [609, 195] on div "Is Equipment involved on this Job?" at bounding box center [531, 193] width 238 height 11
click at [407, 192] on div "Please provide the following information to create a job: Client Details Client…" at bounding box center [530, 83] width 266 height 969
click at [422, 192] on label "Is Equipment involved on this Job?" at bounding box center [483, 193] width 123 height 11
click at [422, 192] on input "Equipment Expected" at bounding box center [541, 198] width 238 height 20
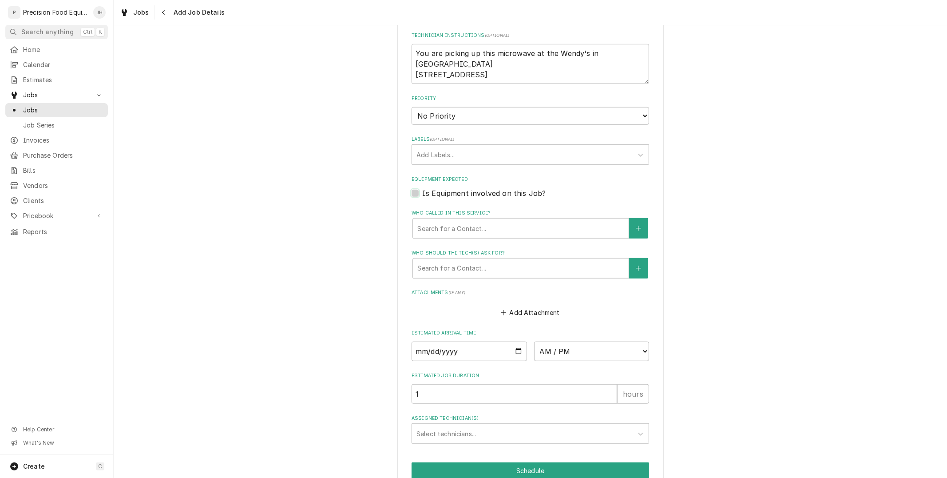
scroll to position [484, 0]
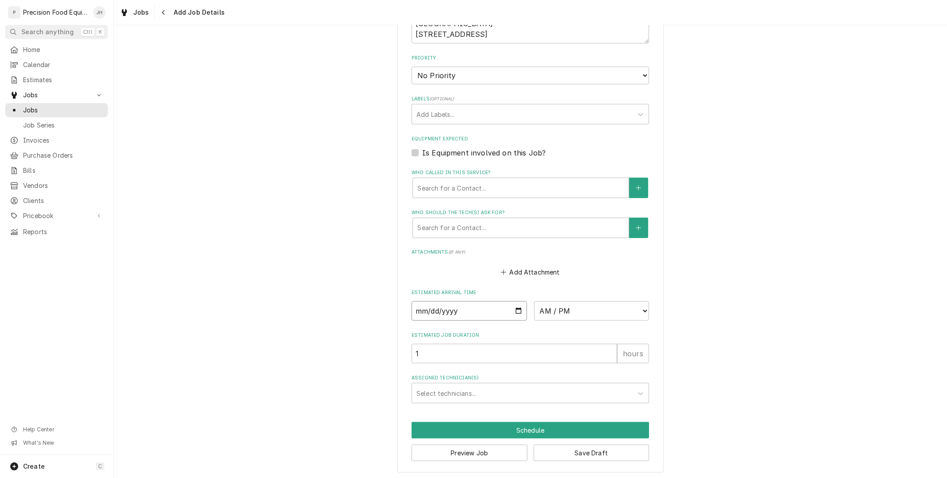
click at [511, 306] on input "Date" at bounding box center [469, 311] width 115 height 20
click at [601, 308] on select "AM / PM 6:00 AM 6:15 AM 6:30 AM 6:45 AM 7:00 AM 7:15 AM 7:30 AM 7:45 AM 8:00 AM…" at bounding box center [591, 311] width 115 height 20
click at [517, 309] on input "2025-10-06" at bounding box center [469, 311] width 115 height 20
click at [613, 316] on select "AM / PM 6:00 AM 6:15 AM 6:30 AM 6:45 AM 7:00 AM 7:15 AM 7:30 AM 7:45 AM 8:00 AM…" at bounding box center [591, 311] width 115 height 20
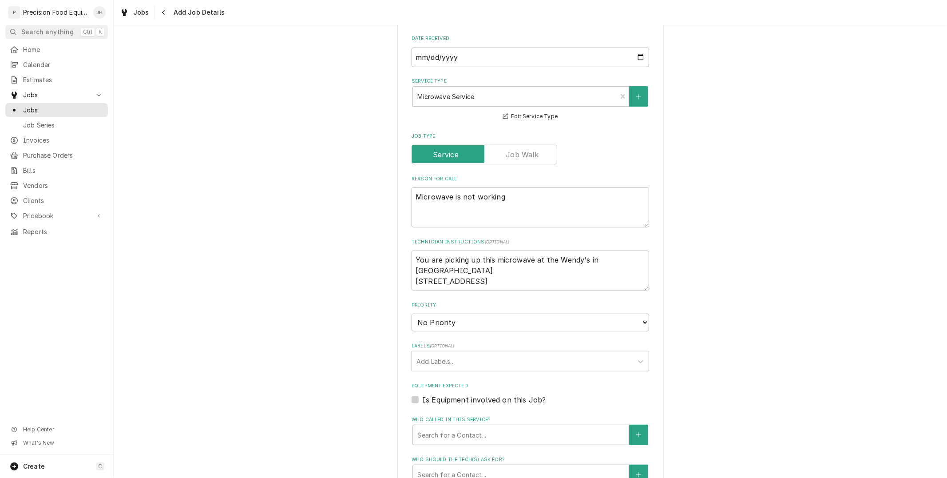
scroll to position [511, 0]
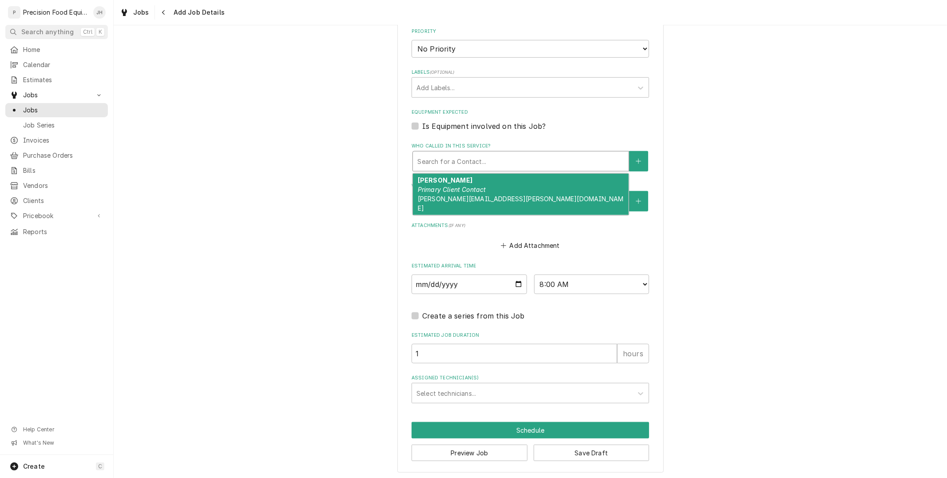
click at [499, 155] on div "Who called in this service?" at bounding box center [520, 161] width 207 height 16
click at [486, 186] on div "mary Primary Client Contact zook.mary@gmail.com" at bounding box center [521, 195] width 216 height 42
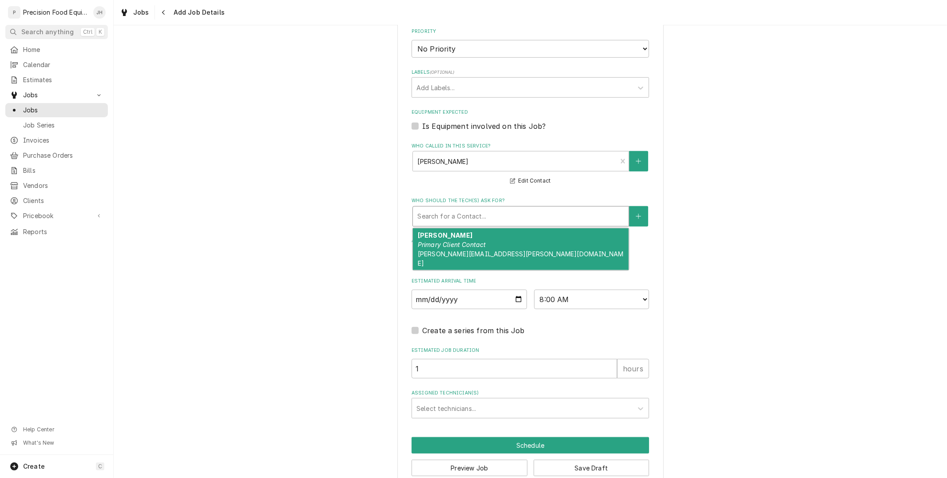
click at [488, 209] on div "Who should the tech(s) ask for?" at bounding box center [520, 216] width 207 height 16
click at [476, 252] on span "zook.mary@gmail.com" at bounding box center [521, 258] width 206 height 17
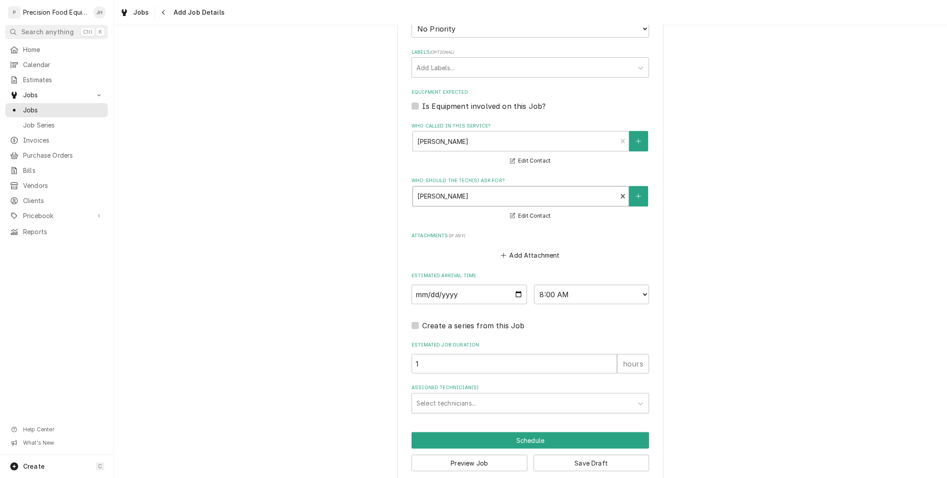
scroll to position [541, 0]
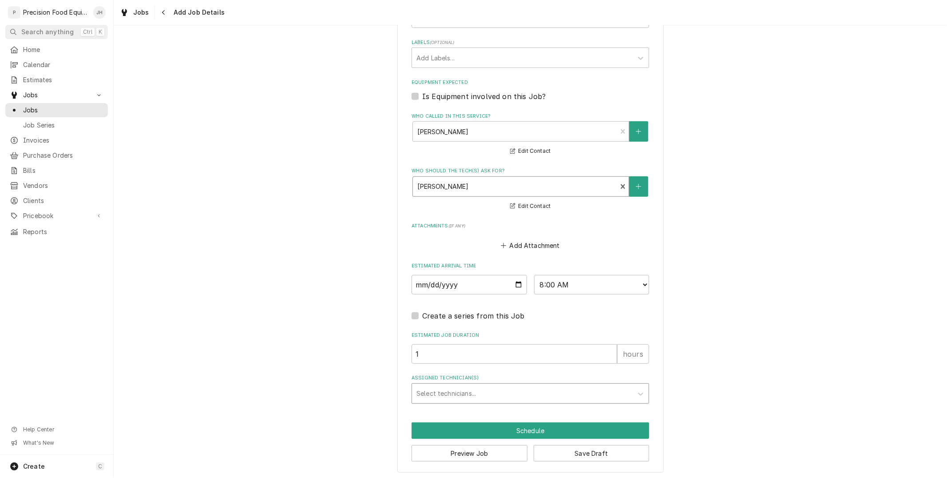
click at [521, 389] on div "Assigned Technician(s)" at bounding box center [523, 393] width 212 height 16
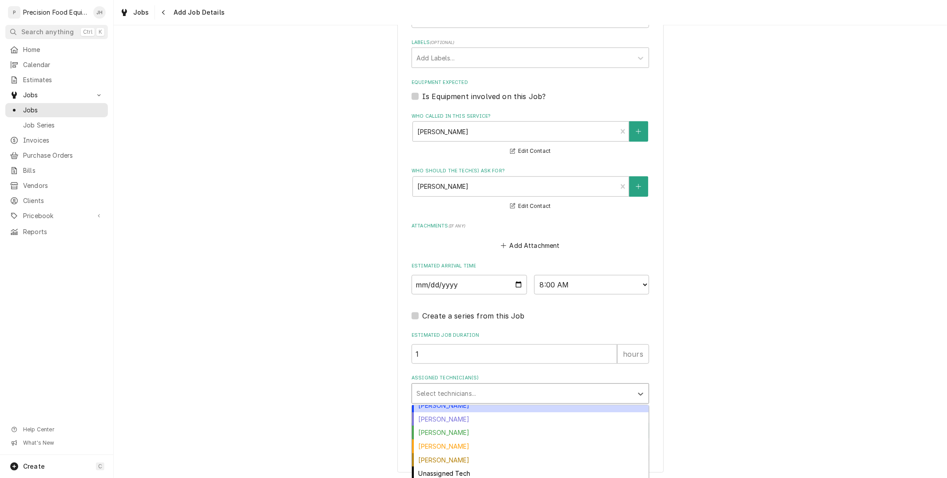
scroll to position [0, 0]
click at [488, 414] on div "Anthony Ellinger" at bounding box center [530, 412] width 237 height 14
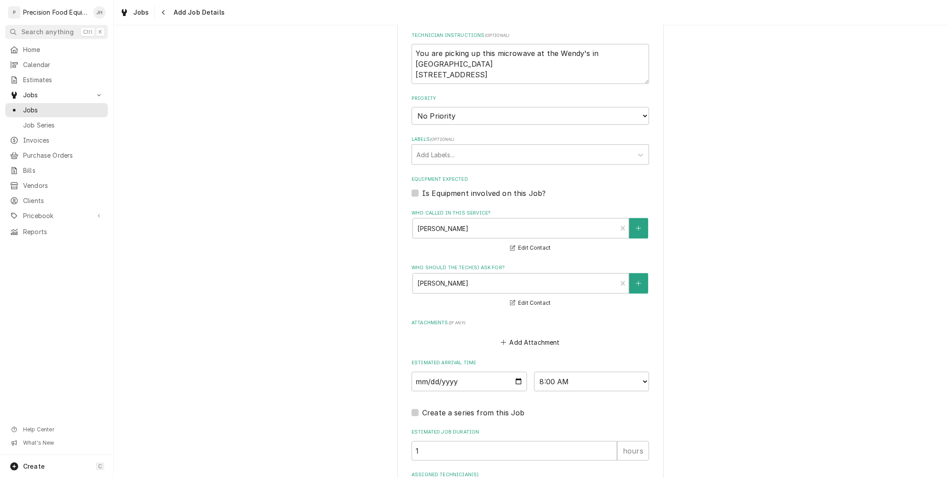
scroll to position [541, 0]
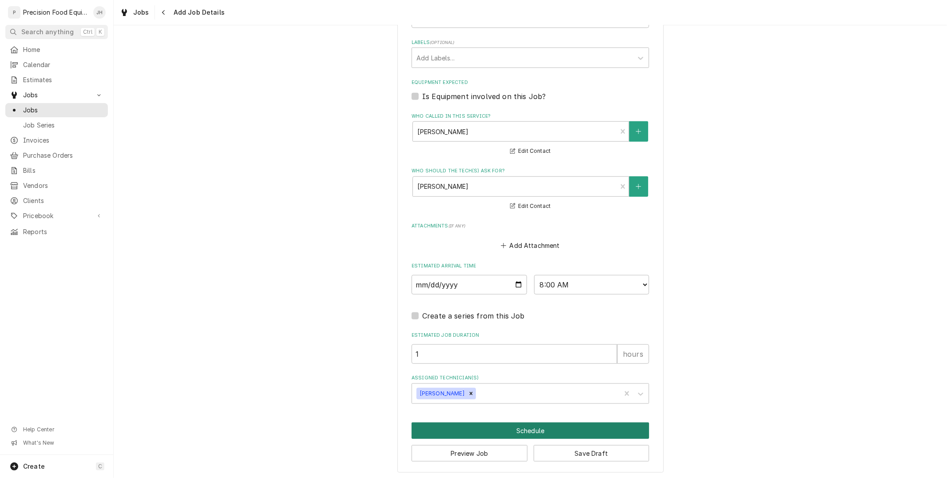
click at [500, 425] on button "Schedule" at bounding box center [531, 430] width 238 height 16
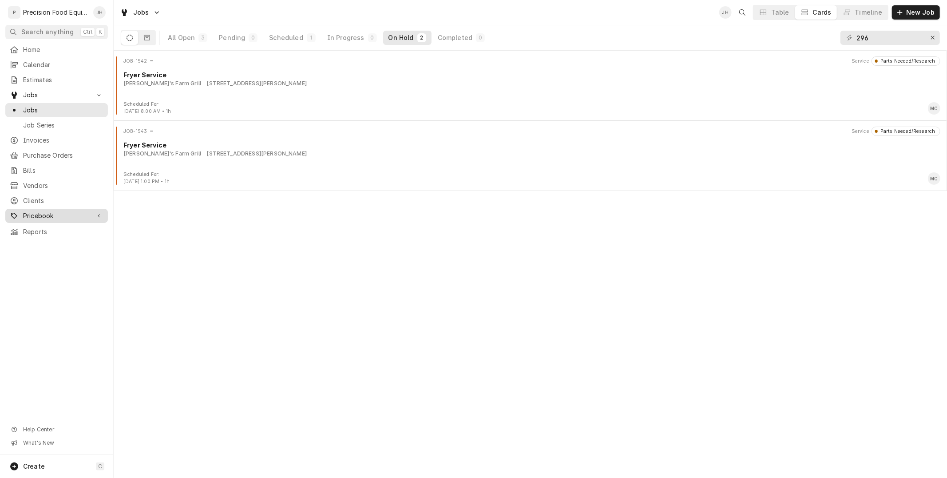
click at [56, 212] on span "Pricebook" at bounding box center [56, 215] width 67 height 9
click at [61, 247] on span "Parts & Materials" at bounding box center [63, 246] width 80 height 9
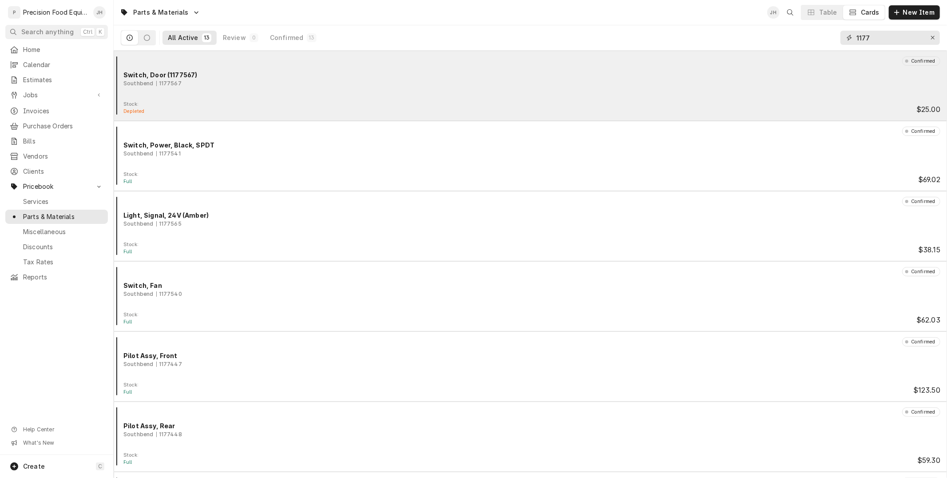
drag, startPoint x: 872, startPoint y: 37, endPoint x: 658, endPoint y: 95, distance: 222.2
click at [658, 95] on div "Parts & Materials JH Table Cards New Item All Active 13 Review 0 Confirmed 13 1…" at bounding box center [531, 239] width 834 height 478
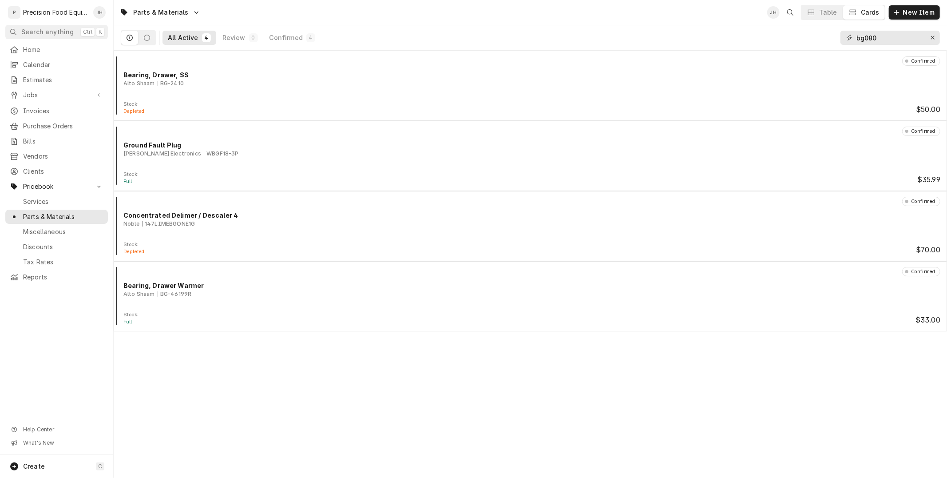
type input "bg0806"
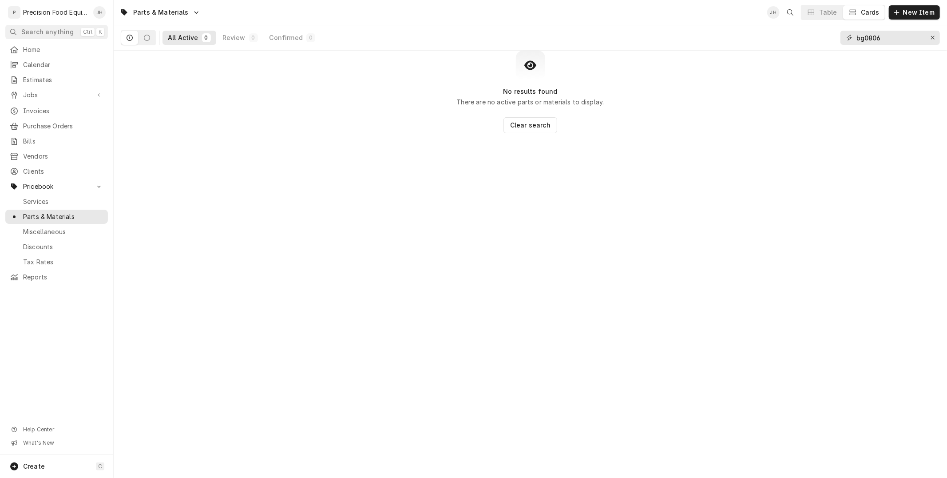
drag, startPoint x: 898, startPoint y: 36, endPoint x: 611, endPoint y: 84, distance: 291.3
click at [611, 84] on div "Parts & Materials JH Table Cards New Item All Active 0 Review 0 Confirmed 0 bg0…" at bounding box center [531, 239] width 834 height 478
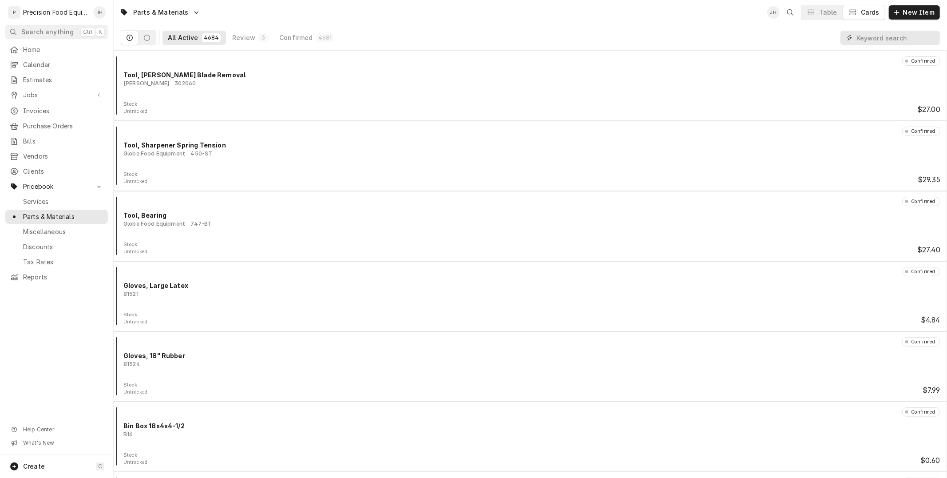
click at [897, 36] on input "Dynamic Content Wrapper" at bounding box center [896, 38] width 79 height 14
paste input "301030006"
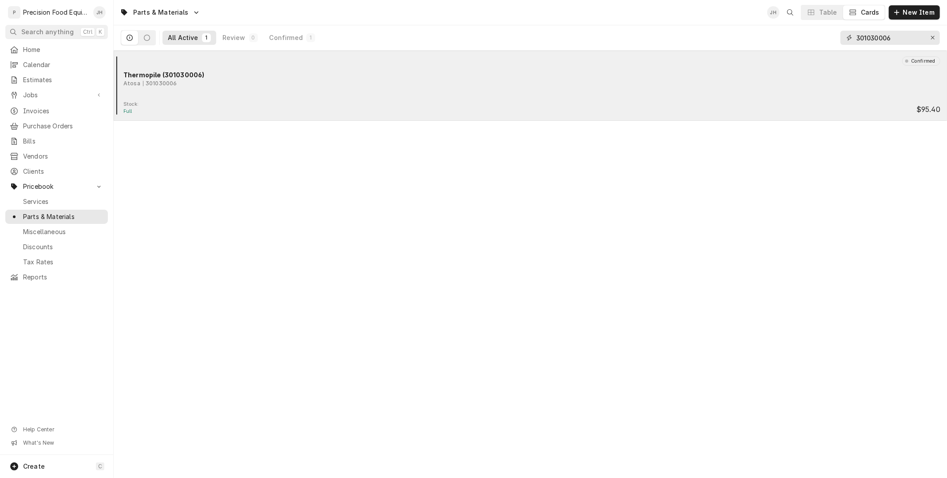
type input "301030006"
click at [616, 85] on div "Atosa 301030006" at bounding box center [531, 83] width 817 height 8
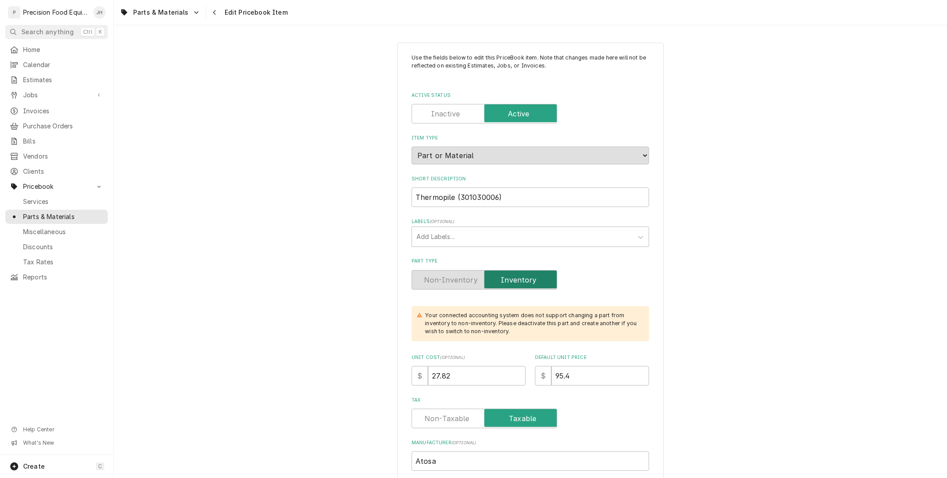
type textarea "x"
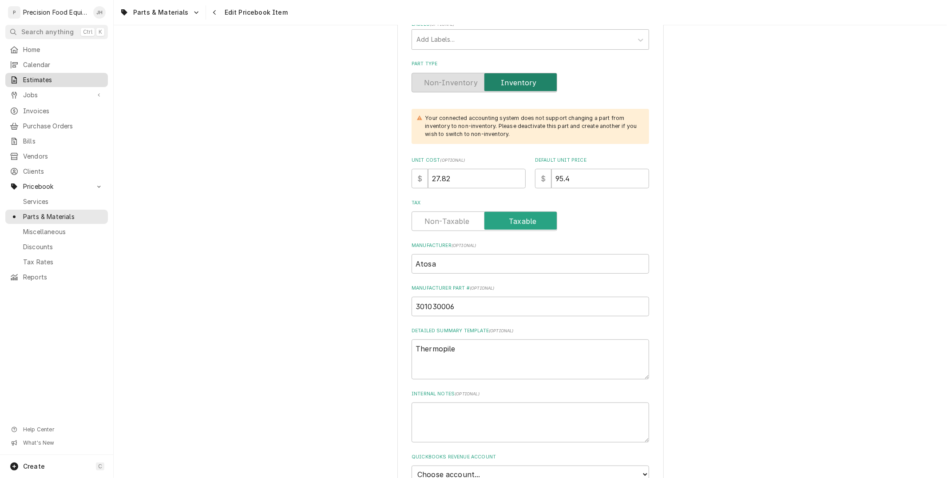
click at [67, 86] on link "Estimates" at bounding box center [56, 80] width 103 height 14
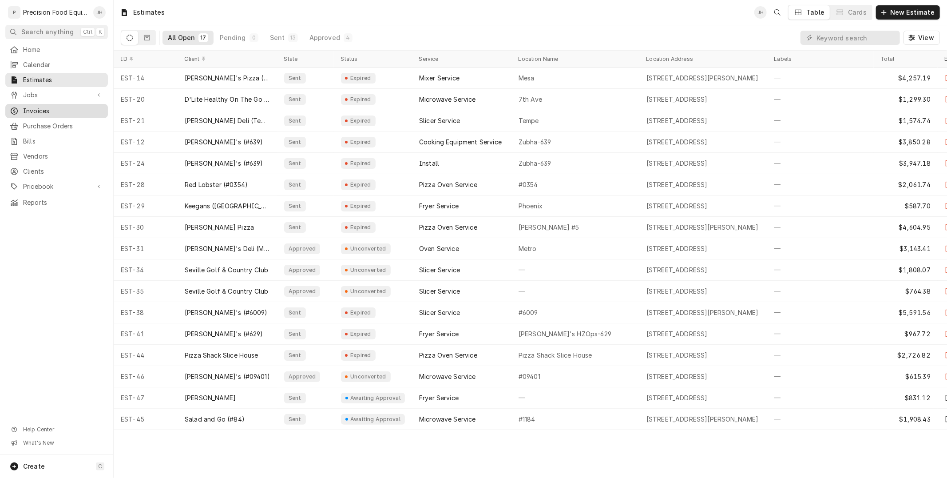
click at [44, 109] on span "Invoices" at bounding box center [63, 111] width 80 height 9
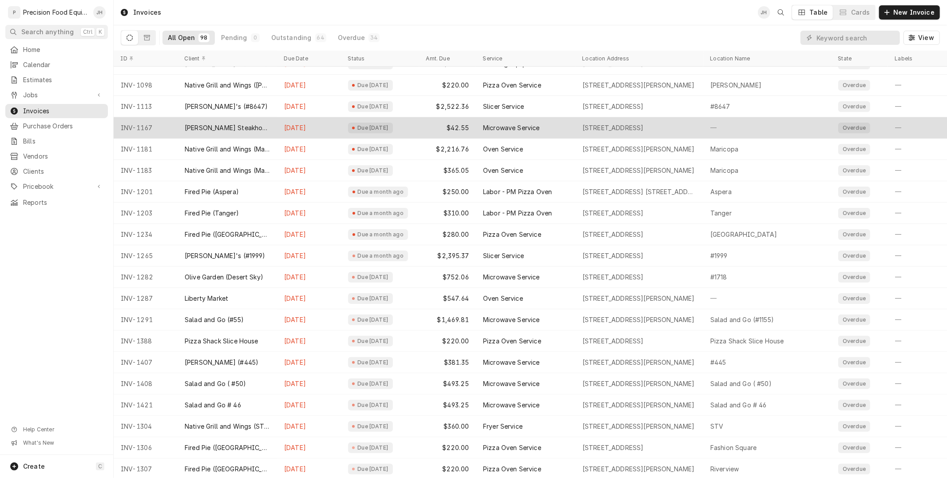
scroll to position [130, 0]
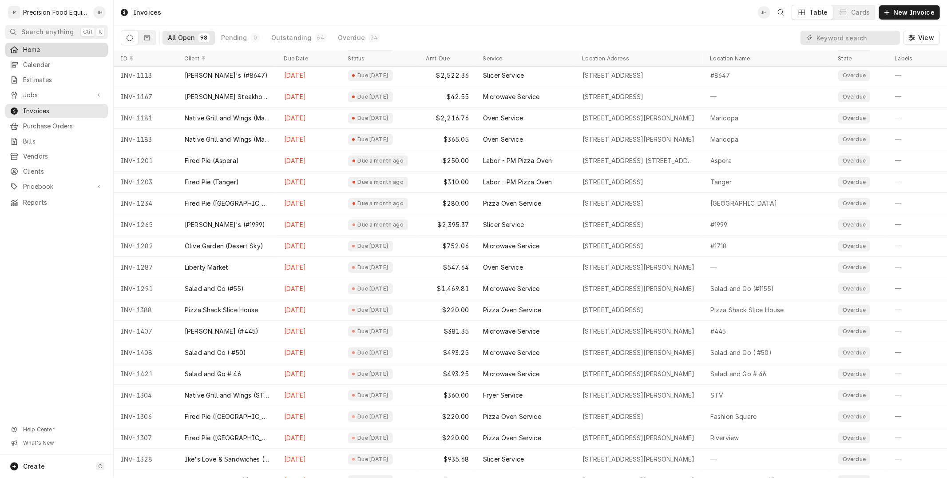
click at [64, 46] on span "Home" at bounding box center [63, 49] width 80 height 9
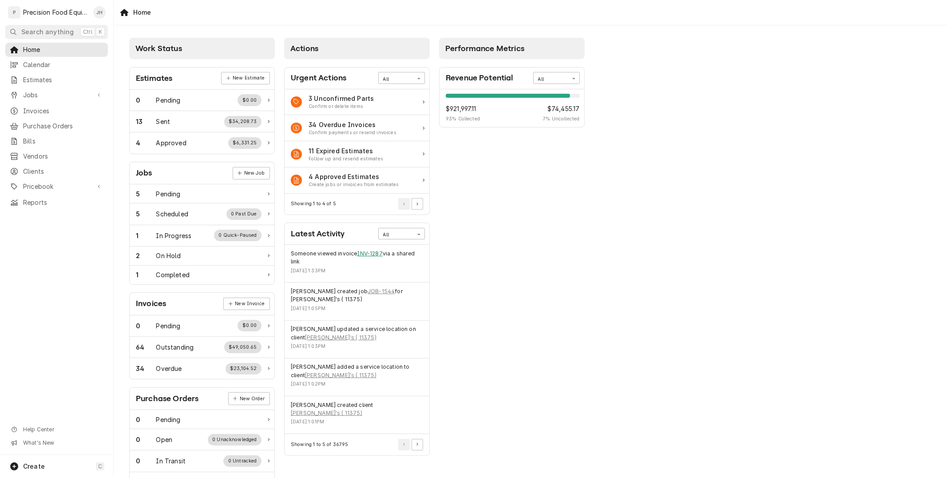
click at [381, 251] on link "INV-1287" at bounding box center [369, 254] width 25 height 8
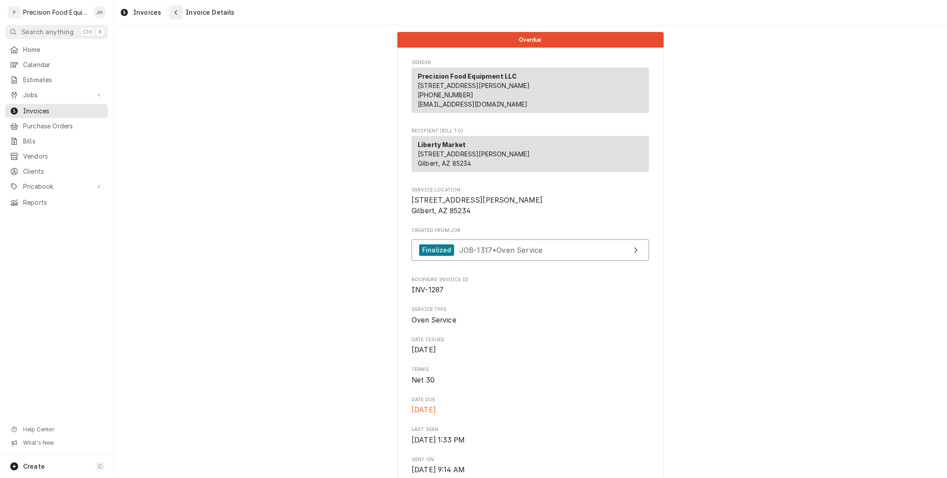
click at [174, 10] on icon "Navigate back" at bounding box center [176, 12] width 4 height 6
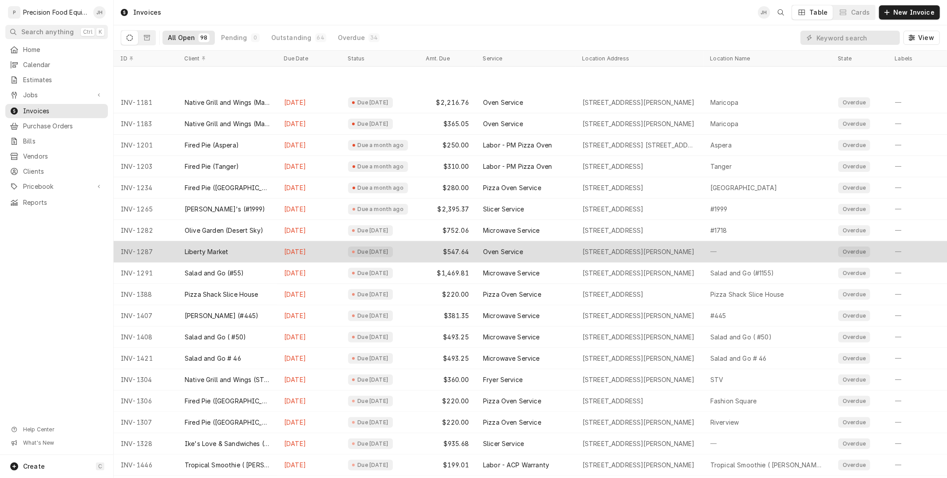
scroll to position [194, 0]
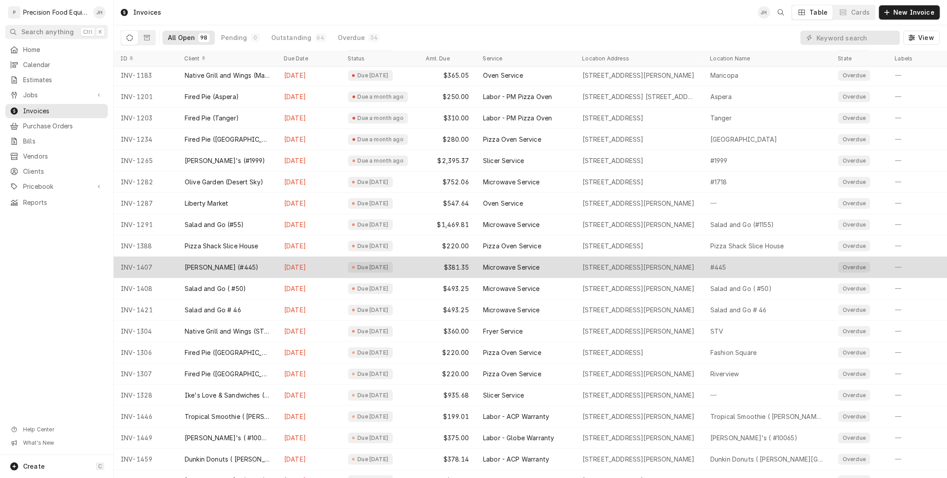
click at [430, 269] on div "$381.35" at bounding box center [447, 267] width 57 height 21
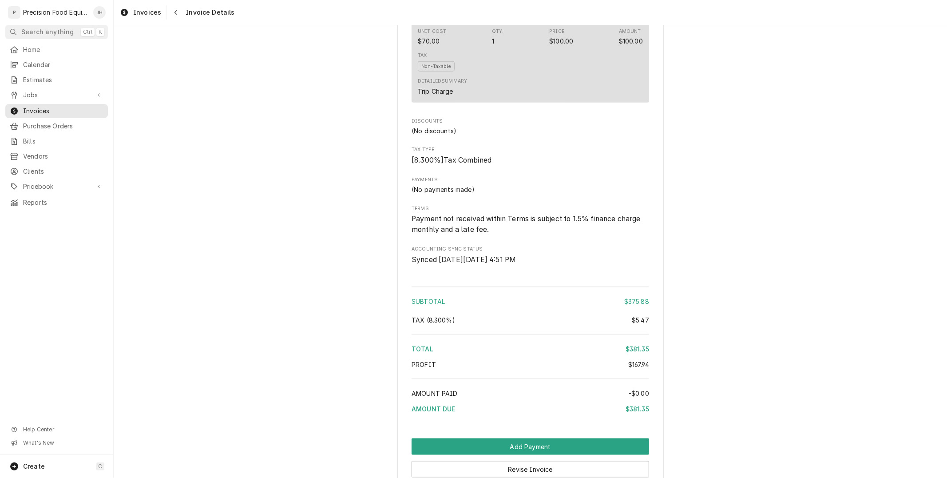
scroll to position [972, 0]
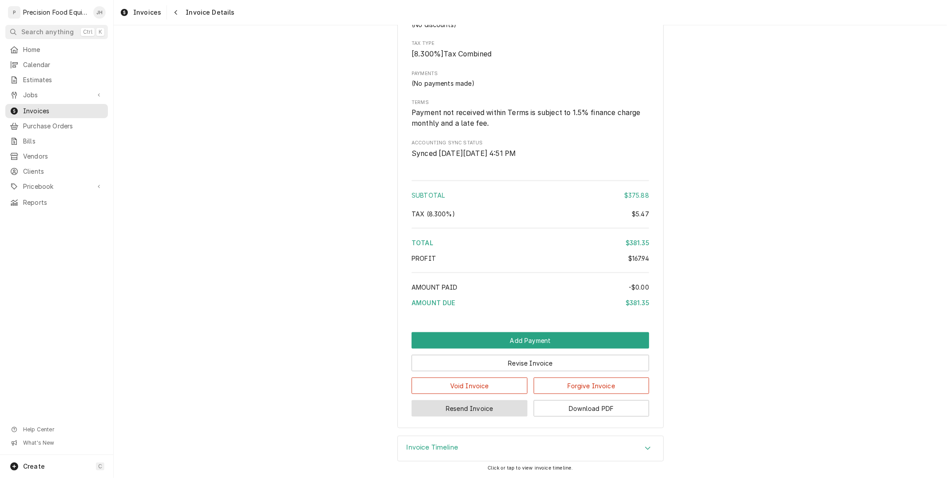
click at [512, 409] on button "Resend Invoice" at bounding box center [470, 408] width 116 height 16
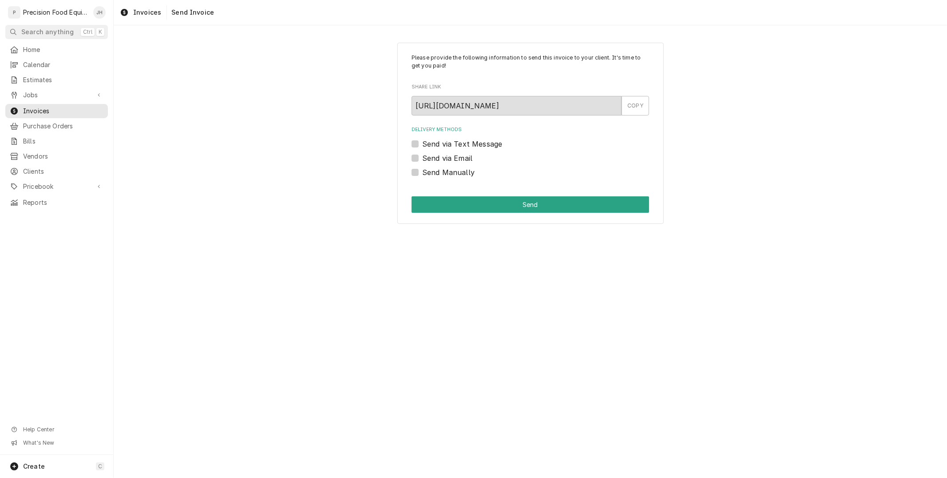
click at [412, 153] on div "Send via Email" at bounding box center [531, 158] width 238 height 11
click at [422, 158] on label "Send via Email" at bounding box center [447, 158] width 50 height 11
click at [422, 158] on input "Send via Email" at bounding box center [541, 163] width 238 height 20
checkbox input "true"
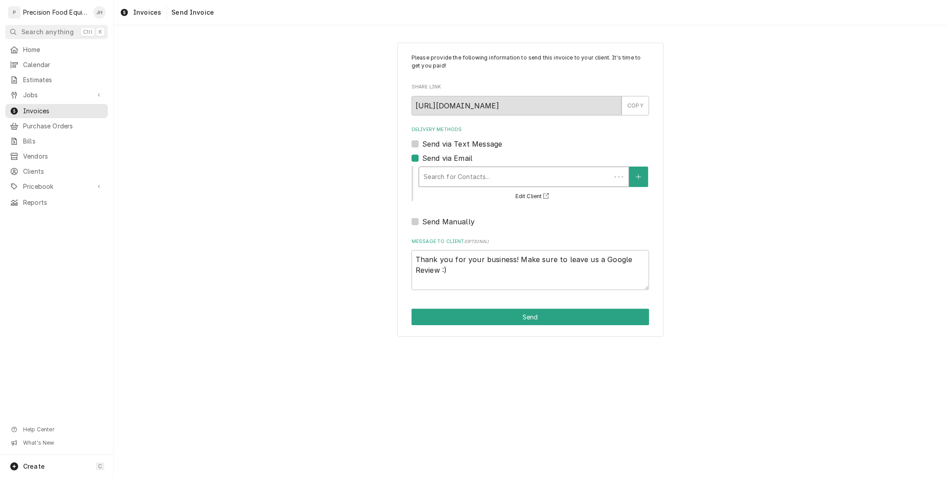
click at [471, 183] on div "Delivery Methods" at bounding box center [515, 177] width 183 height 16
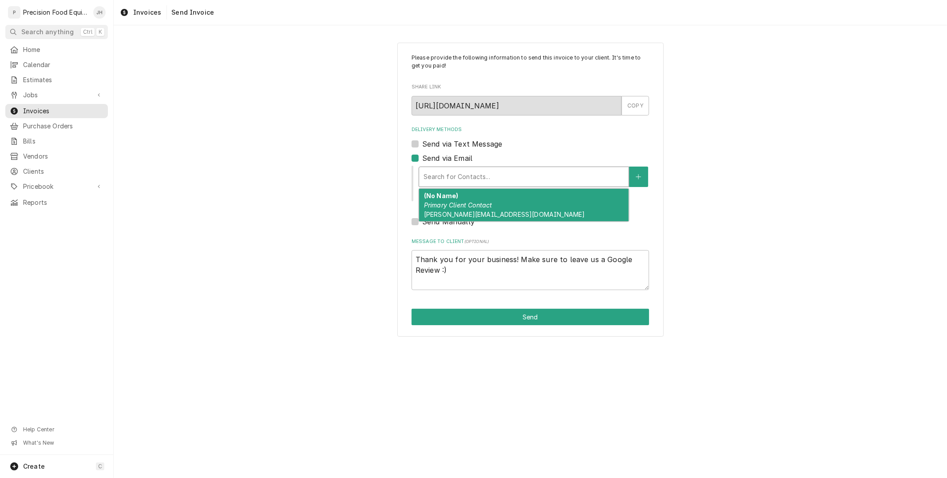
click at [479, 208] on em "Primary Client Contact" at bounding box center [458, 205] width 68 height 8
type textarea "x"
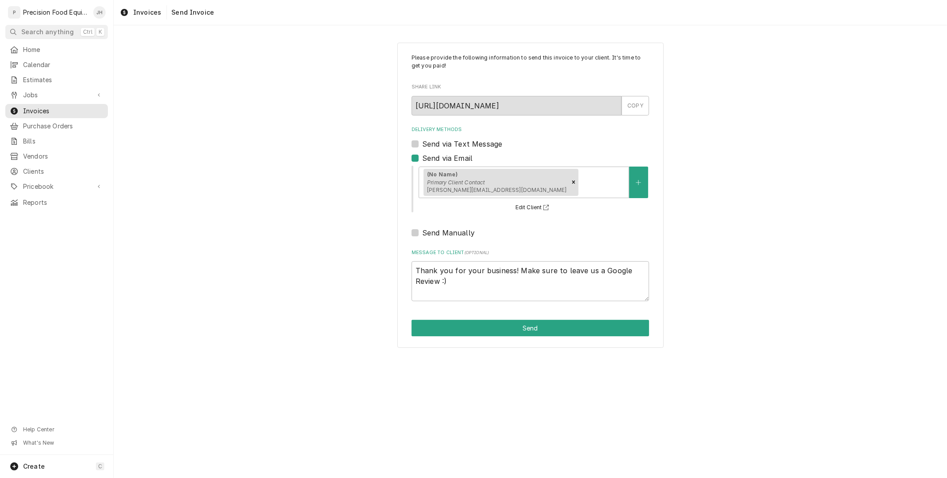
click at [422, 142] on label "Send via Text Message" at bounding box center [462, 144] width 80 height 11
click at [422, 142] on input "Send via Text Message" at bounding box center [541, 149] width 238 height 20
checkbox input "true"
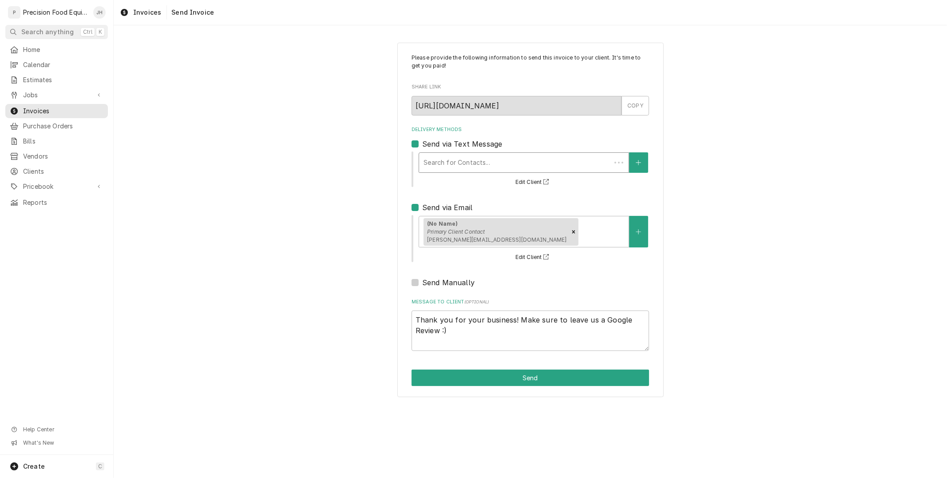
click at [458, 163] on div "Delivery Methods" at bounding box center [515, 163] width 183 height 16
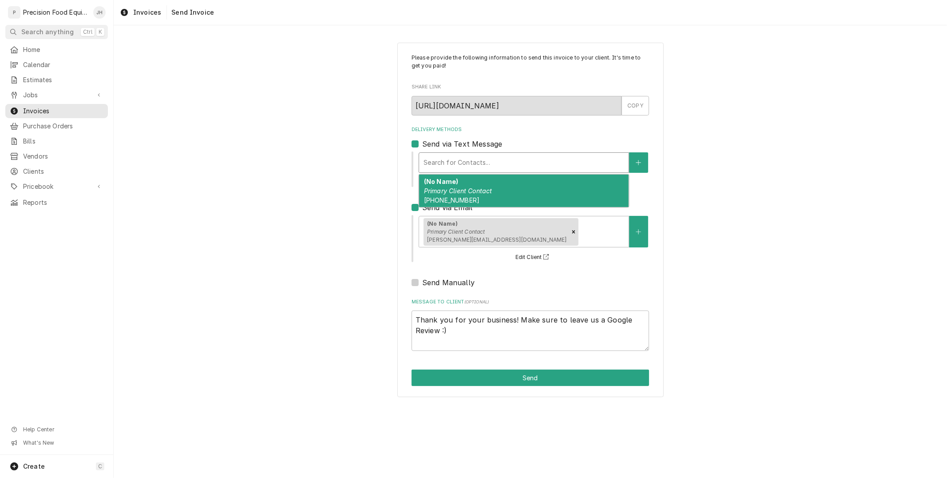
click at [476, 187] on em "Primary Client Contact" at bounding box center [458, 191] width 68 height 8
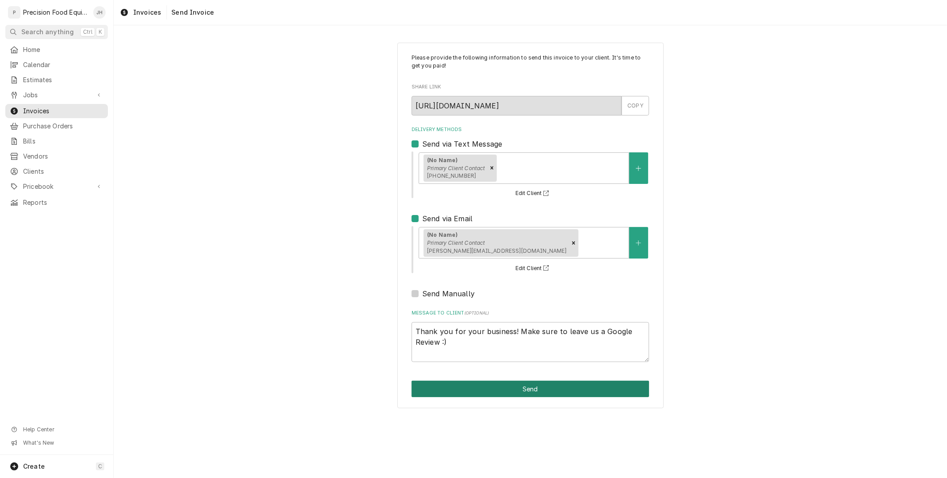
click at [578, 384] on button "Send" at bounding box center [531, 389] width 238 height 16
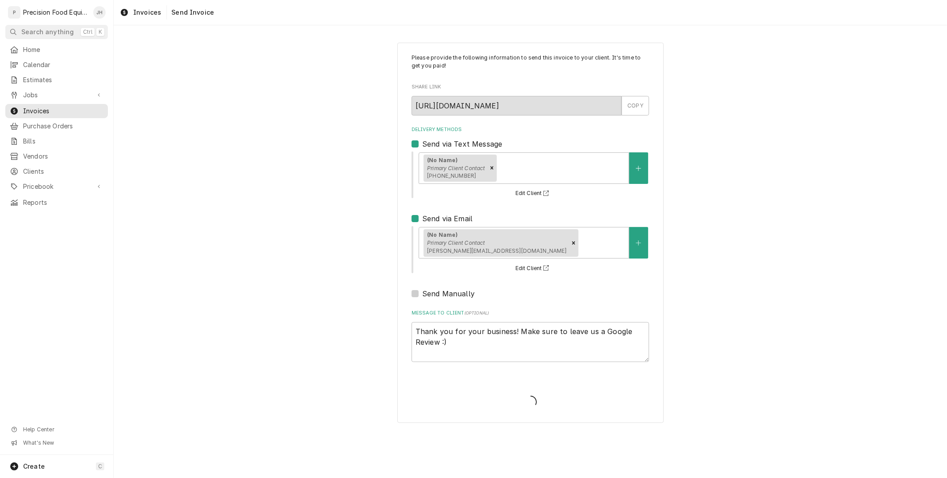
type textarea "x"
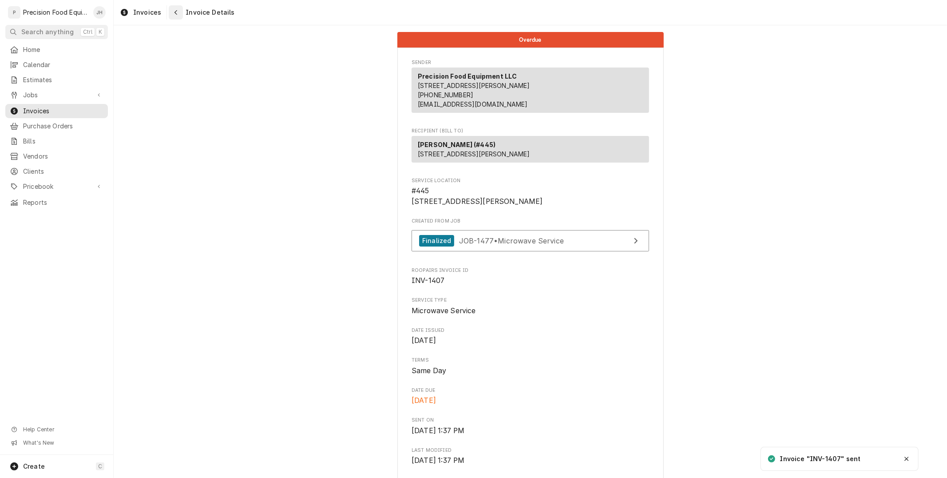
click at [174, 9] on icon "Navigate back" at bounding box center [176, 12] width 4 height 6
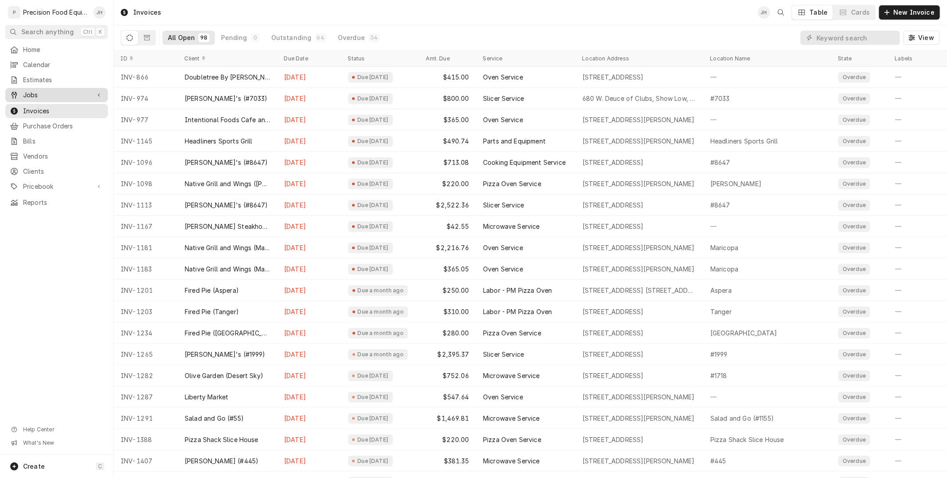
click at [52, 92] on span "Jobs" at bounding box center [56, 95] width 67 height 9
click at [54, 101] on link "Jobs" at bounding box center [56, 95] width 103 height 14
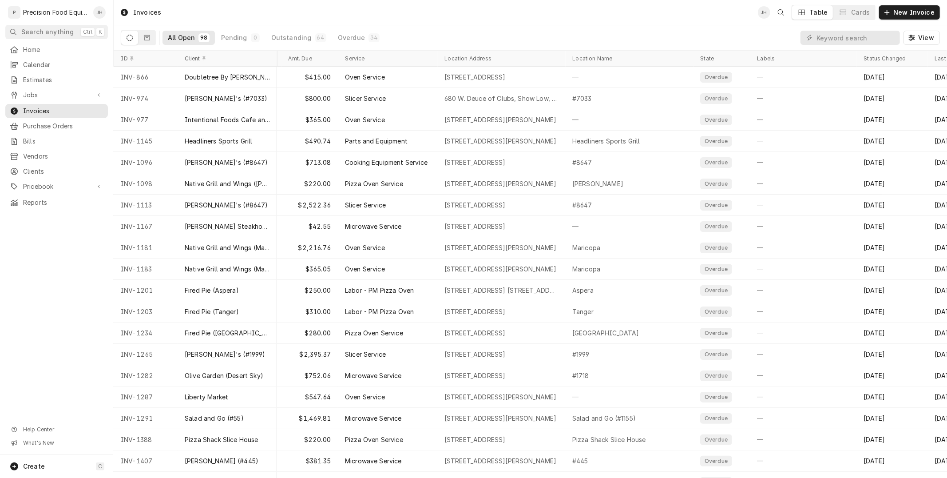
scroll to position [0, 254]
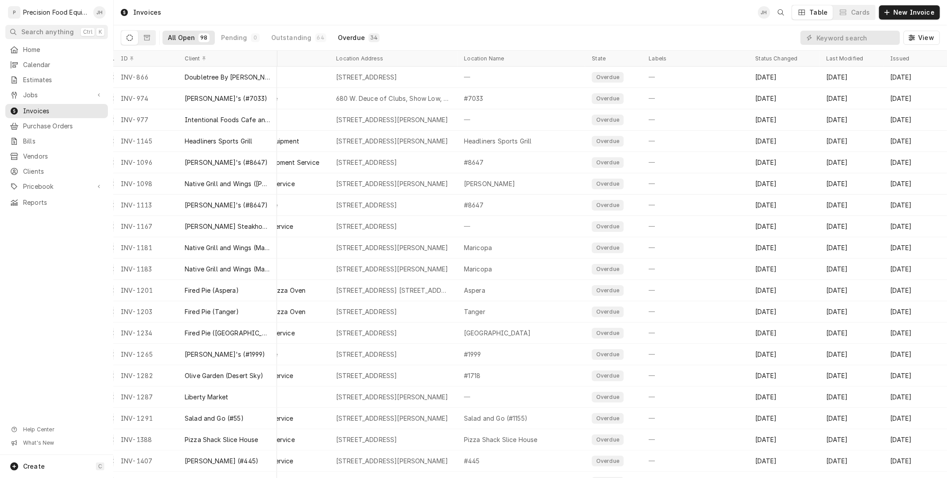
click at [339, 34] on div "Overdue" at bounding box center [351, 37] width 27 height 9
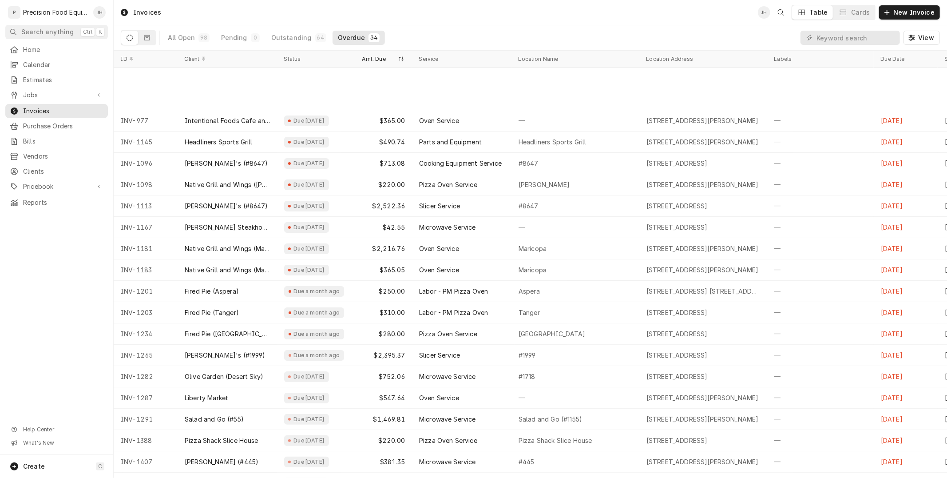
scroll to position [67, 0]
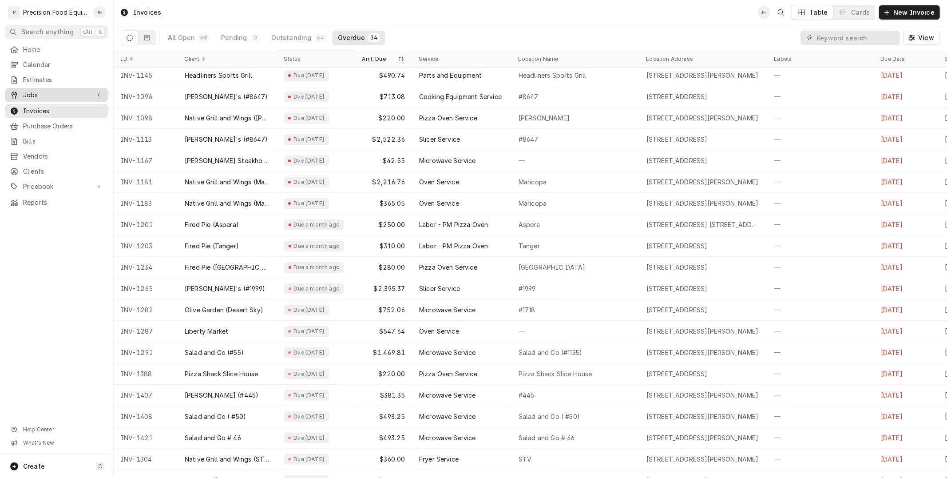
click at [36, 95] on span "Jobs" at bounding box center [56, 95] width 67 height 9
click at [39, 115] on link "Jobs" at bounding box center [56, 110] width 103 height 14
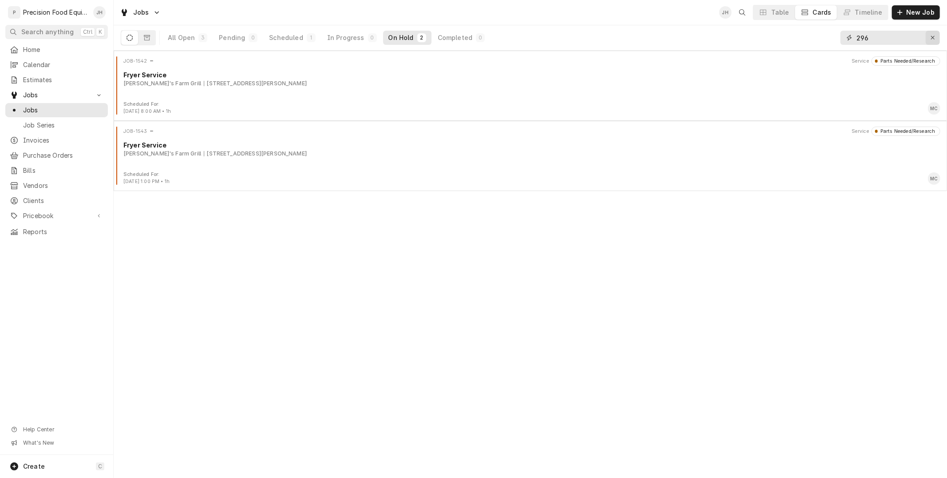
click at [933, 38] on icon "Erase input" at bounding box center [933, 38] width 5 height 6
click at [335, 44] on button "In Progress 1" at bounding box center [353, 38] width 60 height 14
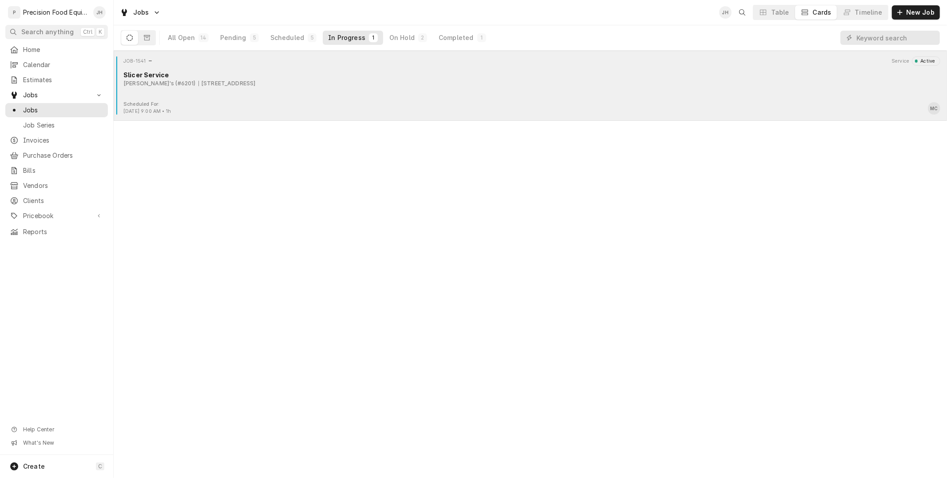
click at [286, 87] on div "[PERSON_NAME]'s (#6201) [STREET_ADDRESS]" at bounding box center [531, 83] width 817 height 8
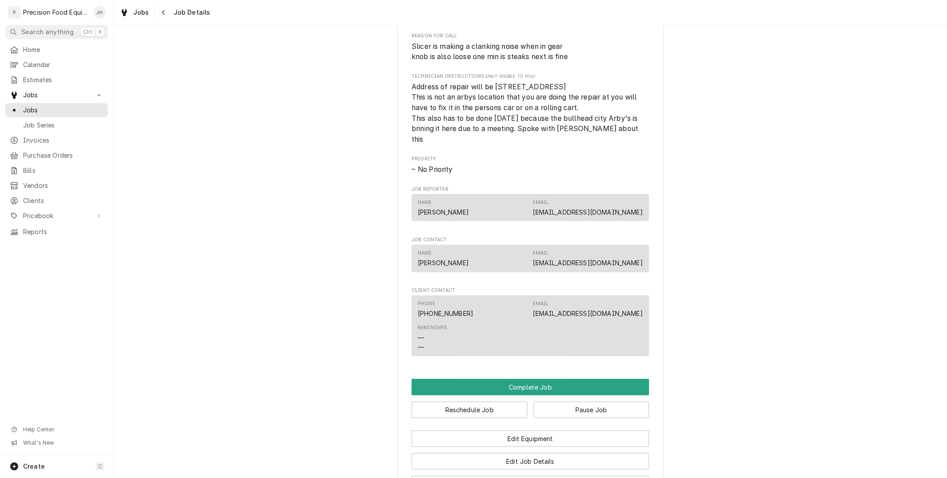
scroll to position [118, 0]
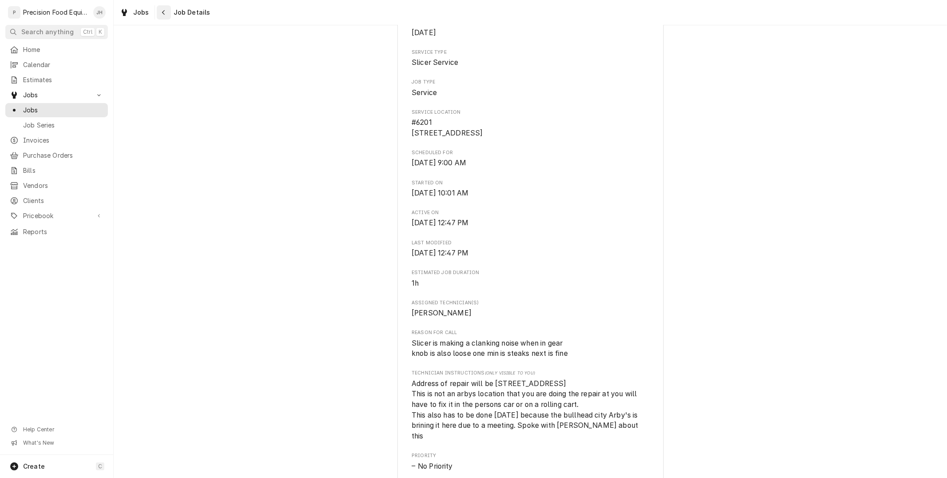
click at [165, 11] on div "Navigate back" at bounding box center [163, 12] width 9 height 9
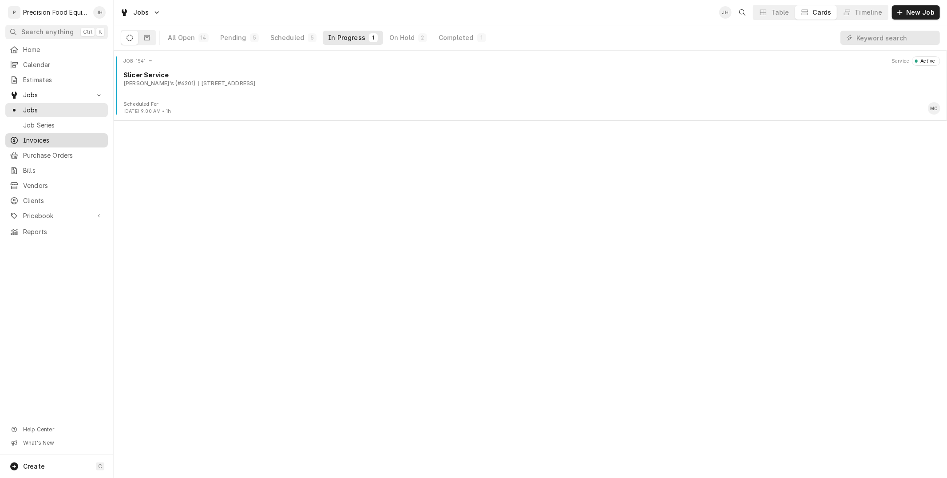
click at [48, 139] on span "Invoices" at bounding box center [63, 140] width 80 height 9
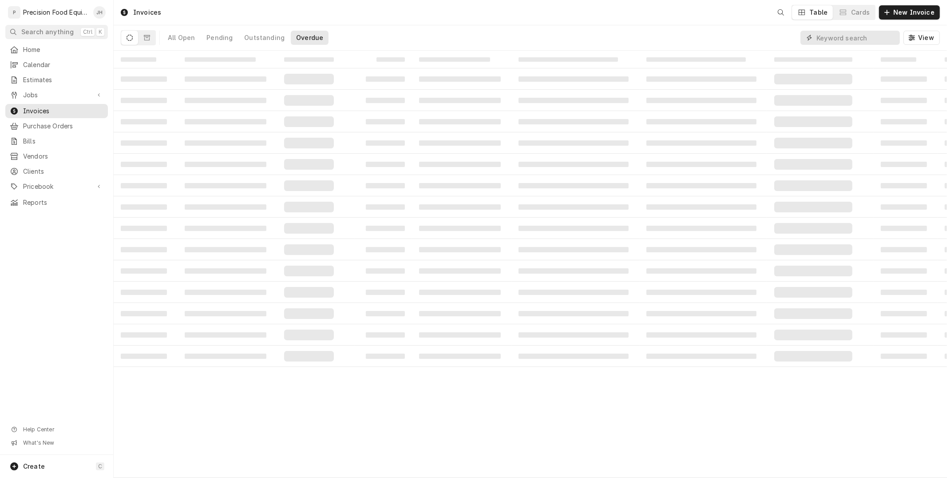
click at [863, 39] on input "Dynamic Content Wrapper" at bounding box center [856, 38] width 79 height 14
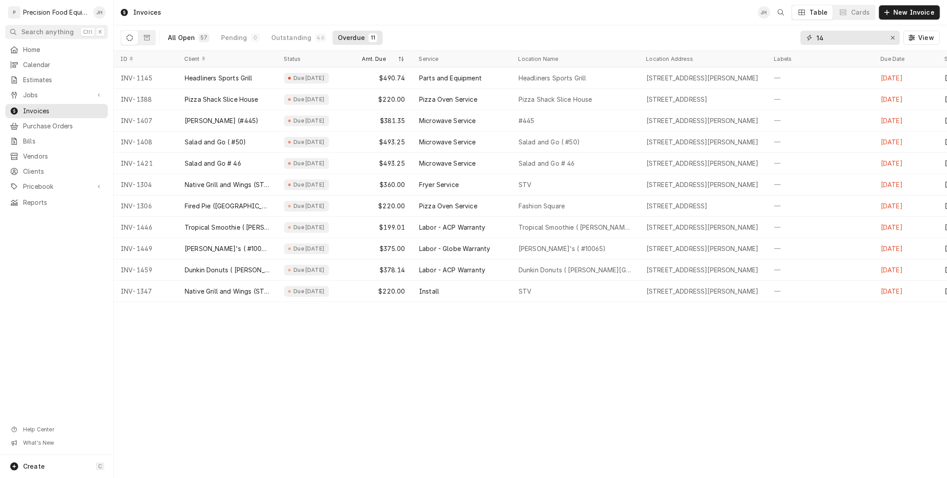
type input "14"
click at [196, 32] on button "All Open 57" at bounding box center [189, 38] width 52 height 14
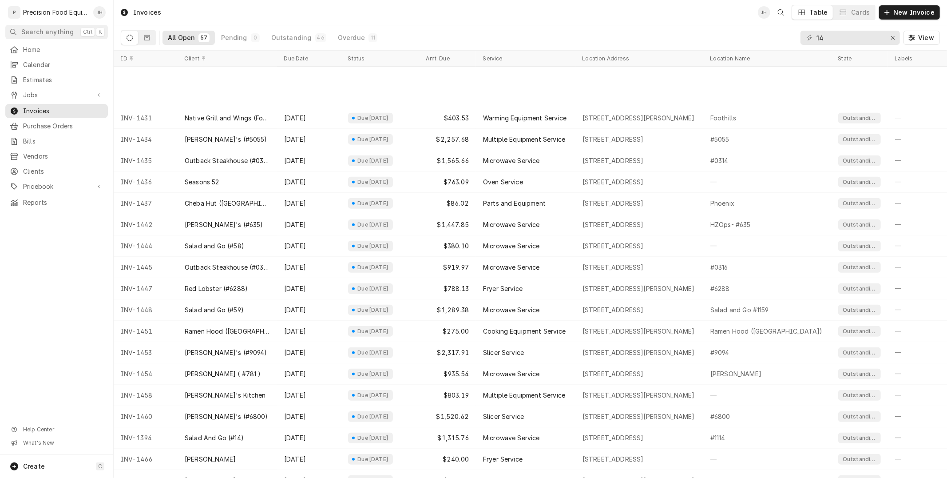
scroll to position [641, 0]
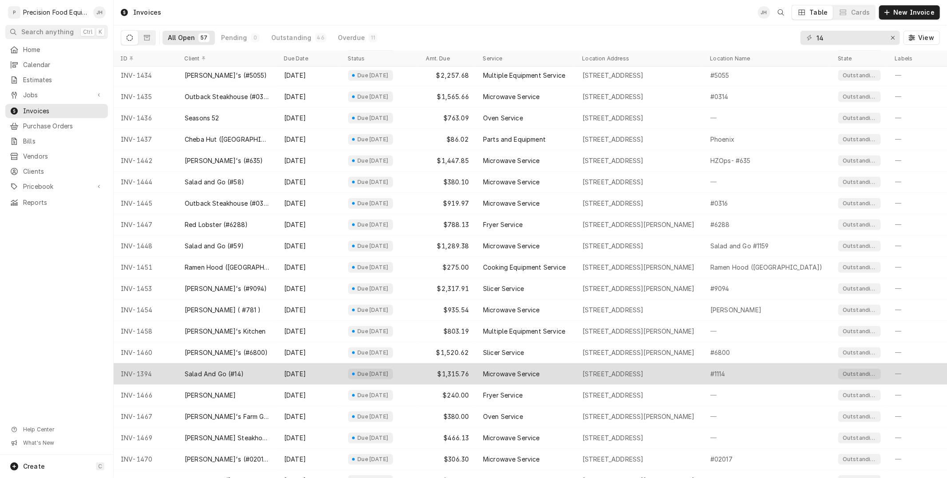
click at [341, 377] on div "Due in 25 days" at bounding box center [380, 373] width 78 height 21
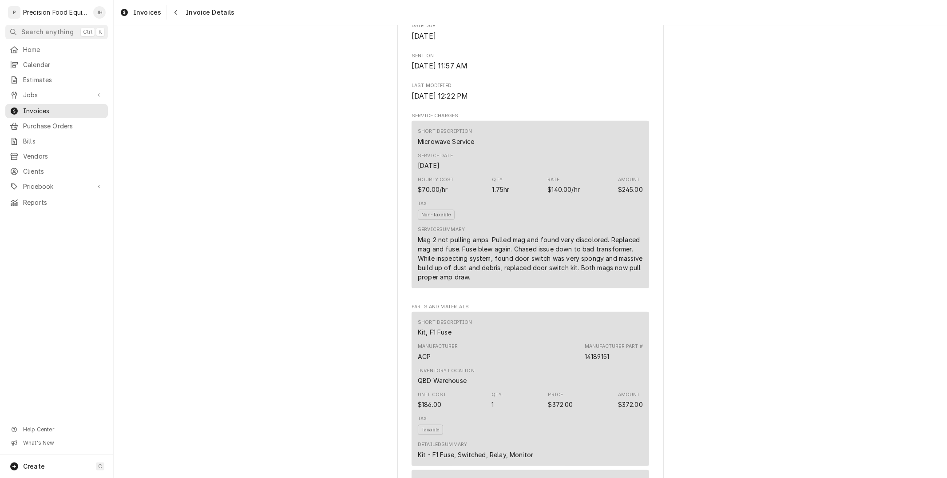
scroll to position [394, 0]
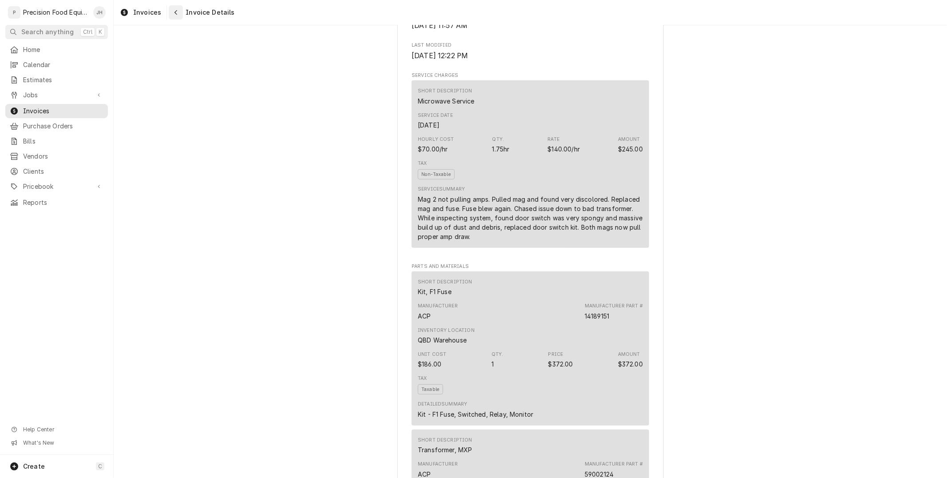
click at [178, 10] on div "Navigate back" at bounding box center [175, 12] width 9 height 9
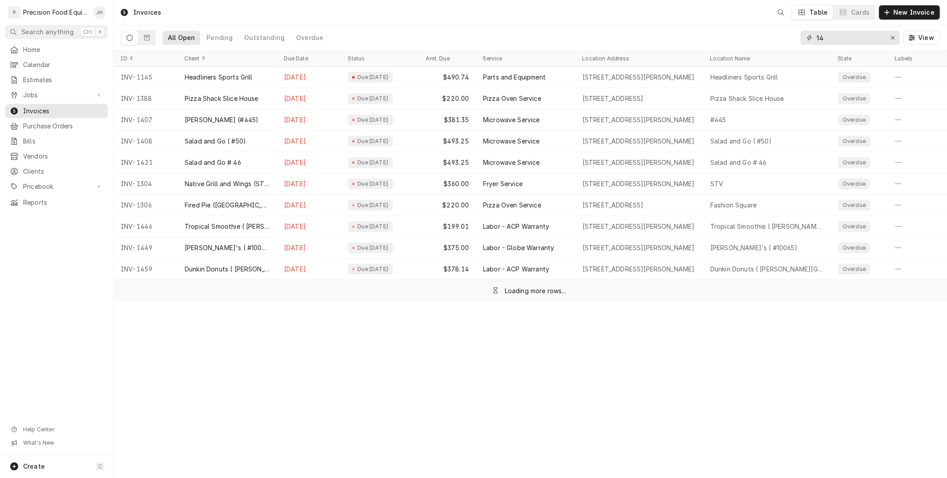
drag, startPoint x: 834, startPoint y: 34, endPoint x: 761, endPoint y: 55, distance: 75.8
click at [761, 54] on div "Invoices Table Cards New Invoice All Open Pending Outstanding Overdue 14 View I…" at bounding box center [531, 239] width 834 height 478
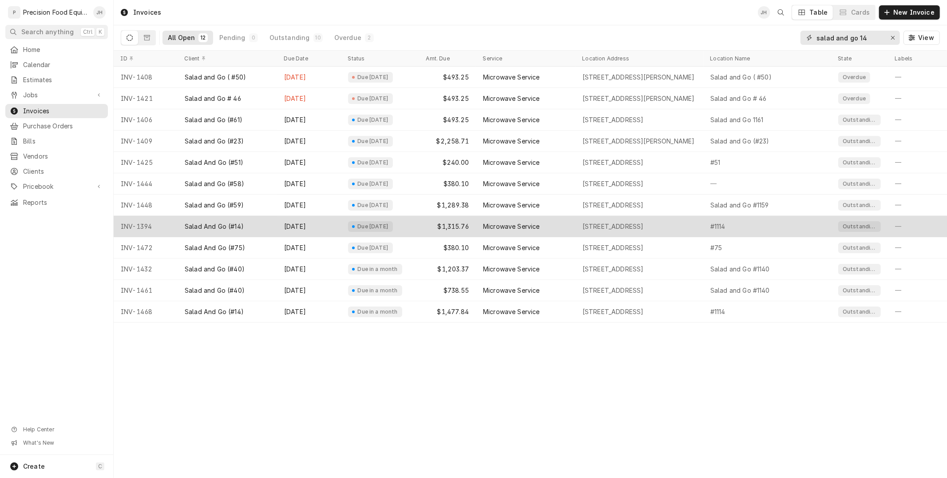
type input "salad and go 14"
click at [493, 223] on div "Microwave Service" at bounding box center [511, 226] width 57 height 9
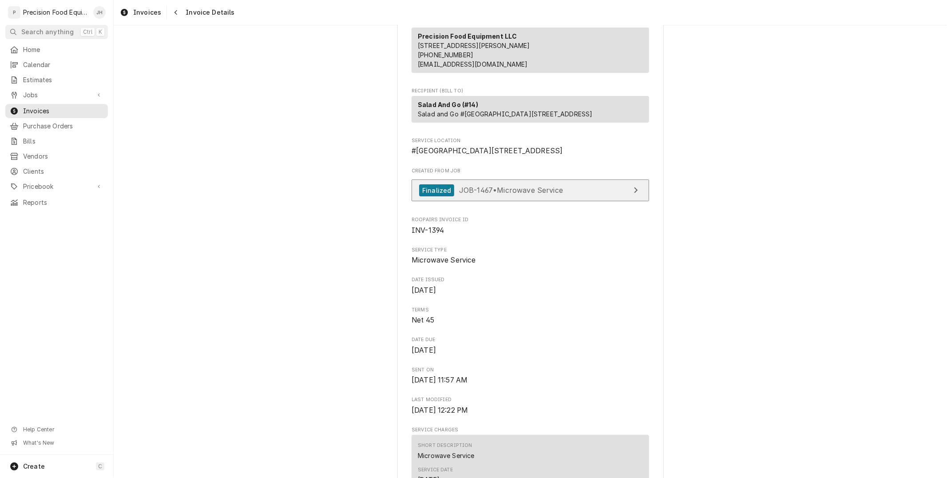
scroll to position [246, 0]
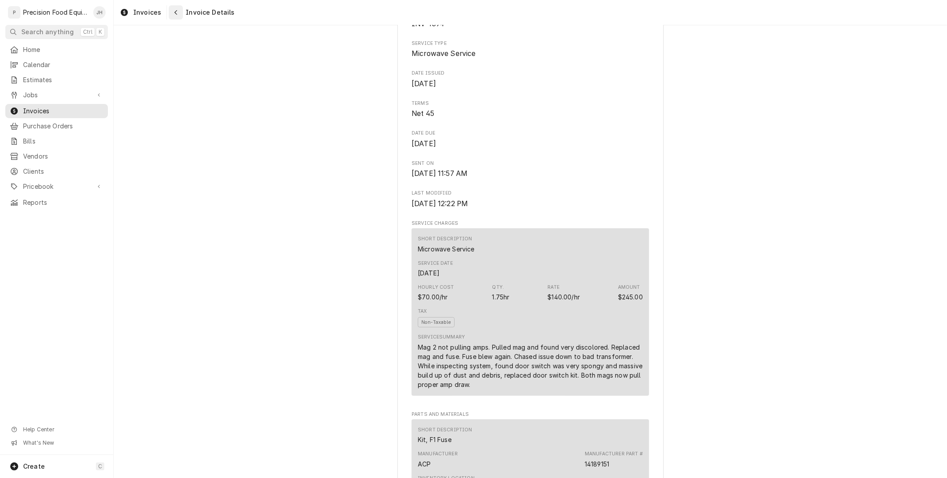
click at [171, 10] on div "Navigate back" at bounding box center [175, 12] width 9 height 9
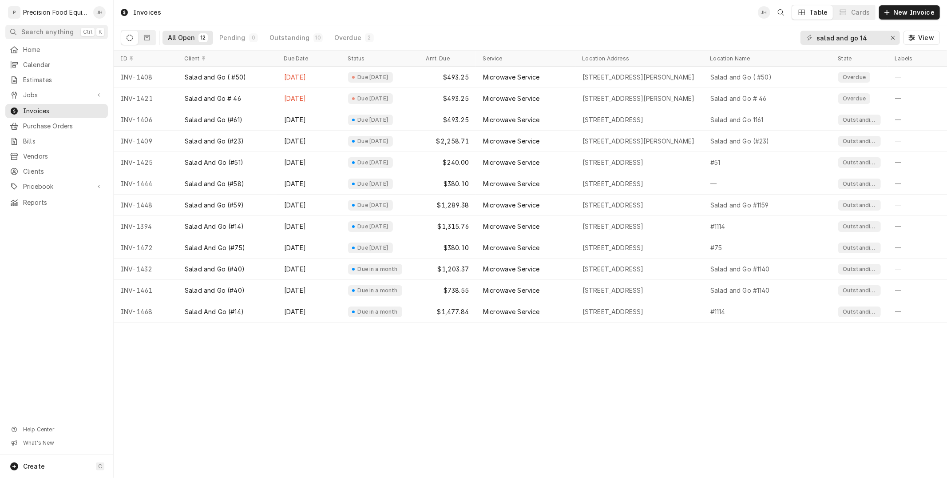
click at [459, 314] on div "$1,477.84" at bounding box center [447, 311] width 57 height 21
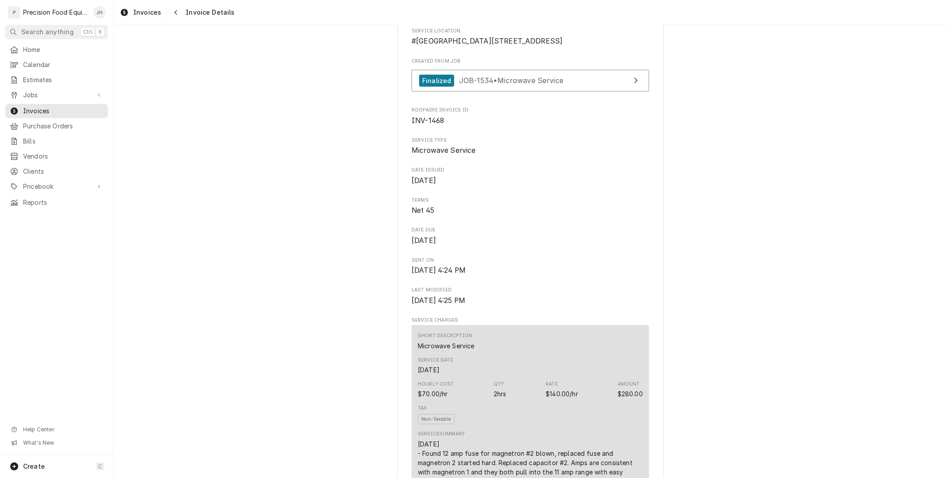
scroll to position [148, 0]
click at [422, 127] on span "INV-1468" at bounding box center [428, 122] width 32 height 8
copy span "INV-1468"
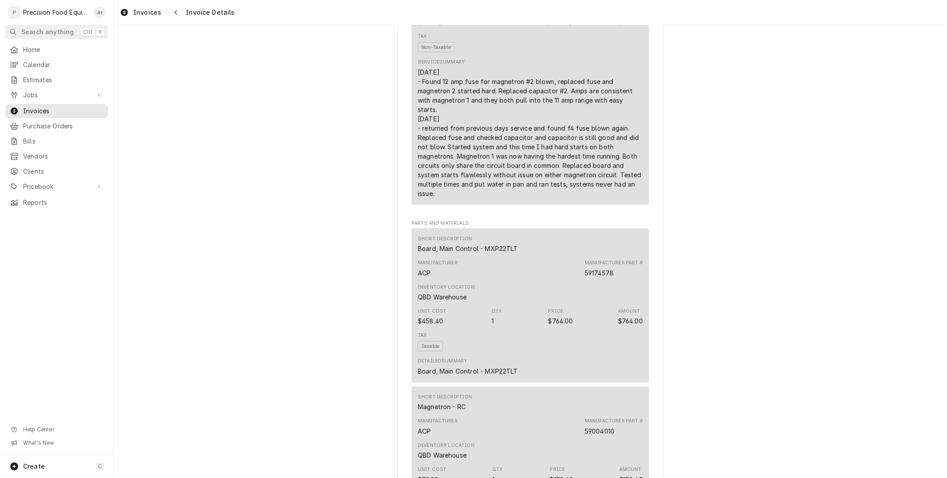
scroll to position [543, 0]
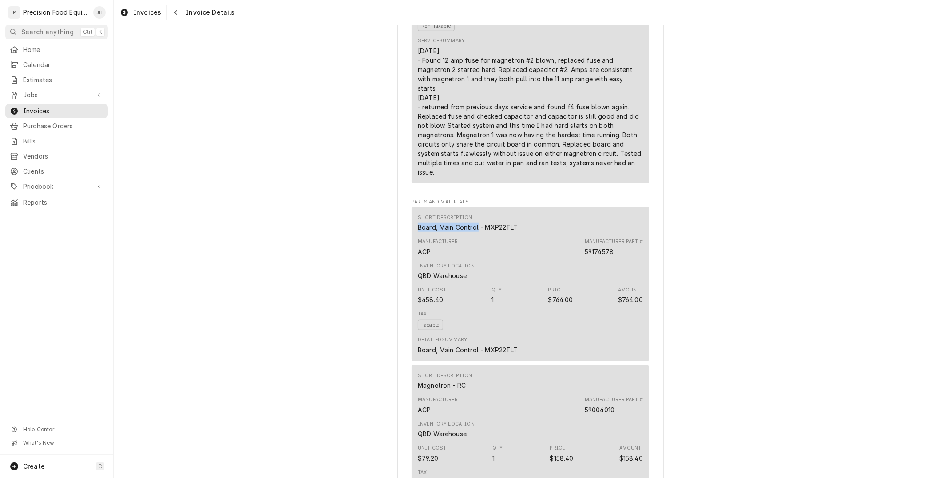
drag, startPoint x: 474, startPoint y: 269, endPoint x: 413, endPoint y: 263, distance: 61.1
click at [413, 263] on div "Short Description Board, Main Control - MXP22TLT Manufacturer ACP Manufacturer …" at bounding box center [531, 284] width 238 height 154
copy div "Board, Main Control"
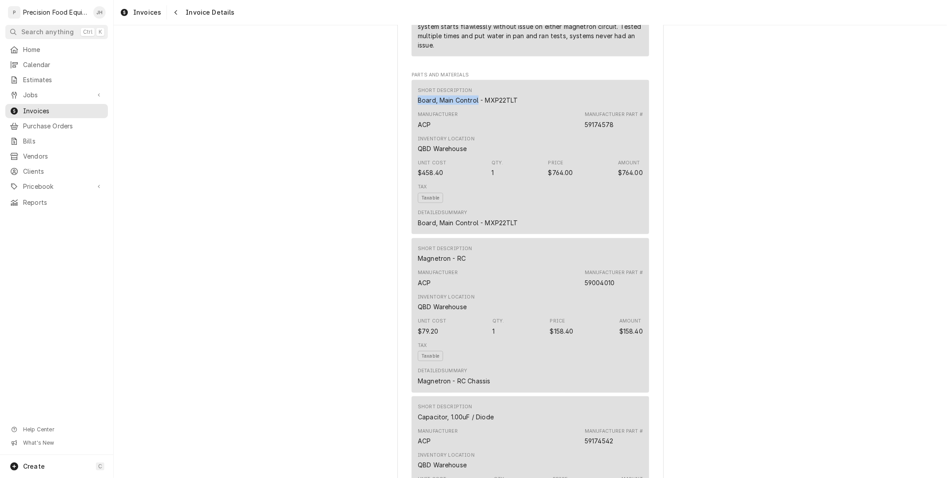
scroll to position [691, 0]
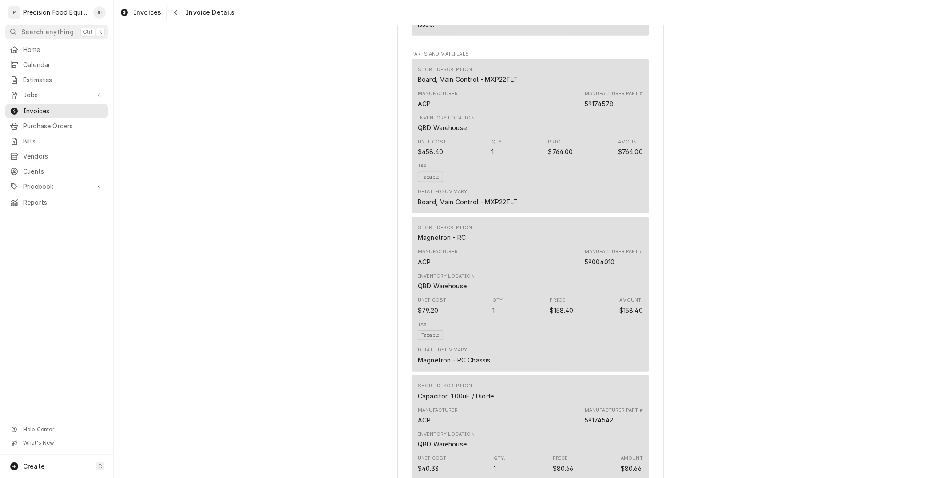
click at [446, 242] on div "Magnetron - RC" at bounding box center [442, 237] width 48 height 9
copy div "Magnetron - RC"
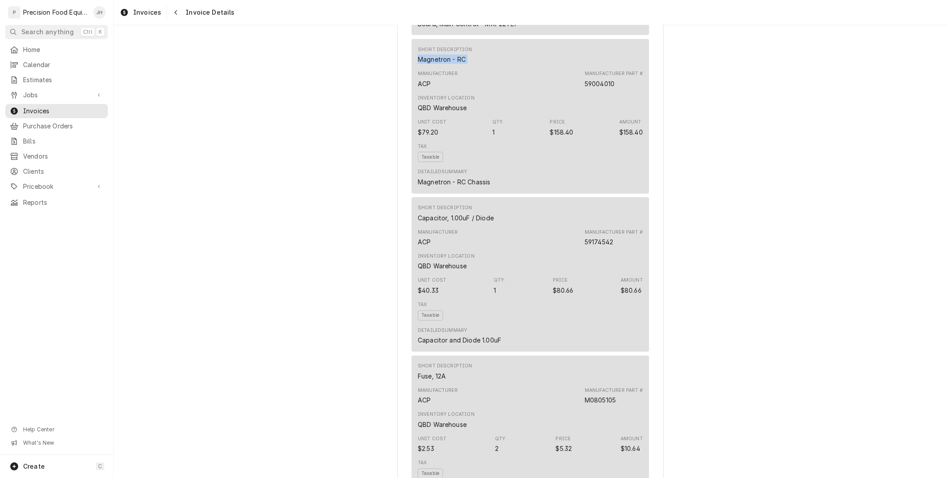
scroll to position [888, 0]
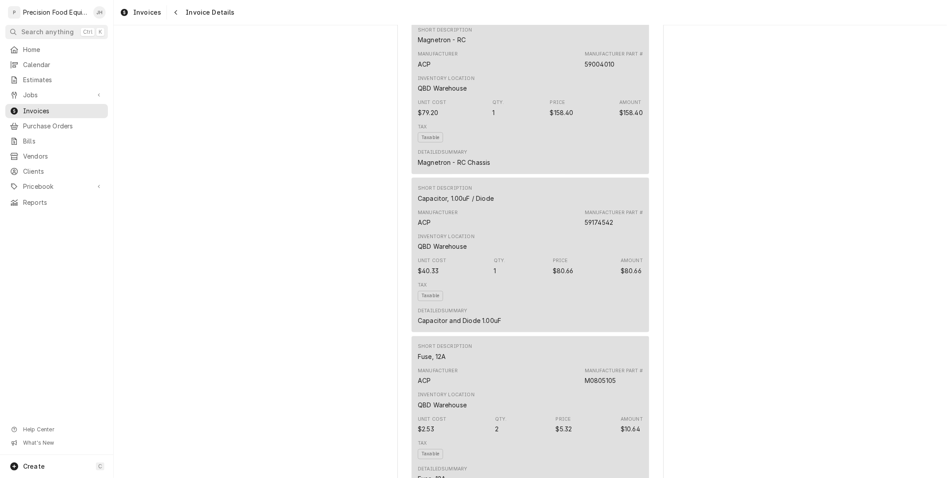
click at [470, 203] on div "Capacitor, 1.00uF / Diode" at bounding box center [456, 198] width 76 height 9
copy div "Capacitor, 1.00uF / Diode"
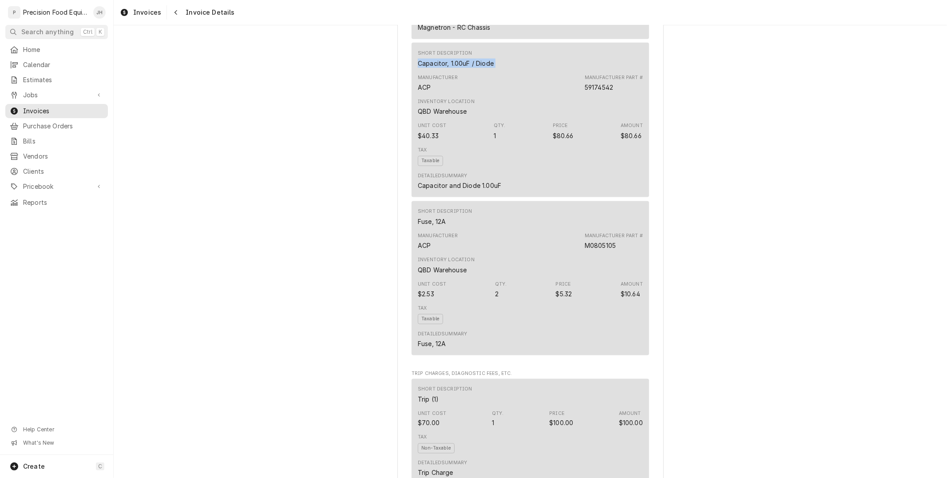
scroll to position [1085, 0]
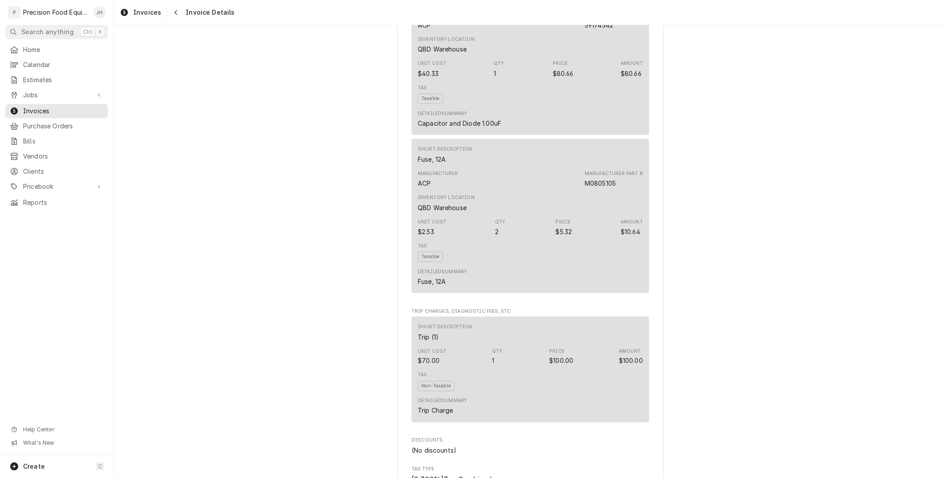
click at [439, 164] on div "Fuse, 12A" at bounding box center [432, 159] width 28 height 9
copy div "Fuse, 12A"
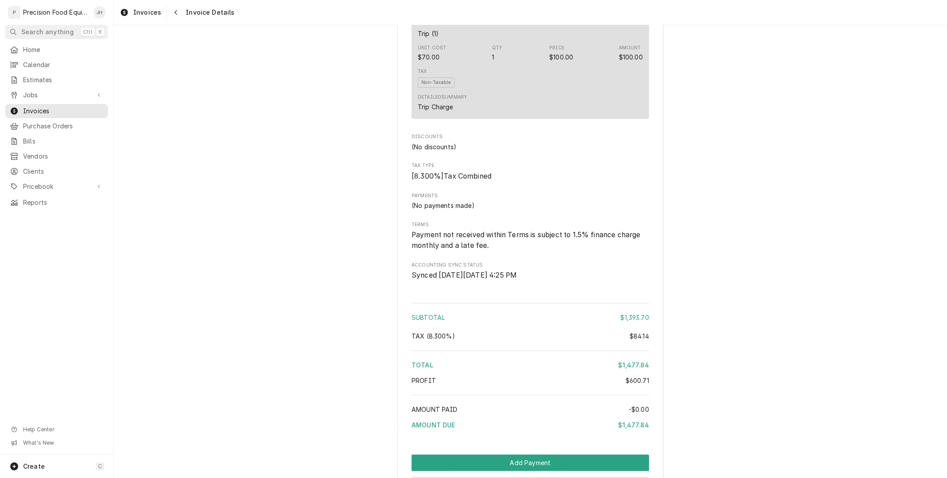
scroll to position [1381, 0]
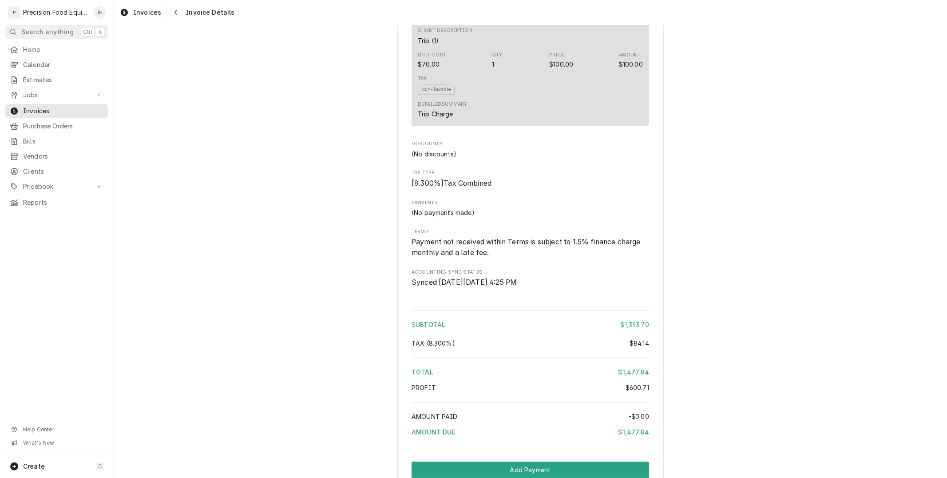
click at [635, 384] on div "Subtotal $1,393.70 Tax ( 8.300% ) $84.14 Total $1,477.84 Profit $600.71 Amount …" at bounding box center [531, 375] width 238 height 136
click at [636, 348] on div "$84.14" at bounding box center [640, 343] width 20 height 9
click at [639, 348] on div "$84.14" at bounding box center [640, 343] width 20 height 9
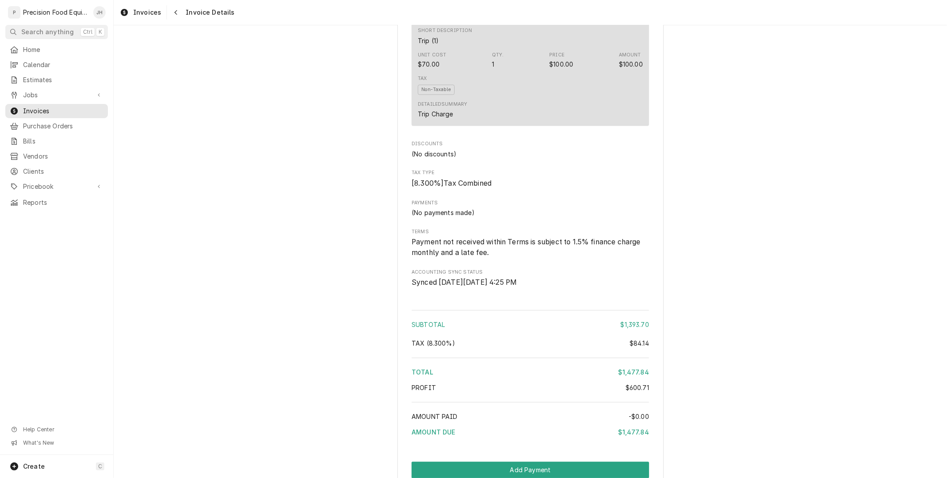
click at [642, 348] on div "$84.14" at bounding box center [640, 343] width 20 height 9
drag, startPoint x: 650, startPoint y: 378, endPoint x: 628, endPoint y: 378, distance: 21.3
copy div "84.14"
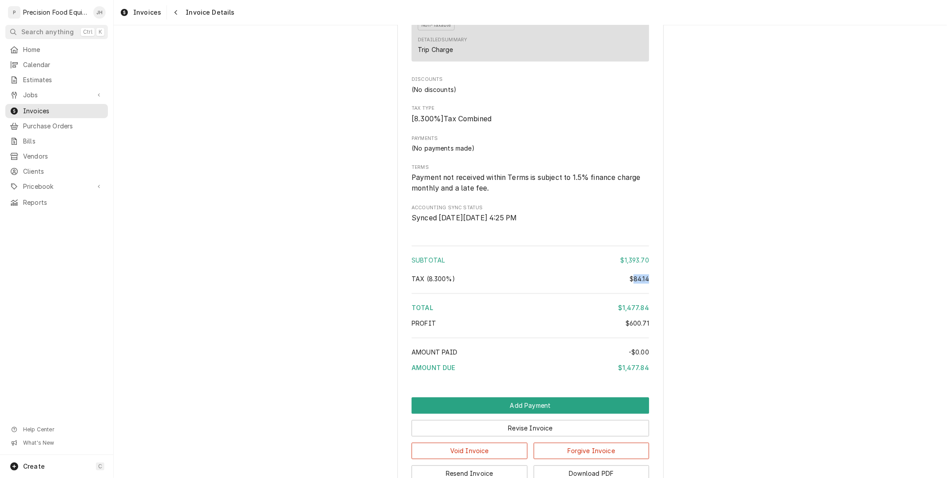
scroll to position [1529, 0]
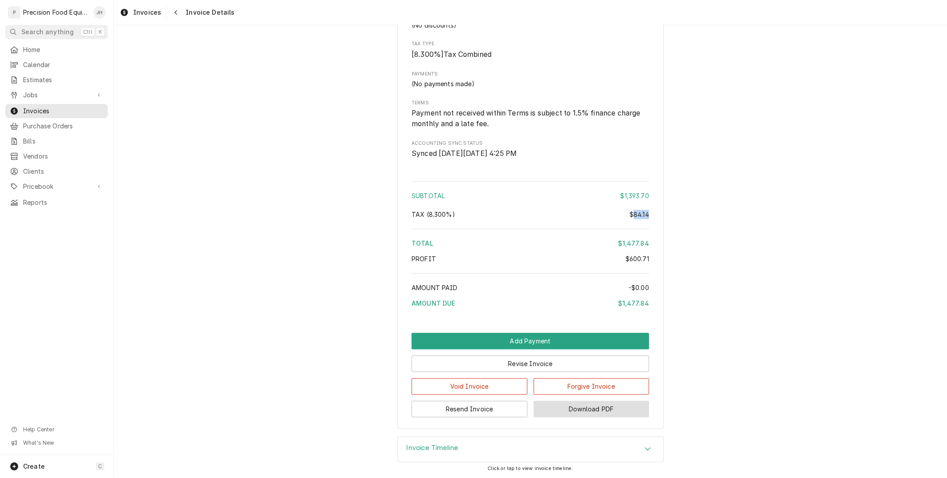
click at [627, 417] on button "Download PDF" at bounding box center [592, 409] width 116 height 16
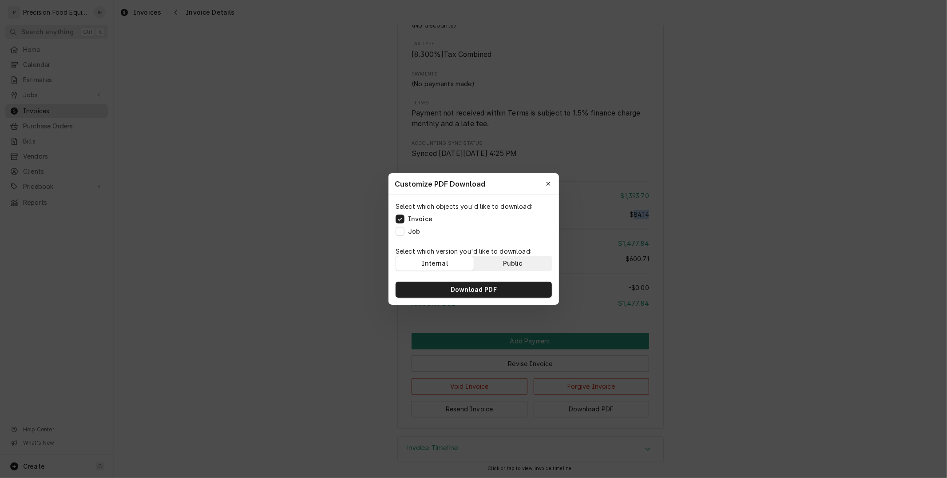
click at [527, 265] on button "Public" at bounding box center [513, 263] width 78 height 14
click at [524, 294] on button "Download PDF" at bounding box center [474, 290] width 156 height 16
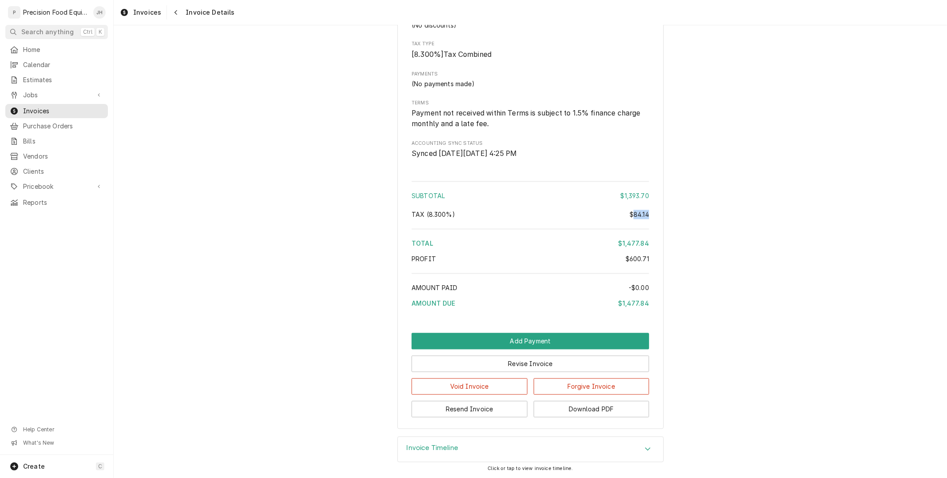
scroll to position [1184, 0]
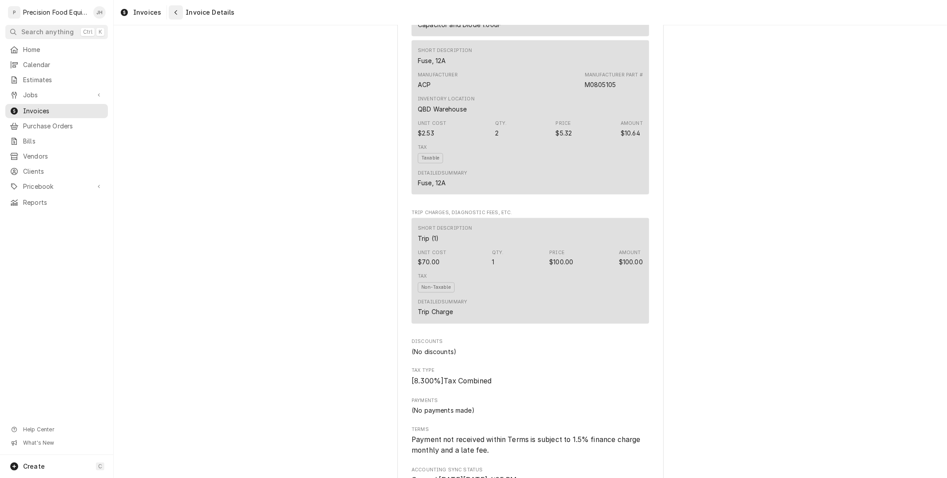
click at [177, 10] on div "Navigate back" at bounding box center [175, 12] width 9 height 9
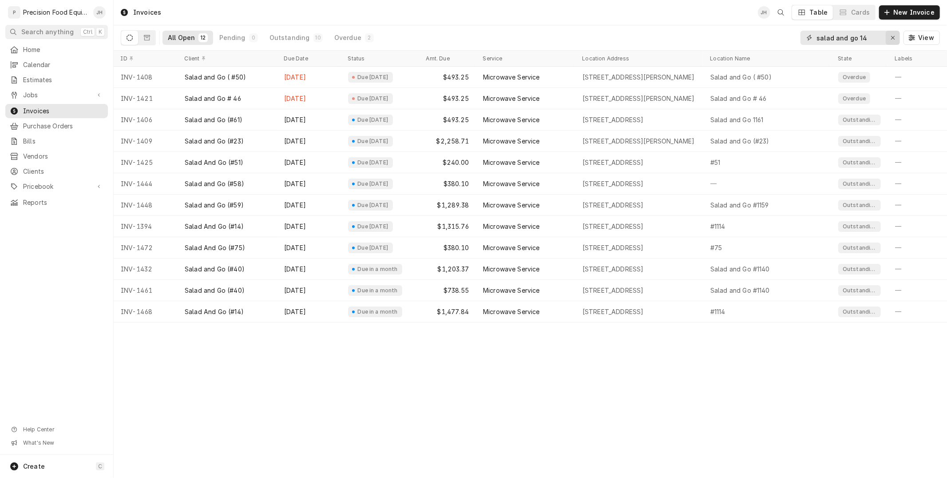
click at [895, 37] on icon "Erase input" at bounding box center [893, 38] width 5 height 6
